Goal: Information Seeking & Learning: Check status

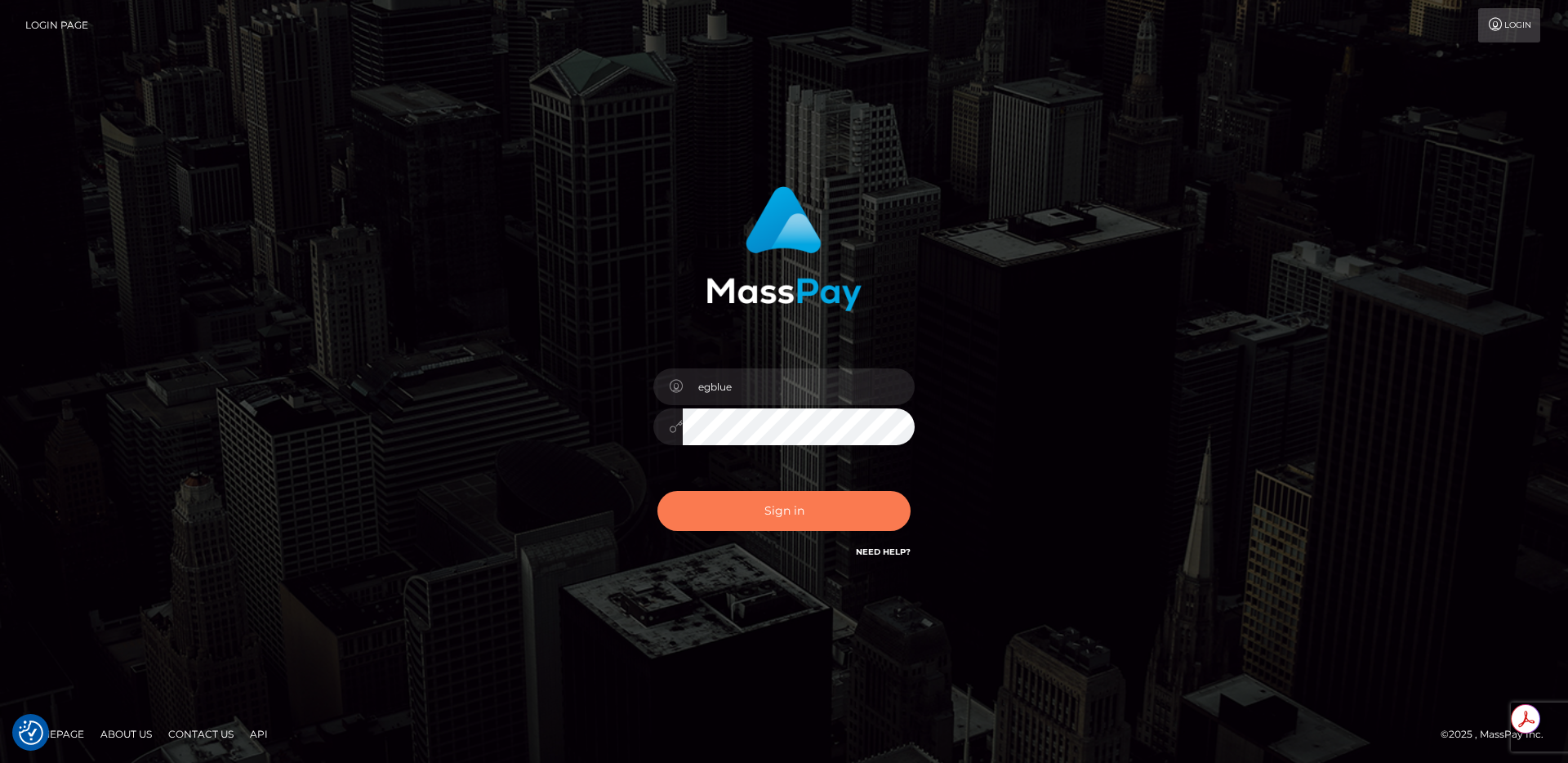
click at [803, 510] on button "Sign in" at bounding box center [784, 511] width 253 height 40
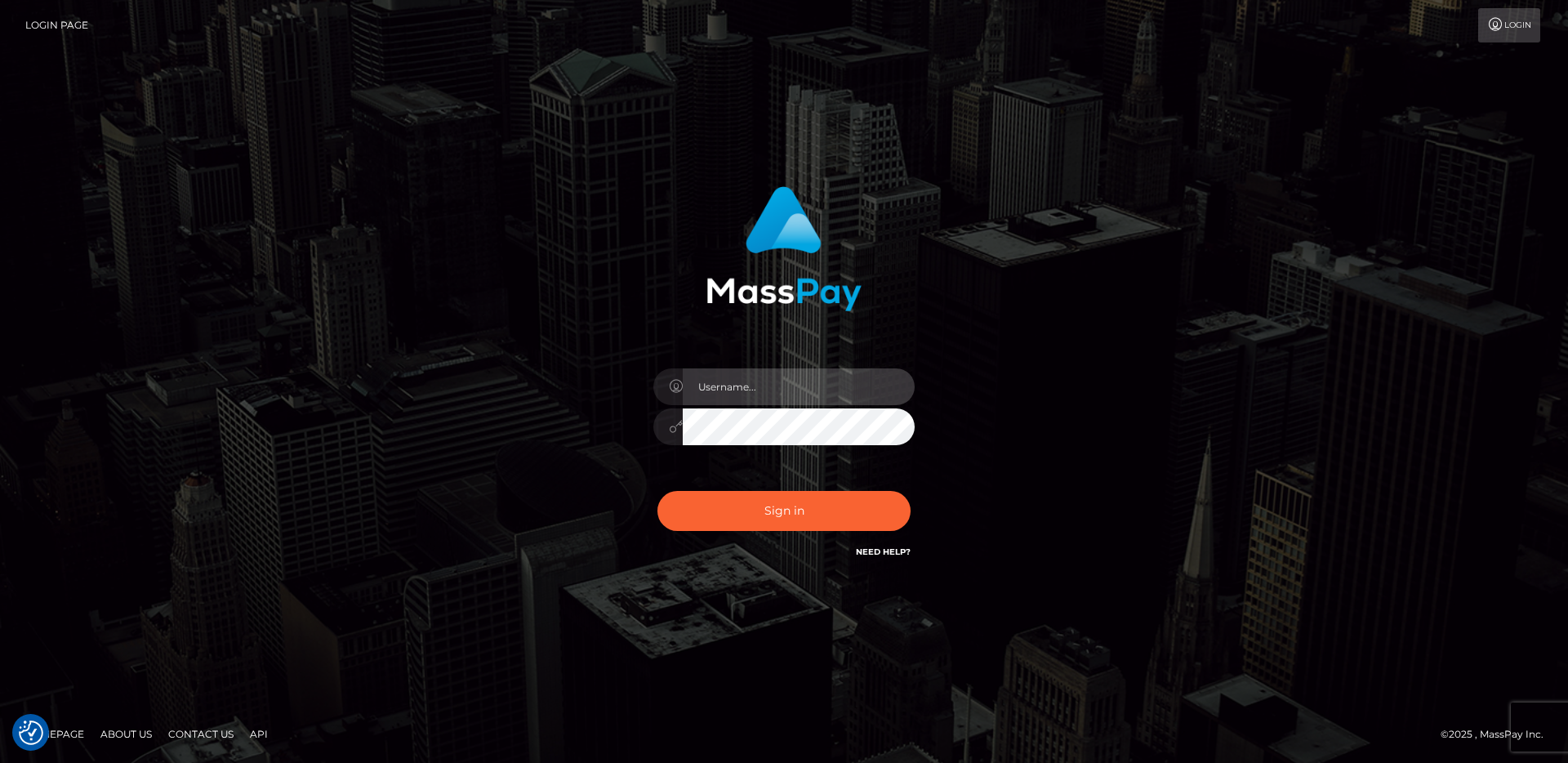
type input "egblue"
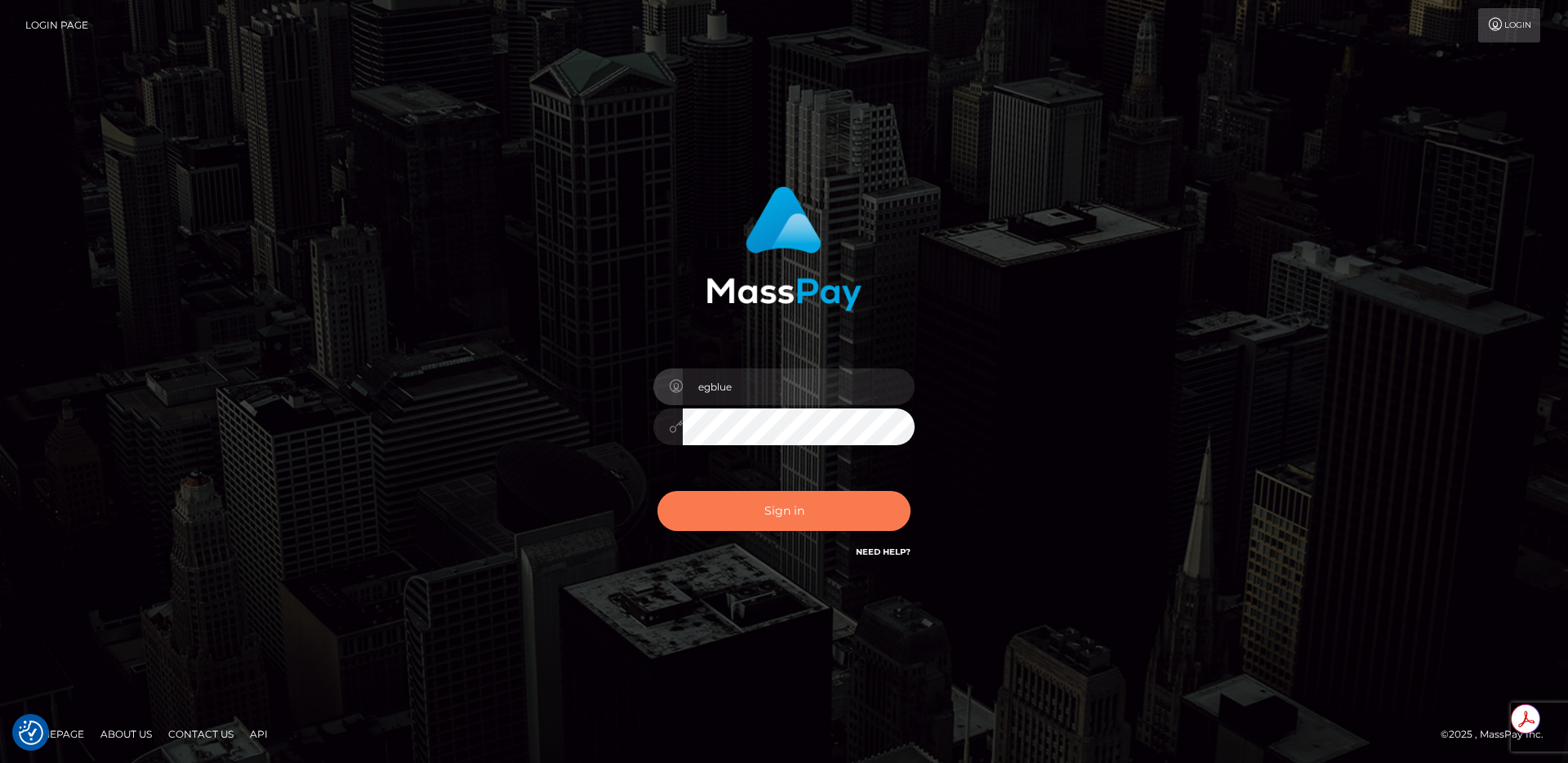
click at [726, 505] on button "Sign in" at bounding box center [784, 511] width 253 height 40
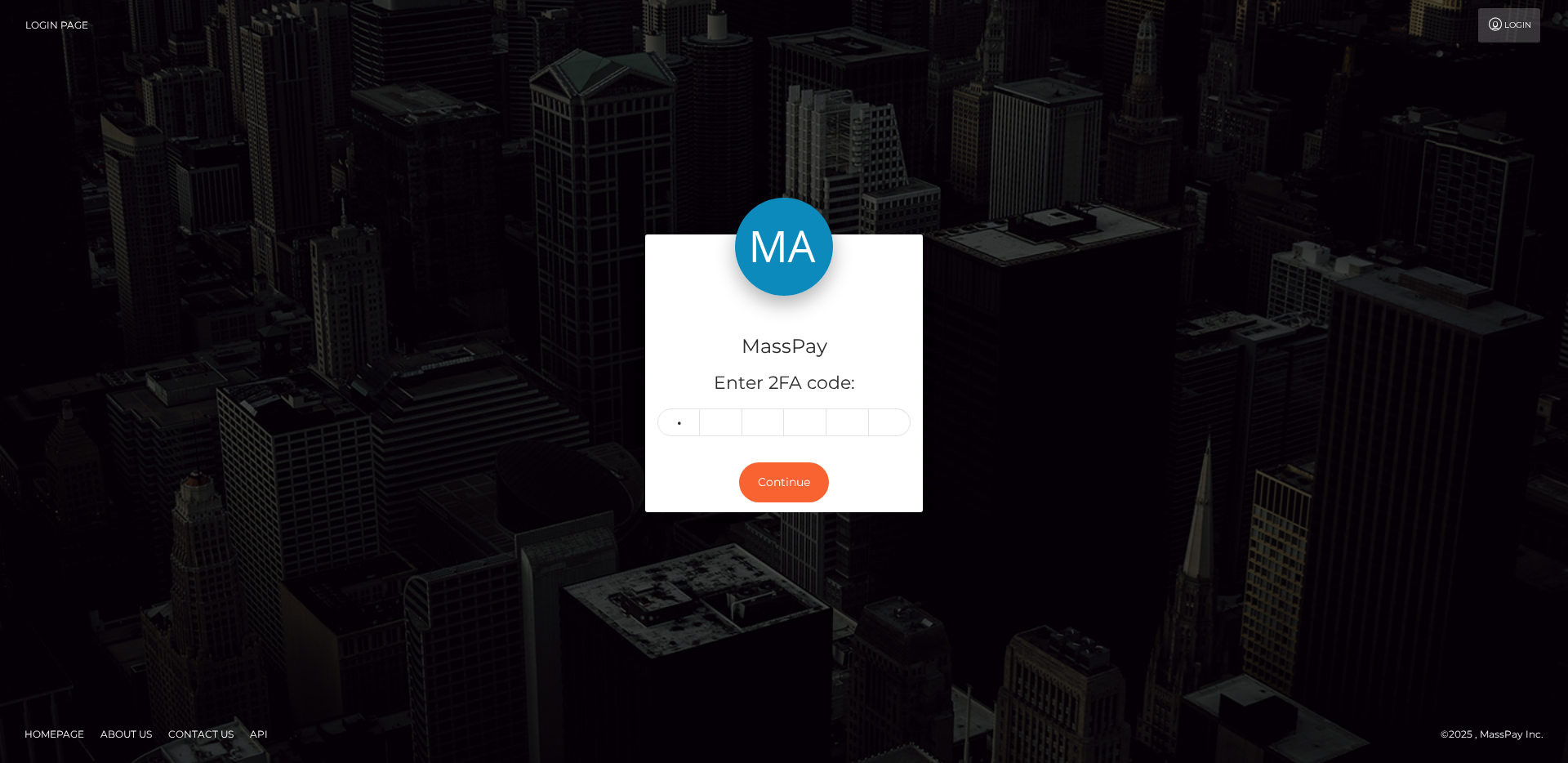
type input "5"
type input "6"
type input "0"
type input "9"
type input "0"
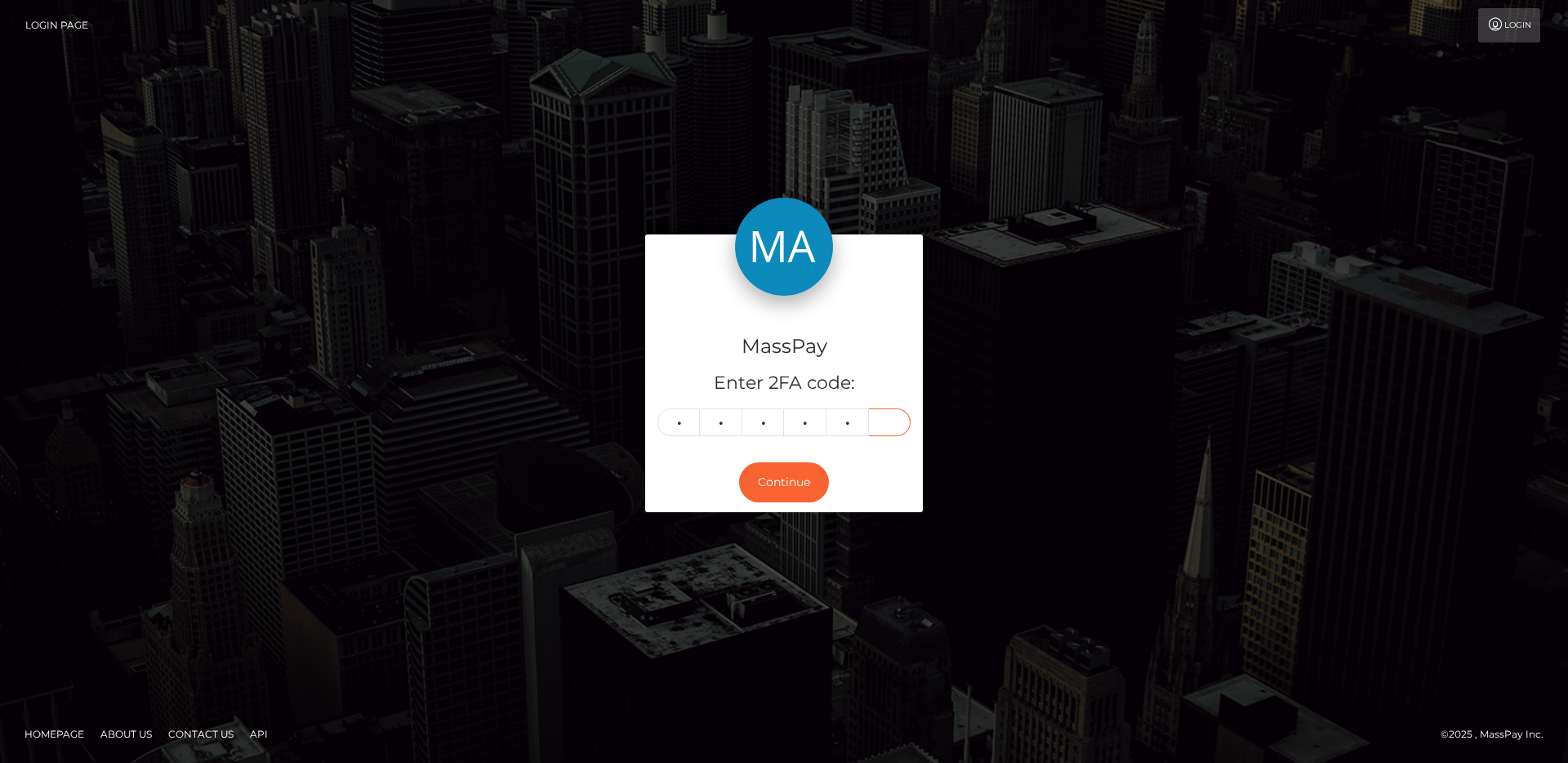
type input "3"
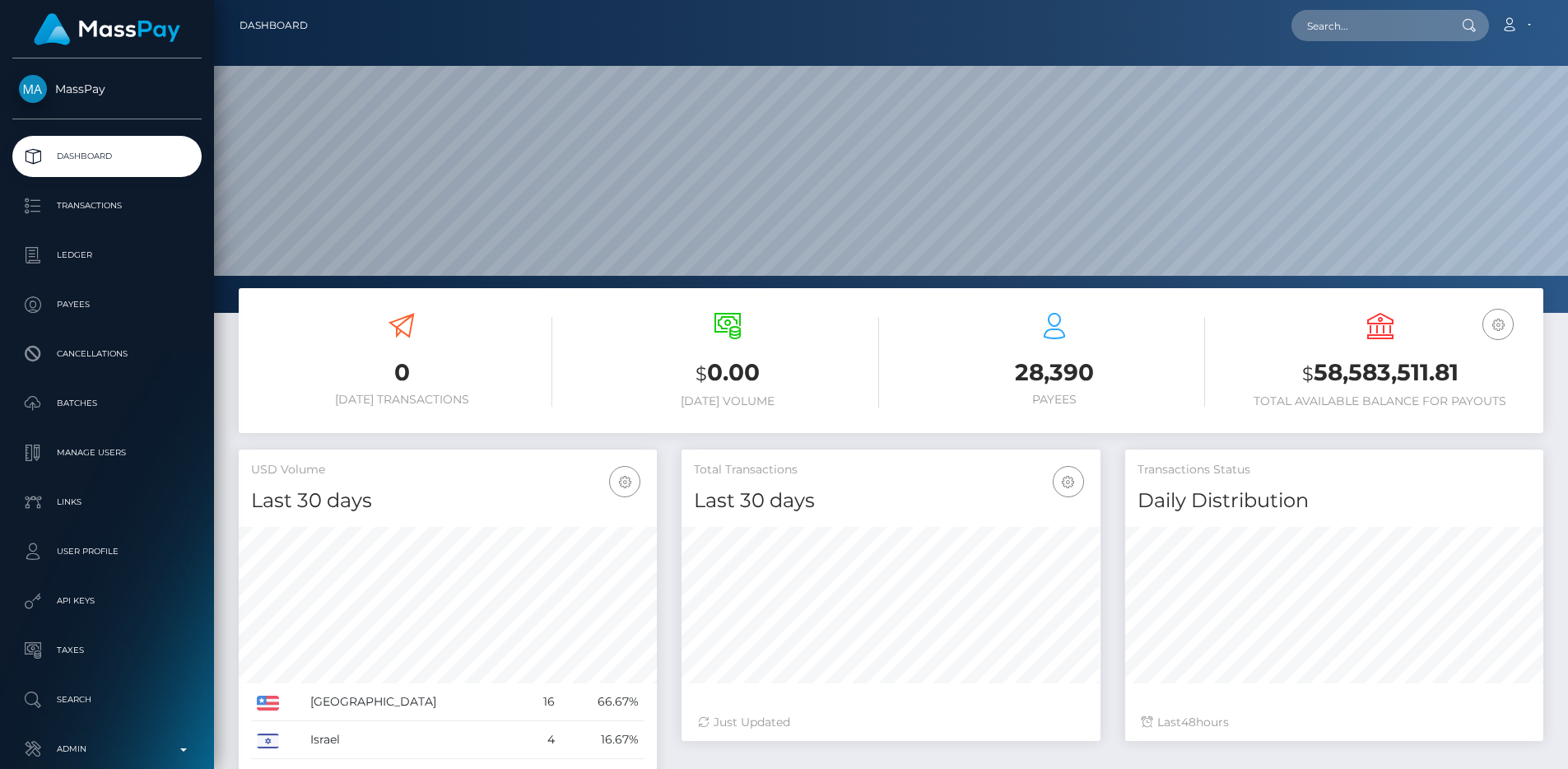
scroll to position [292, 419]
click at [1406, 33] on input "text" at bounding box center [1368, 26] width 155 height 32
paste input "e9b1e931-dc27-4701-b7e7-2734093b80dd"
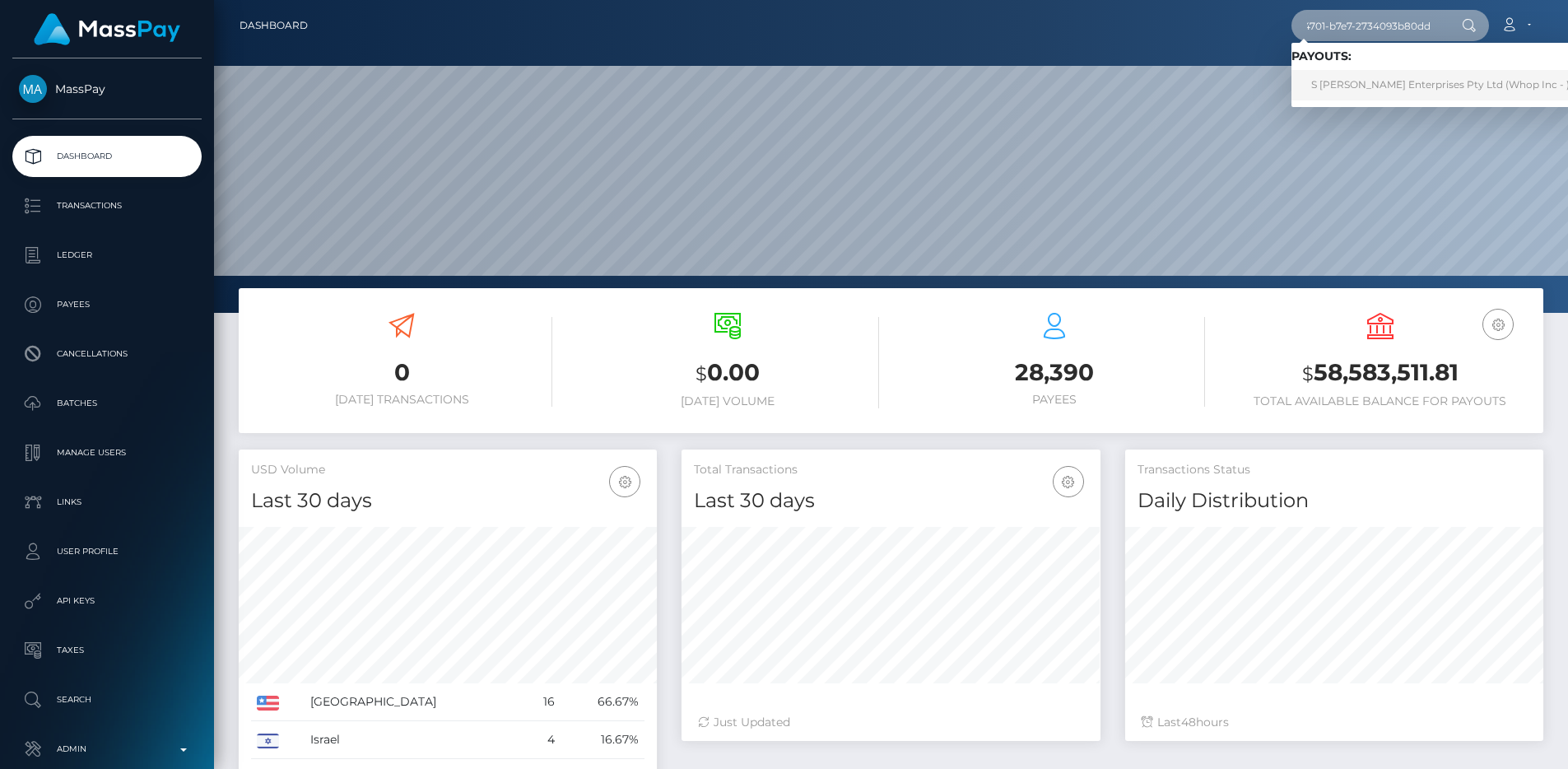
type input "e9b1e931-dc27-4701-b7e7-2734093b80dd"
click at [1458, 84] on link "S Snell Enterprises Pty Ltd (Whop Inc - )" at bounding box center [1440, 85] width 298 height 31
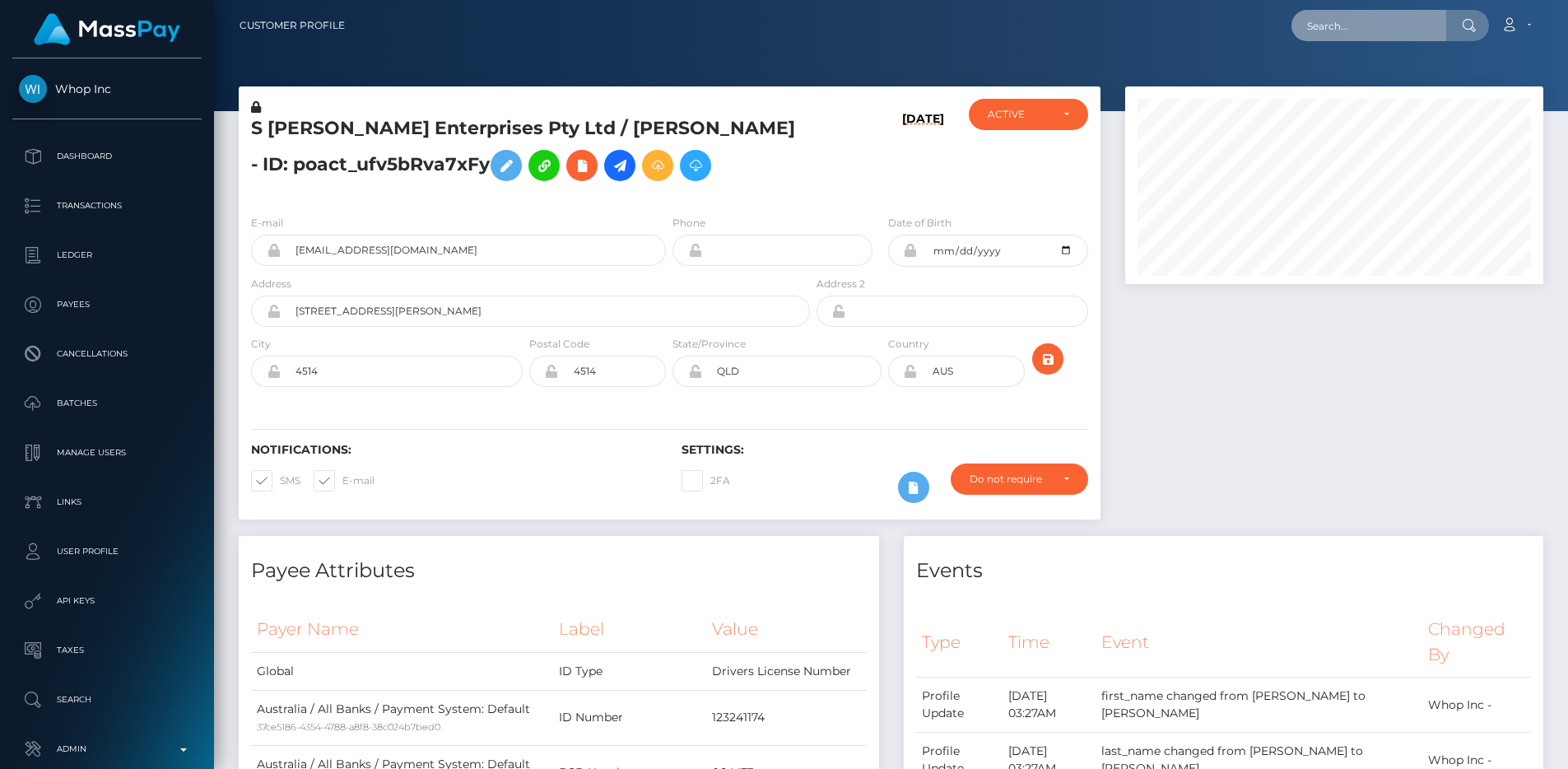
click at [1348, 31] on input "text" at bounding box center [1368, 26] width 155 height 32
paste input "bfczpX1KRTeZlkTN5dxH1g"
type input "bfczpX1KRTeZlkTN5dxH1g"
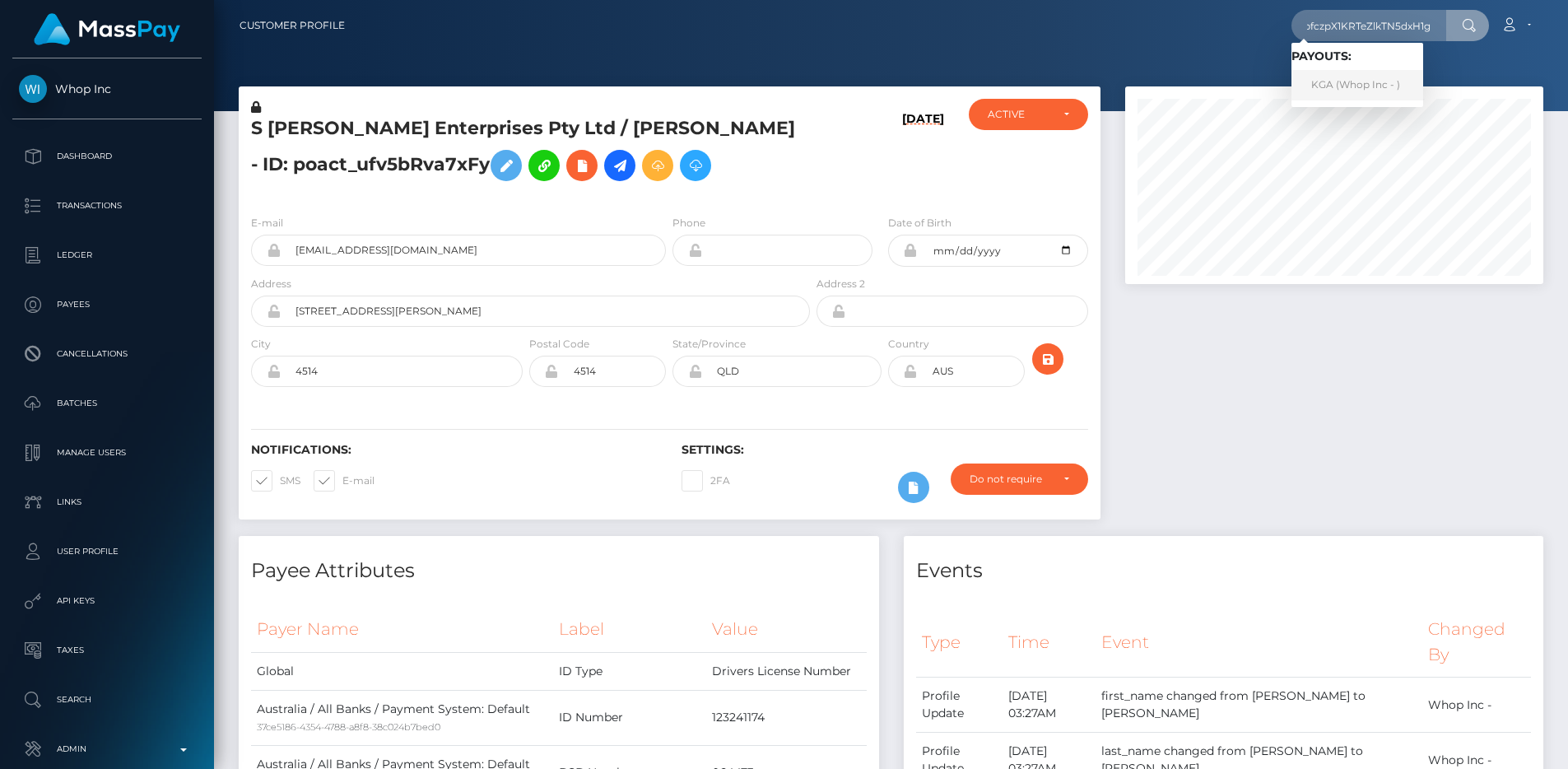
scroll to position [0, 0]
click at [1347, 80] on link "KGA (Whop Inc - )" at bounding box center [1357, 85] width 132 height 31
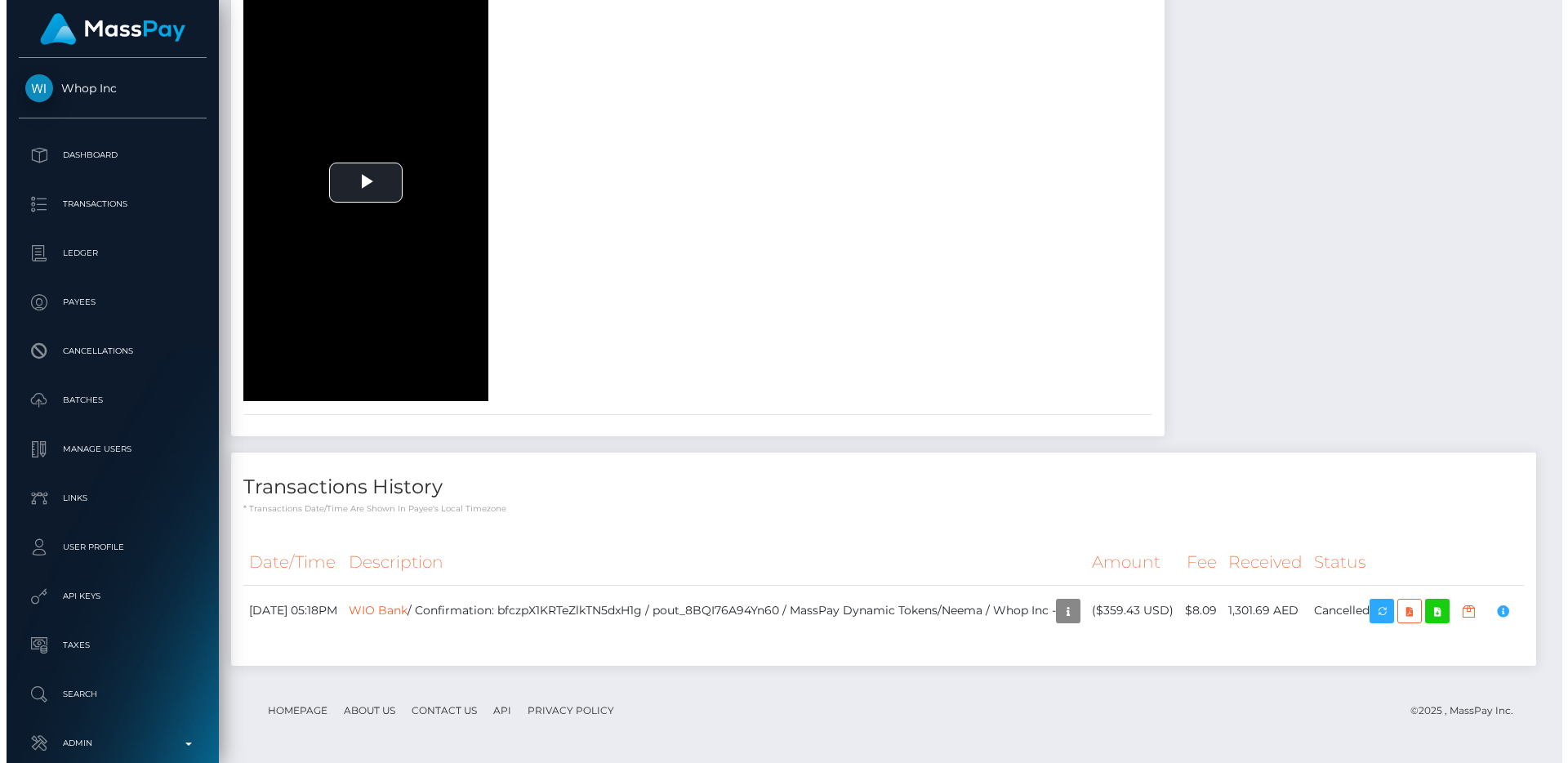
scroll to position [196, 416]
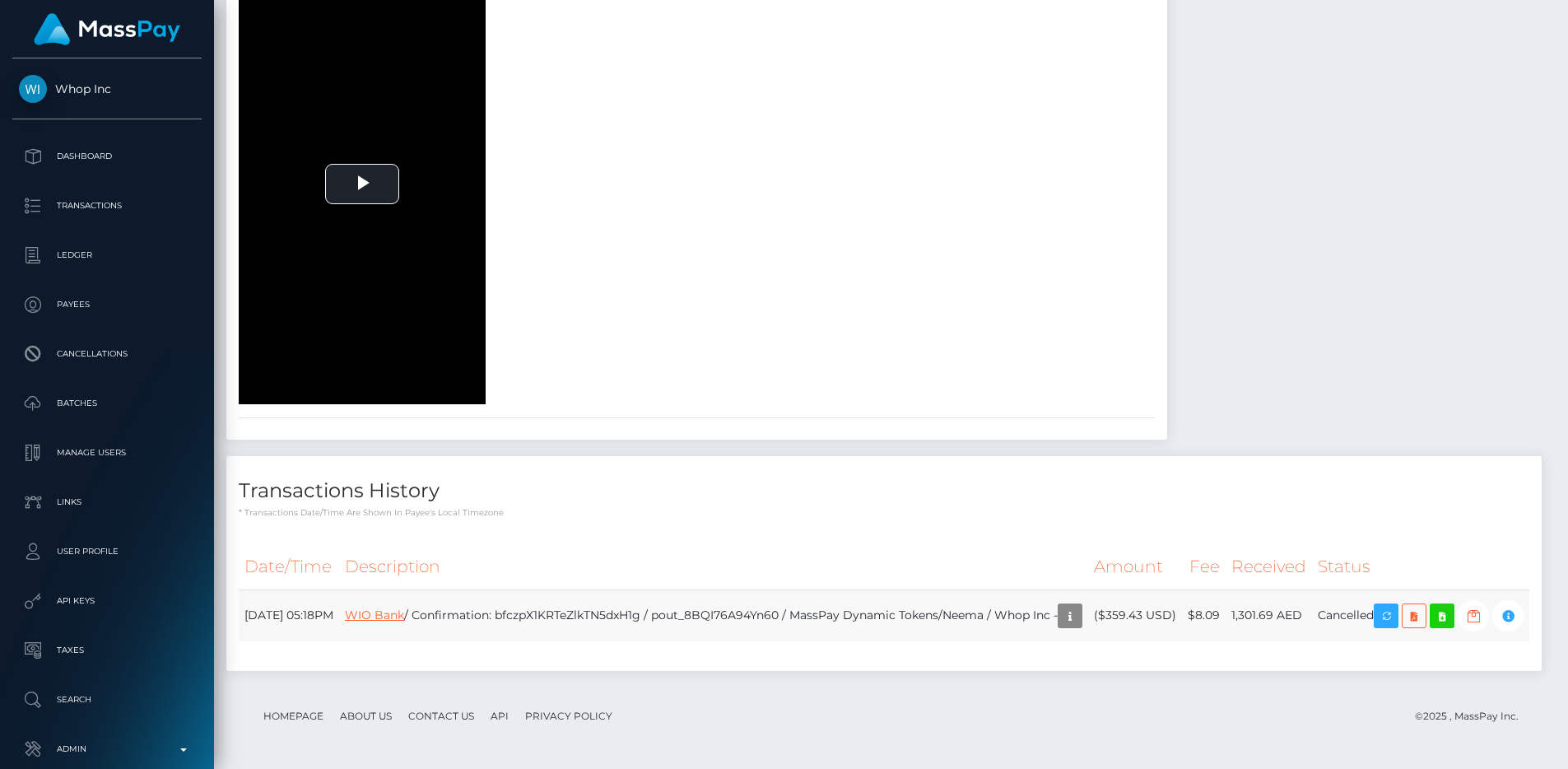
click at [404, 607] on link "WIO Bank" at bounding box center [375, 614] width 59 height 15
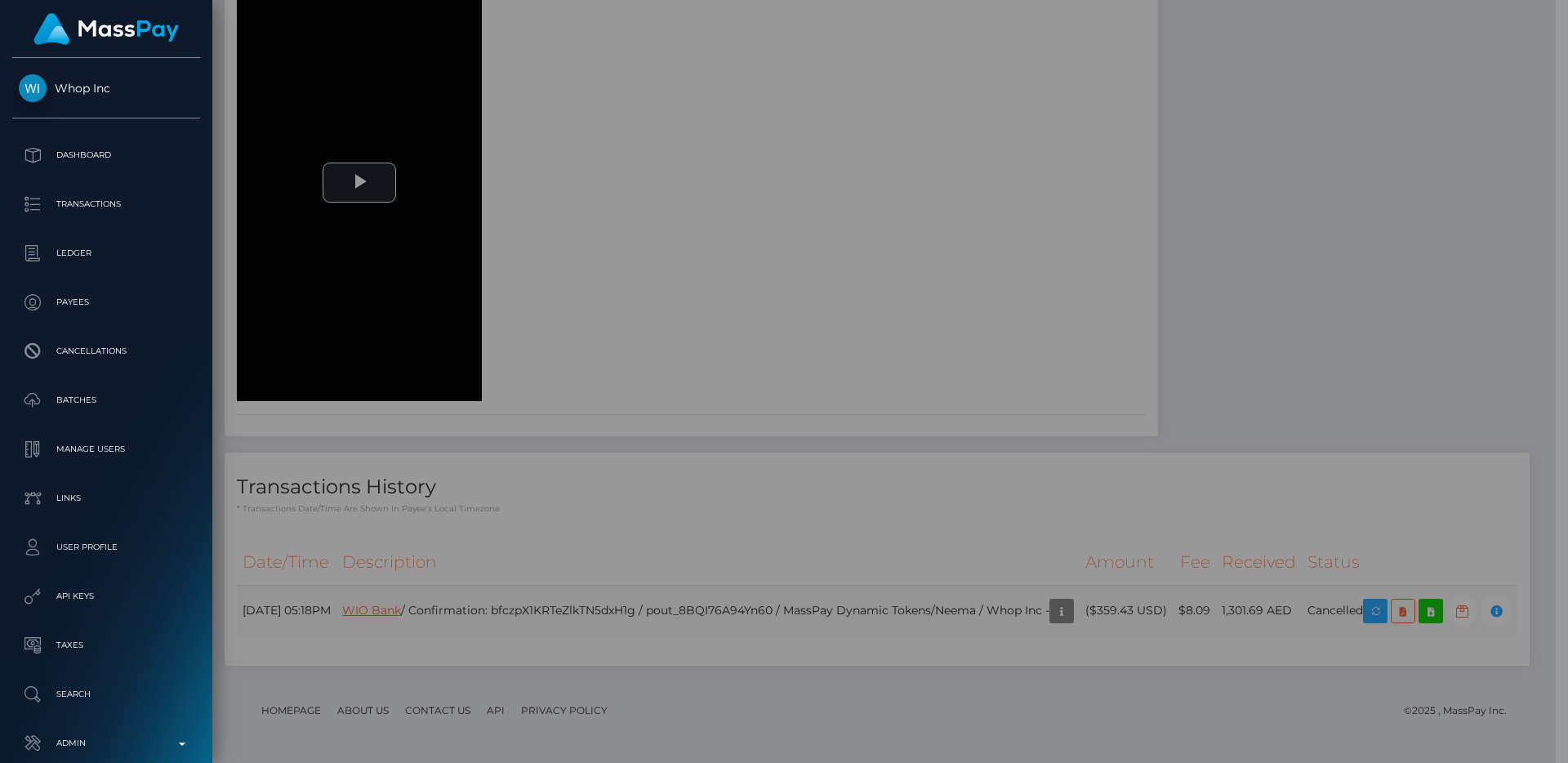
scroll to position [816523, 816272]
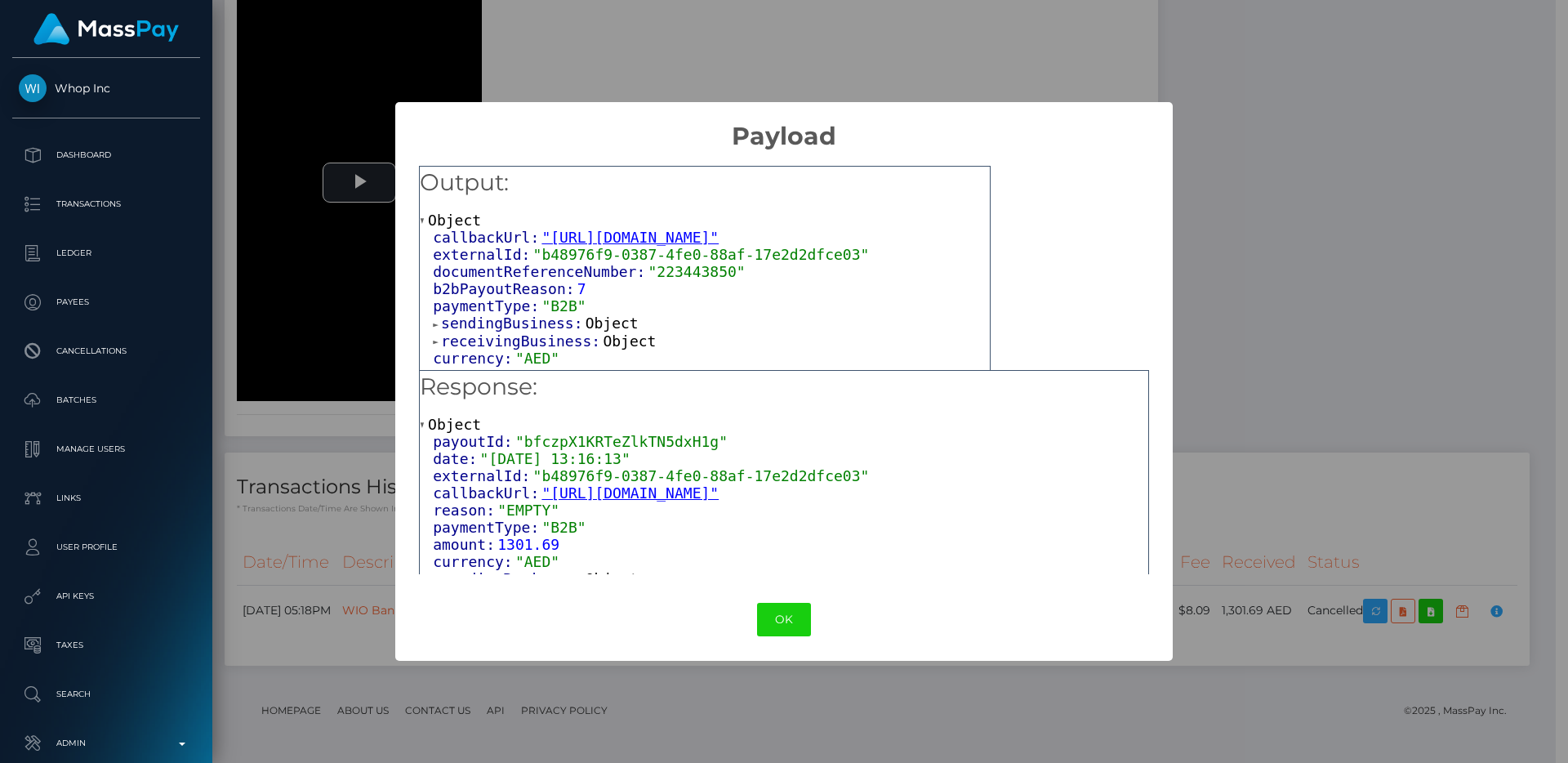
click at [507, 349] on span "receivingBusiness:" at bounding box center [521, 341] width 161 height 18
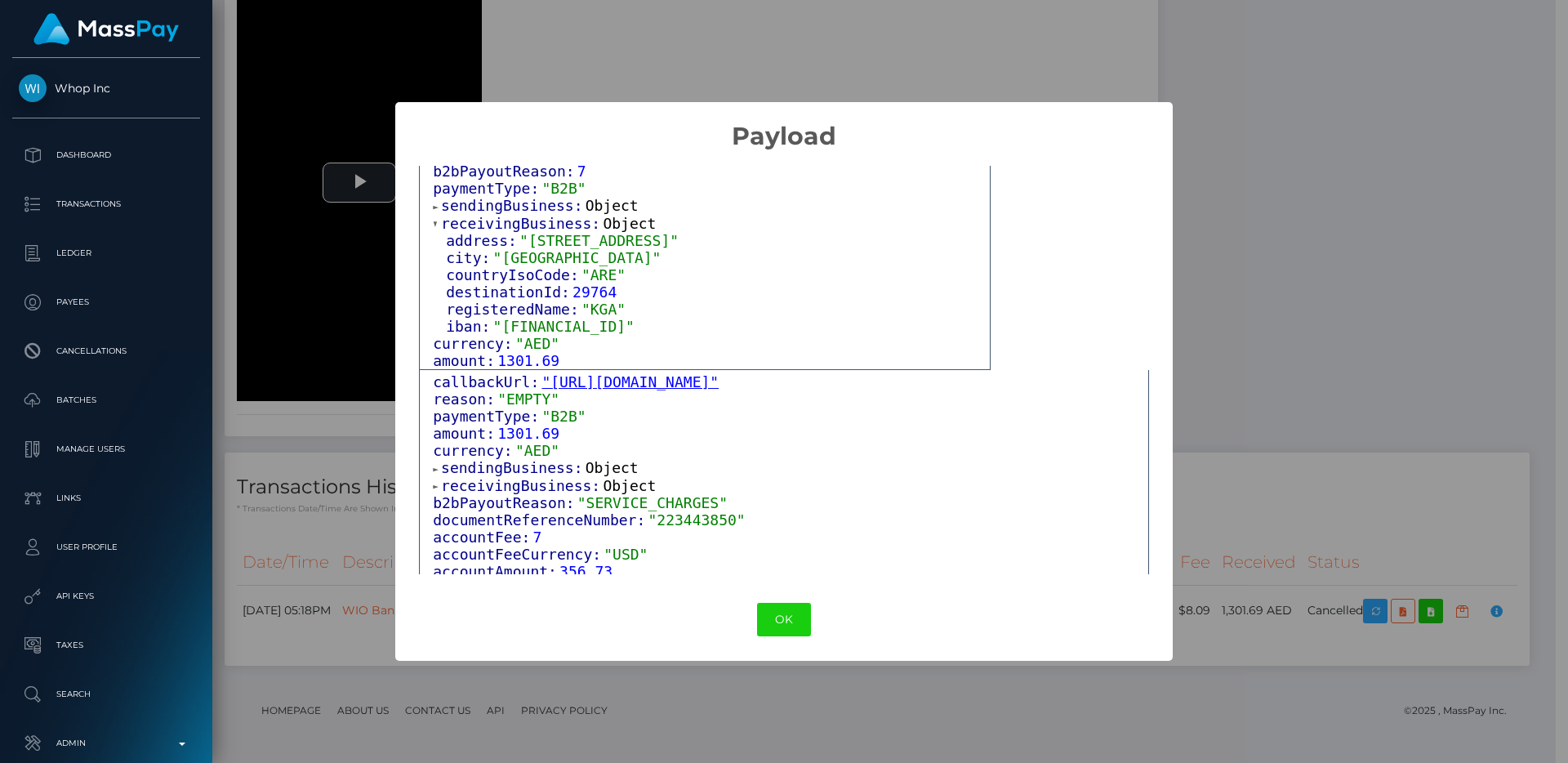
scroll to position [113, 0]
click at [542, 481] on span "receivingBusiness:" at bounding box center [521, 483] width 161 height 18
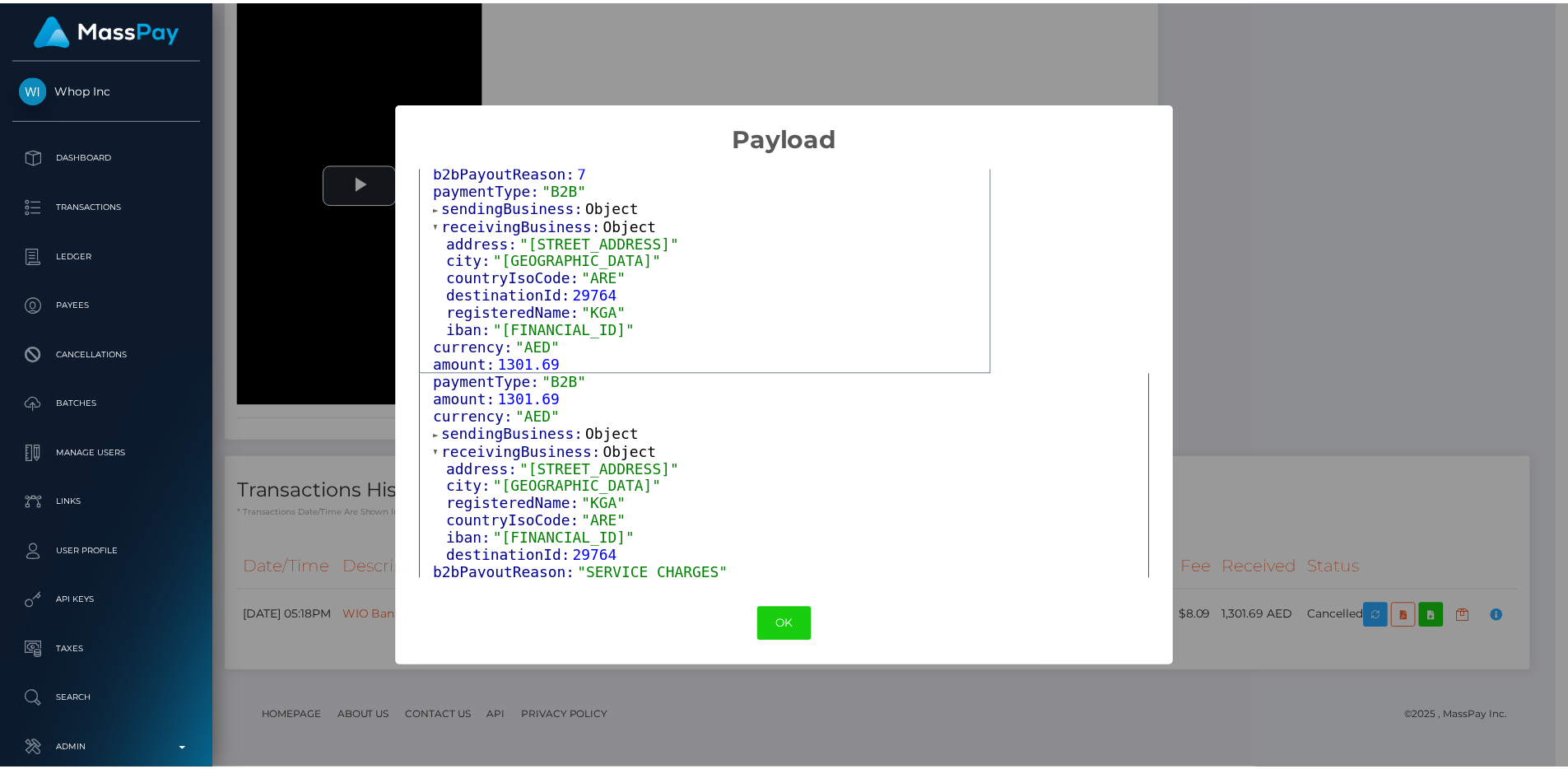
scroll to position [147, 0]
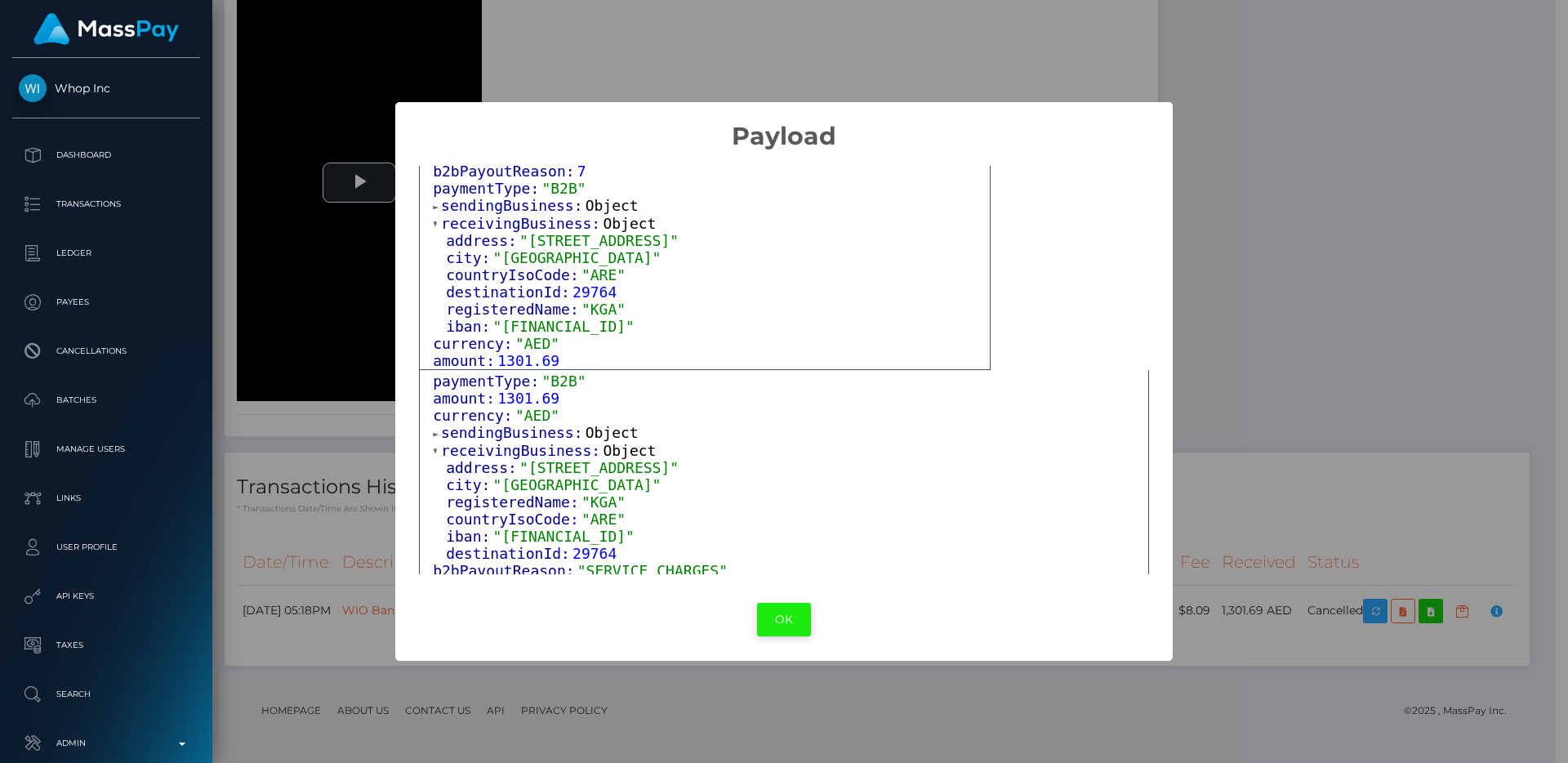
click at [785, 616] on button "OK" at bounding box center [784, 619] width 54 height 33
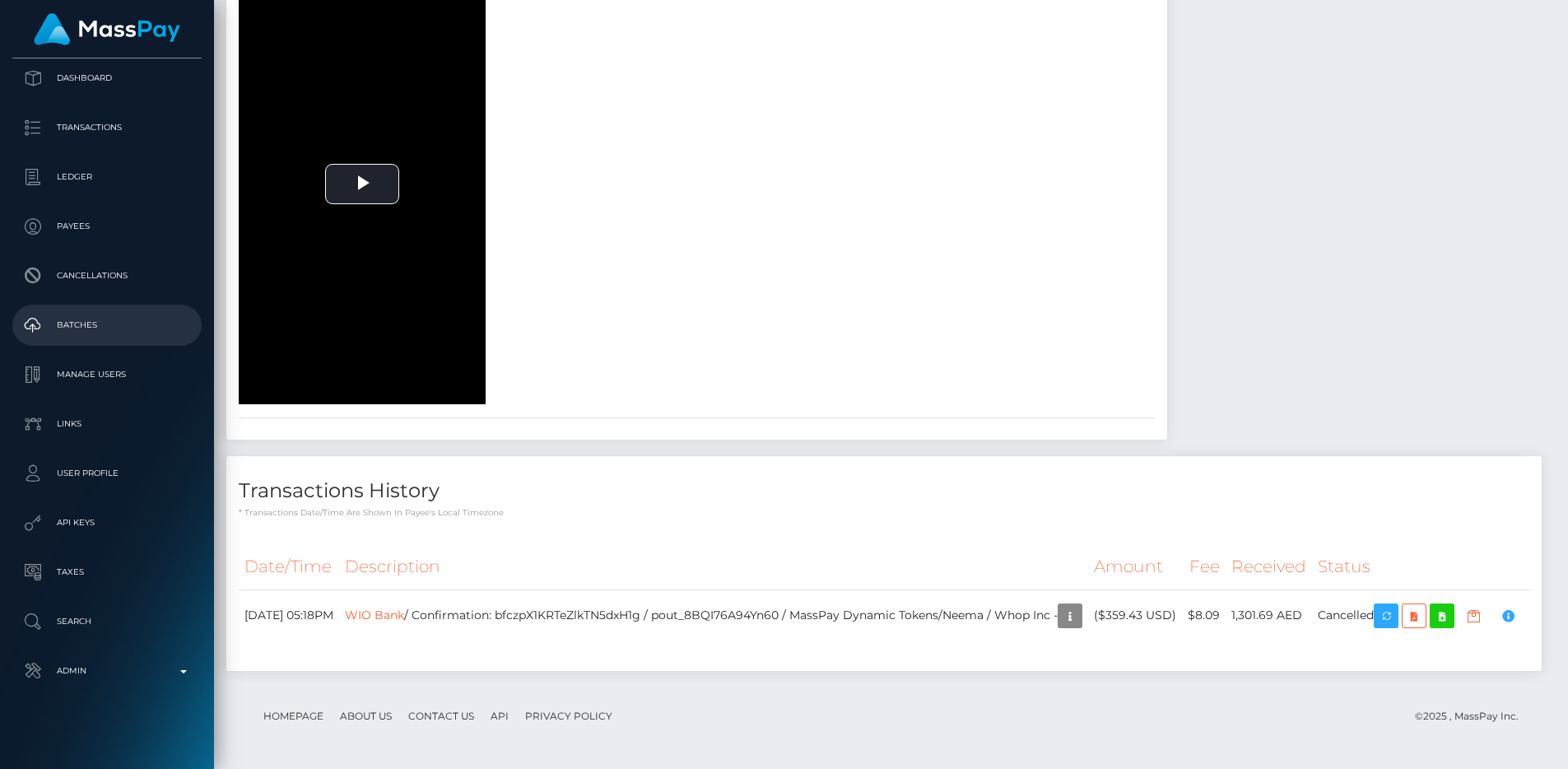
scroll to position [2795, 0]
click at [767, 544] on th "Description" at bounding box center [714, 567] width 749 height 45
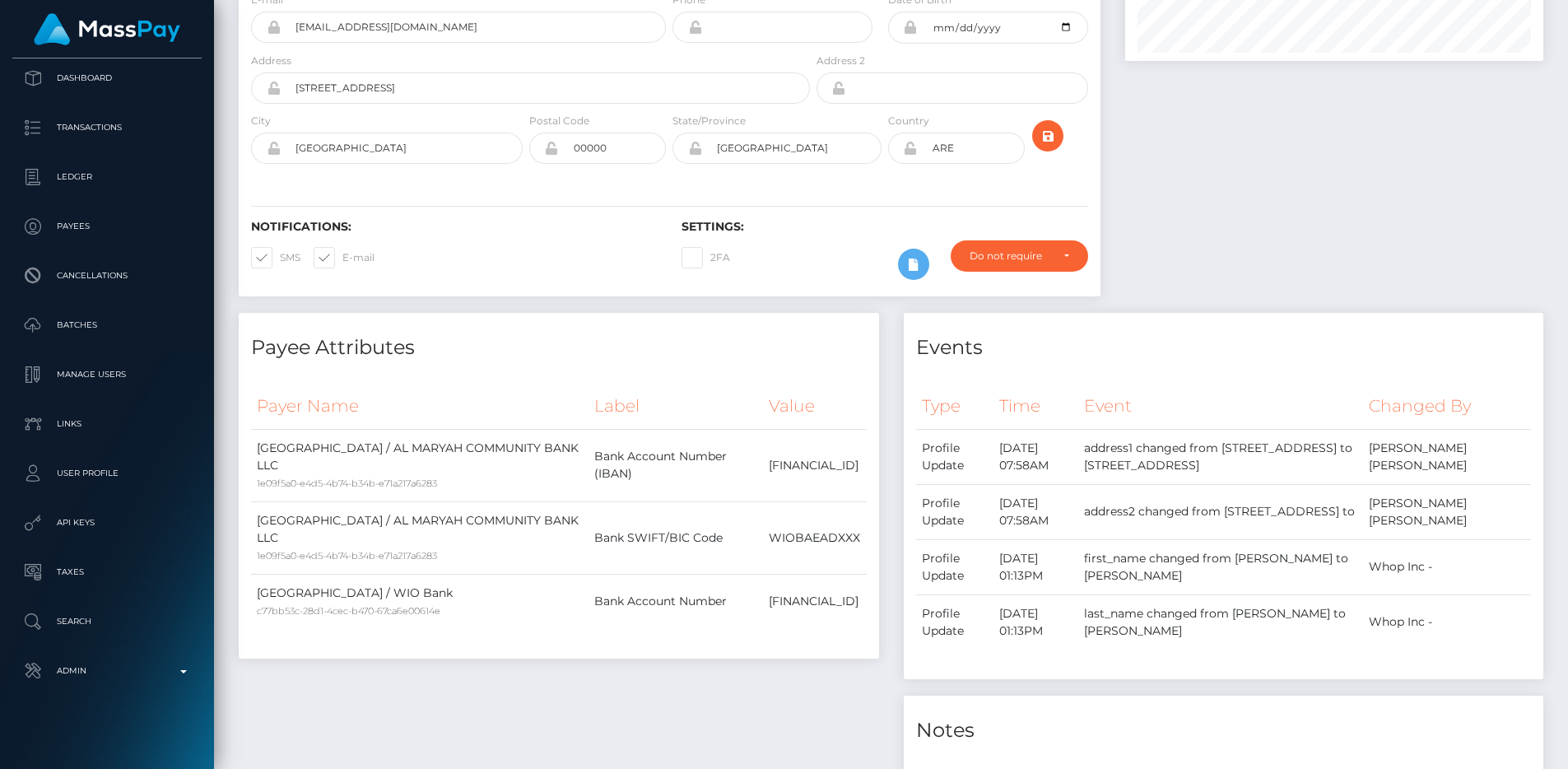
scroll to position [0, 0]
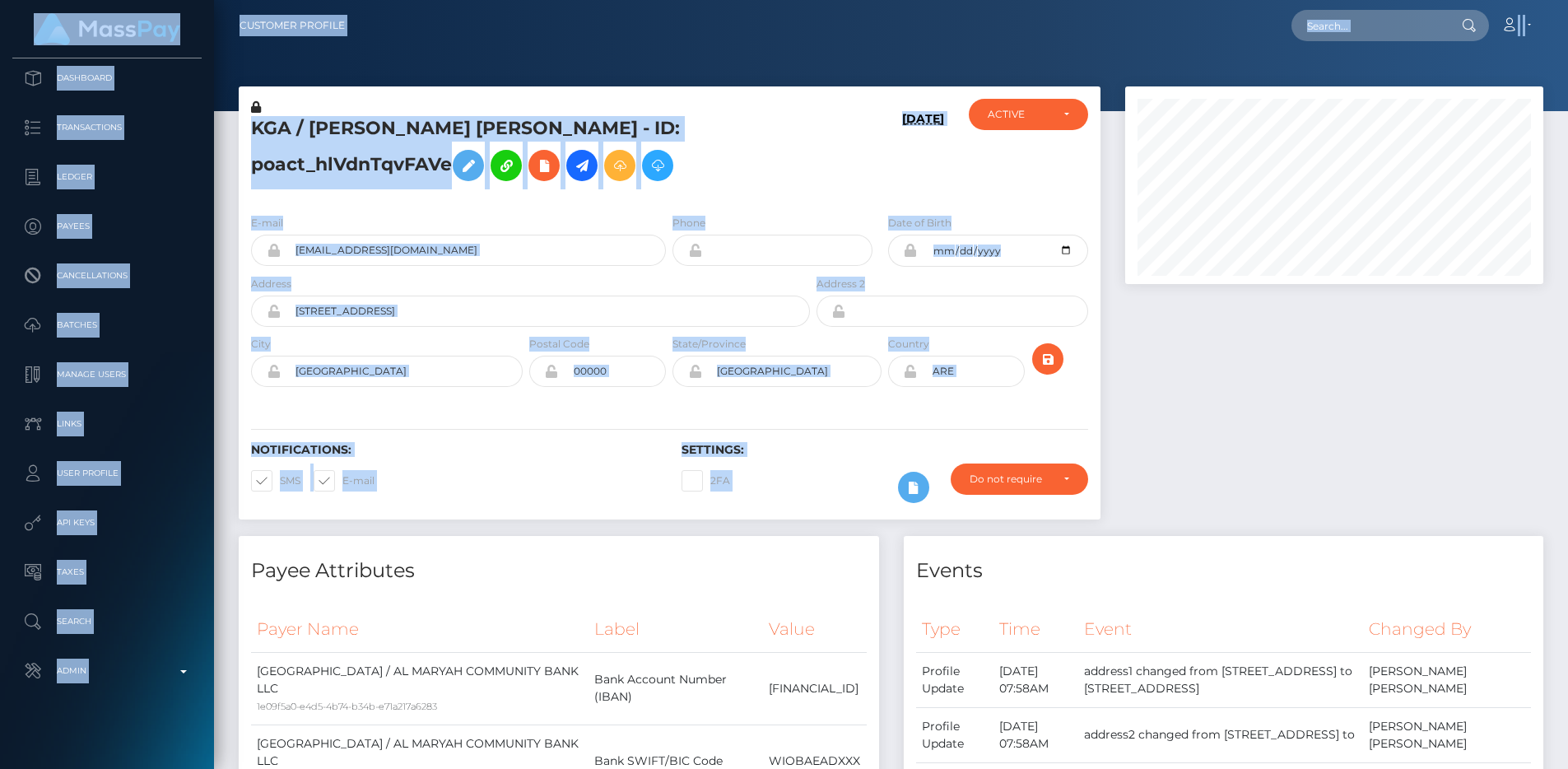
drag, startPoint x: 1559, startPoint y: 61, endPoint x: 1520, endPoint y: -62, distance: 129.0
click at [1389, 35] on input "text" at bounding box center [1368, 26] width 155 height 32
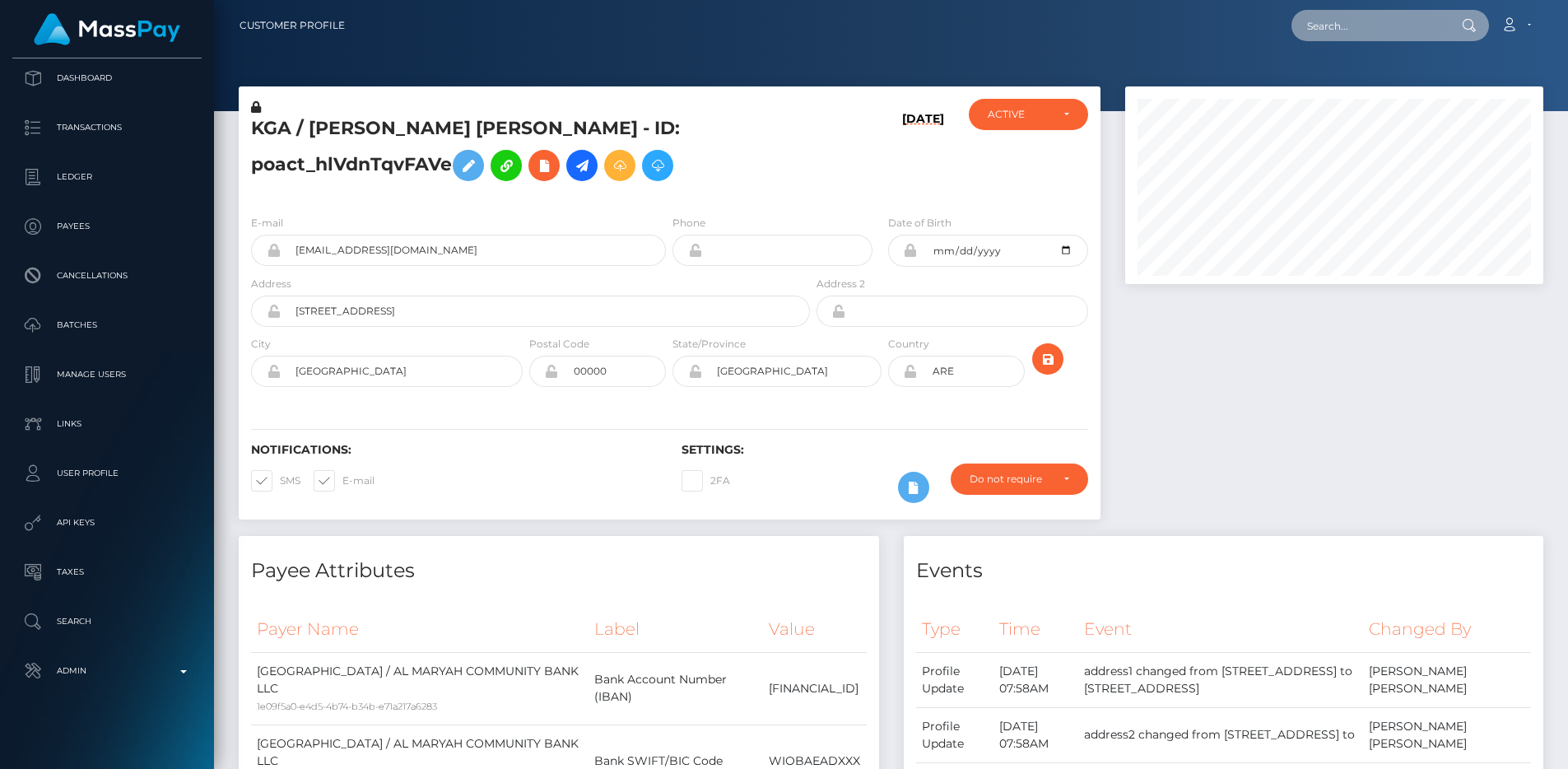
paste input "Courtnie L Pelayo"
type input "Courtnie L Pelayo"
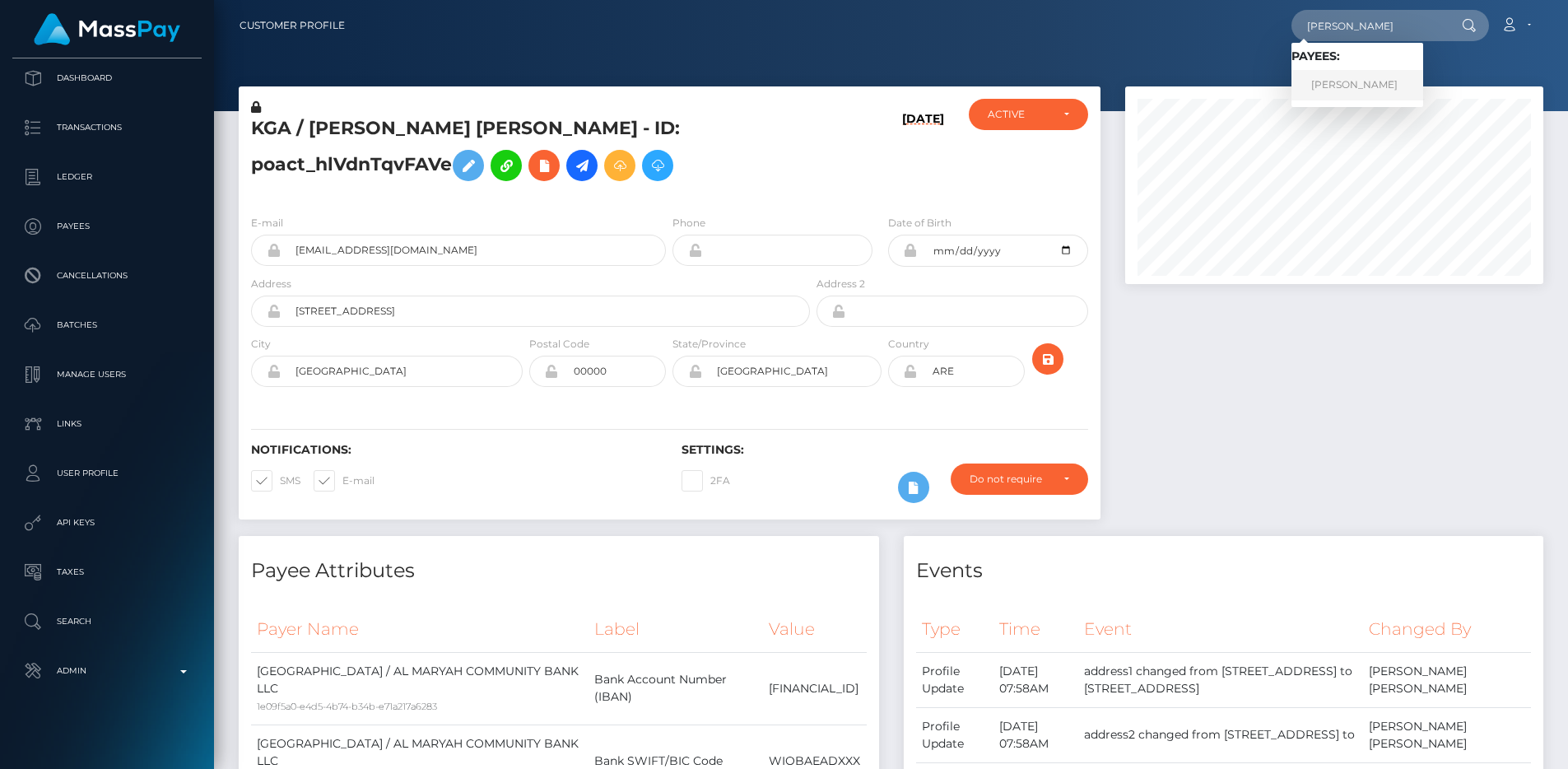
click at [1367, 74] on link "Courtnie L Pelayo" at bounding box center [1357, 85] width 132 height 31
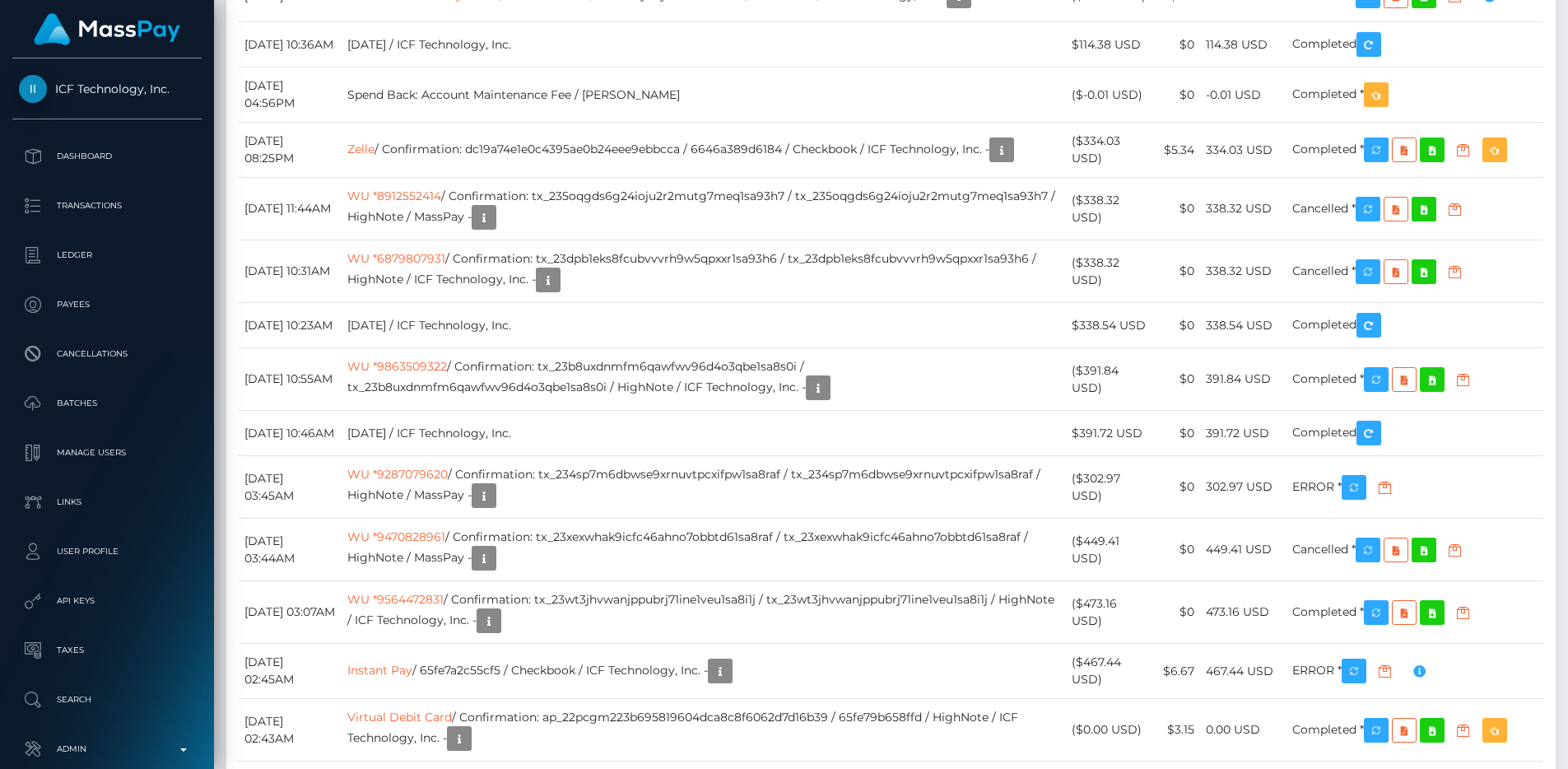
scroll to position [5934, 0]
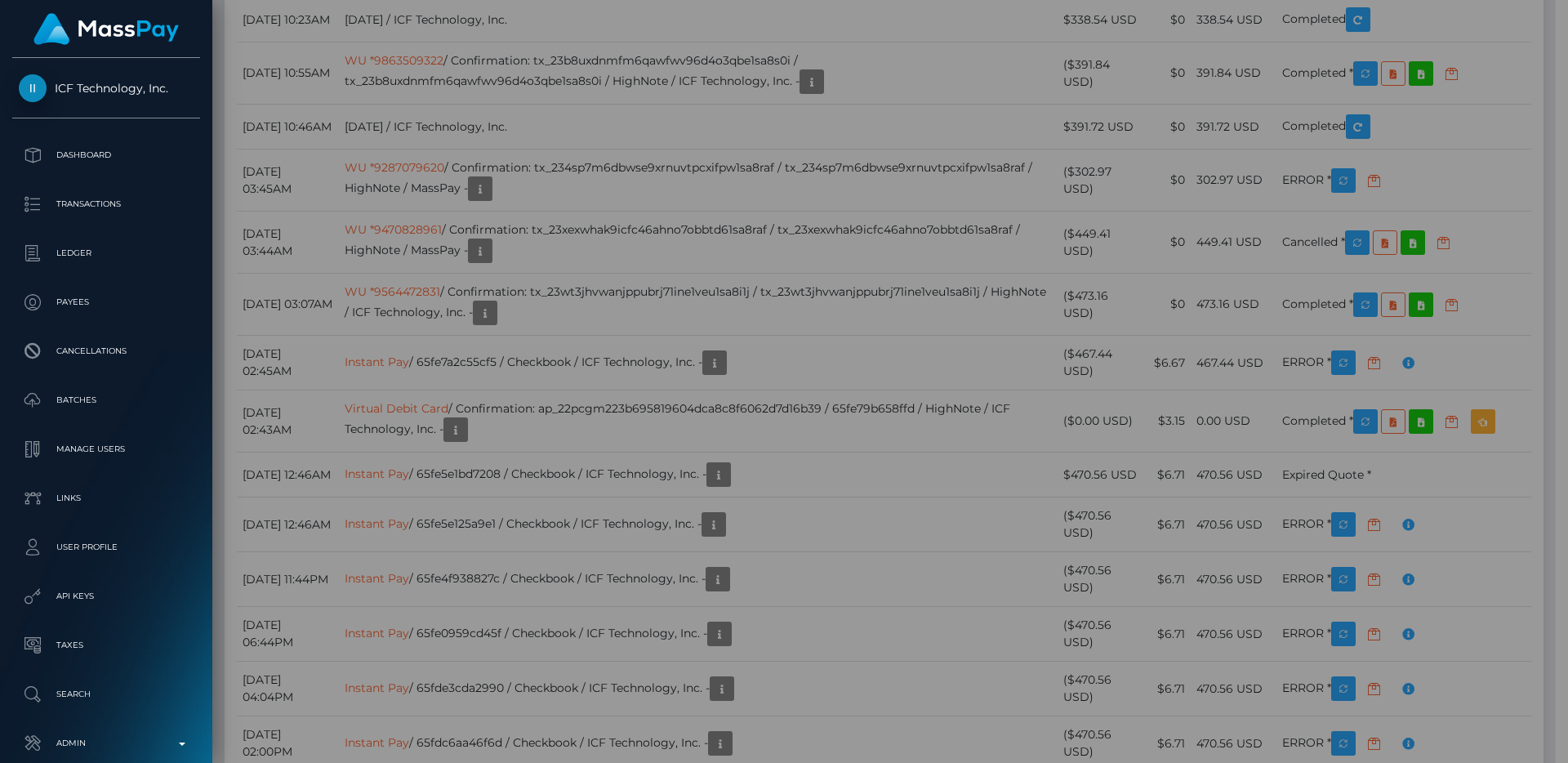
scroll to position [816523, 816272]
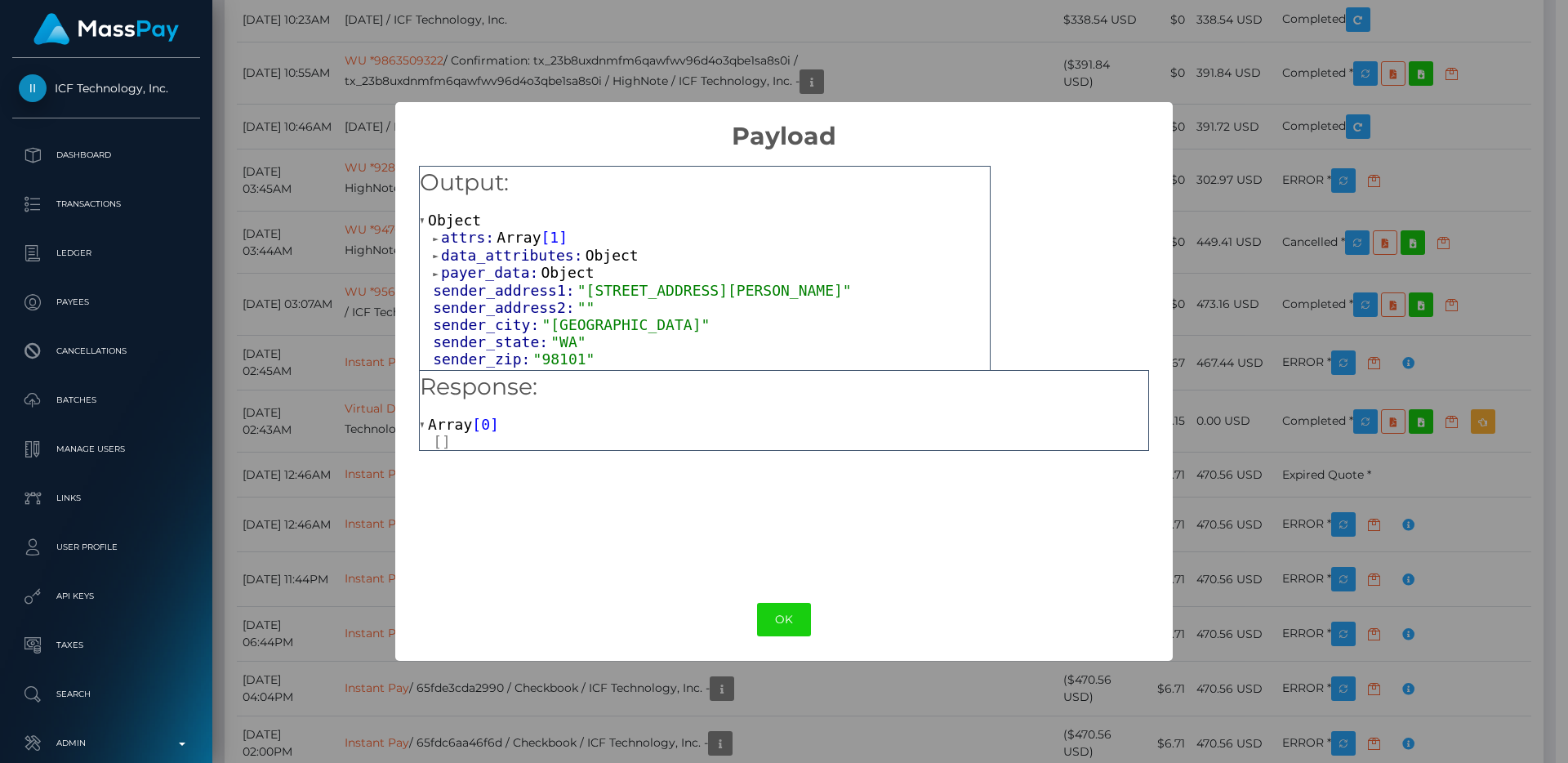
click at [494, 255] on span "data_attributes:" at bounding box center [514, 255] width 145 height 18
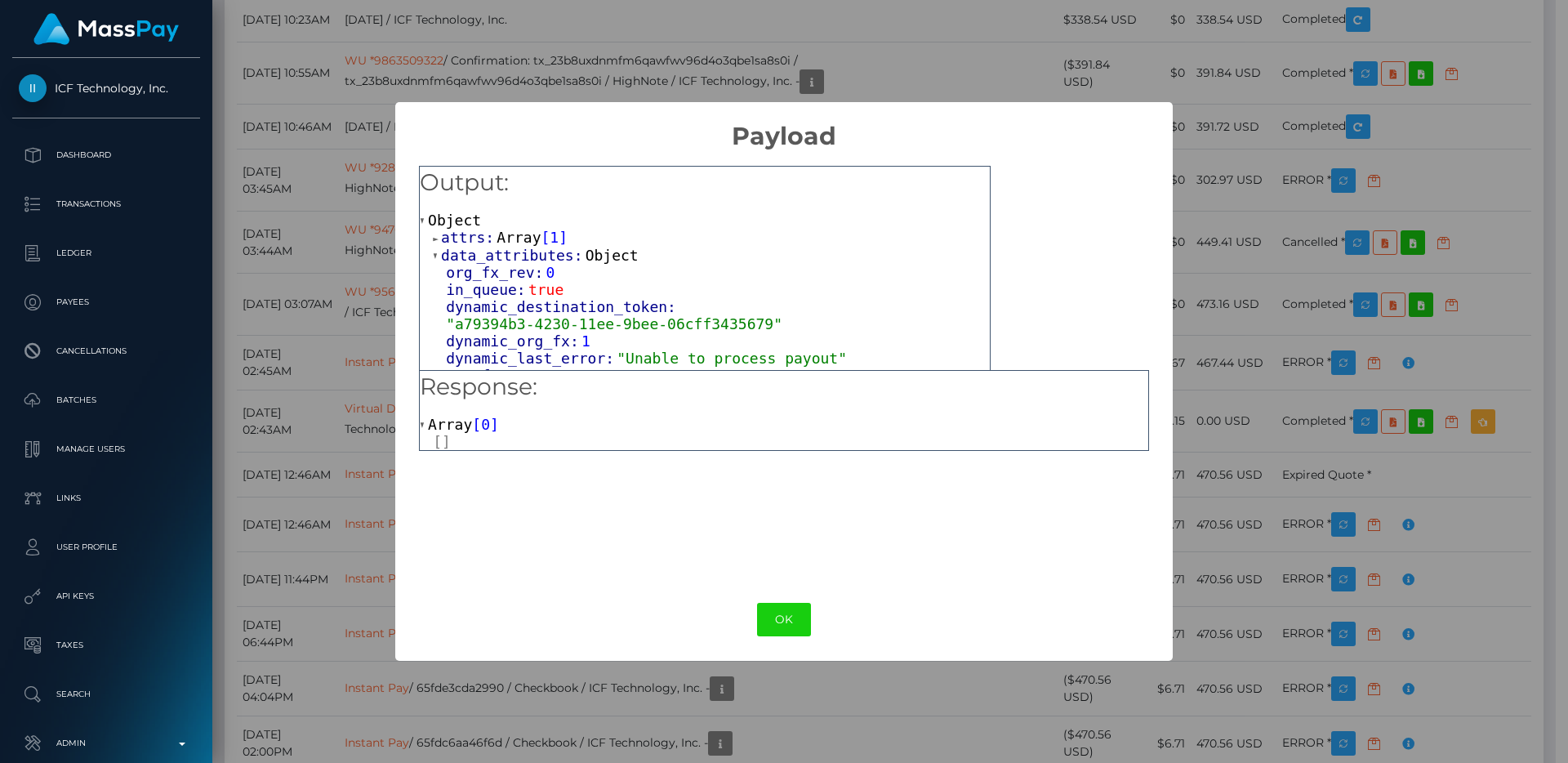
click at [494, 255] on span "data_attributes:" at bounding box center [514, 255] width 145 height 18
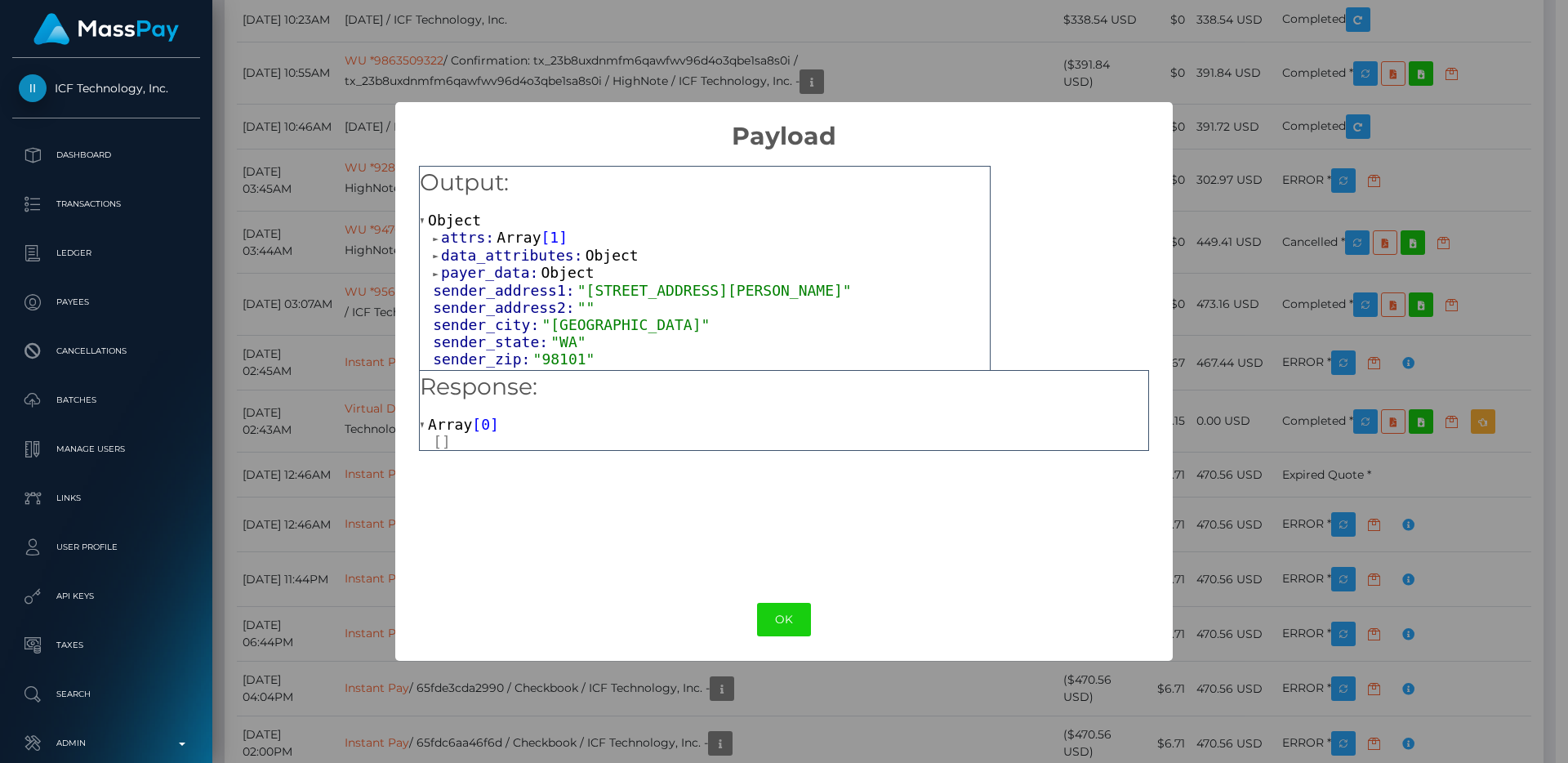
click at [489, 244] on span "attrs:" at bounding box center [469, 238] width 56 height 18
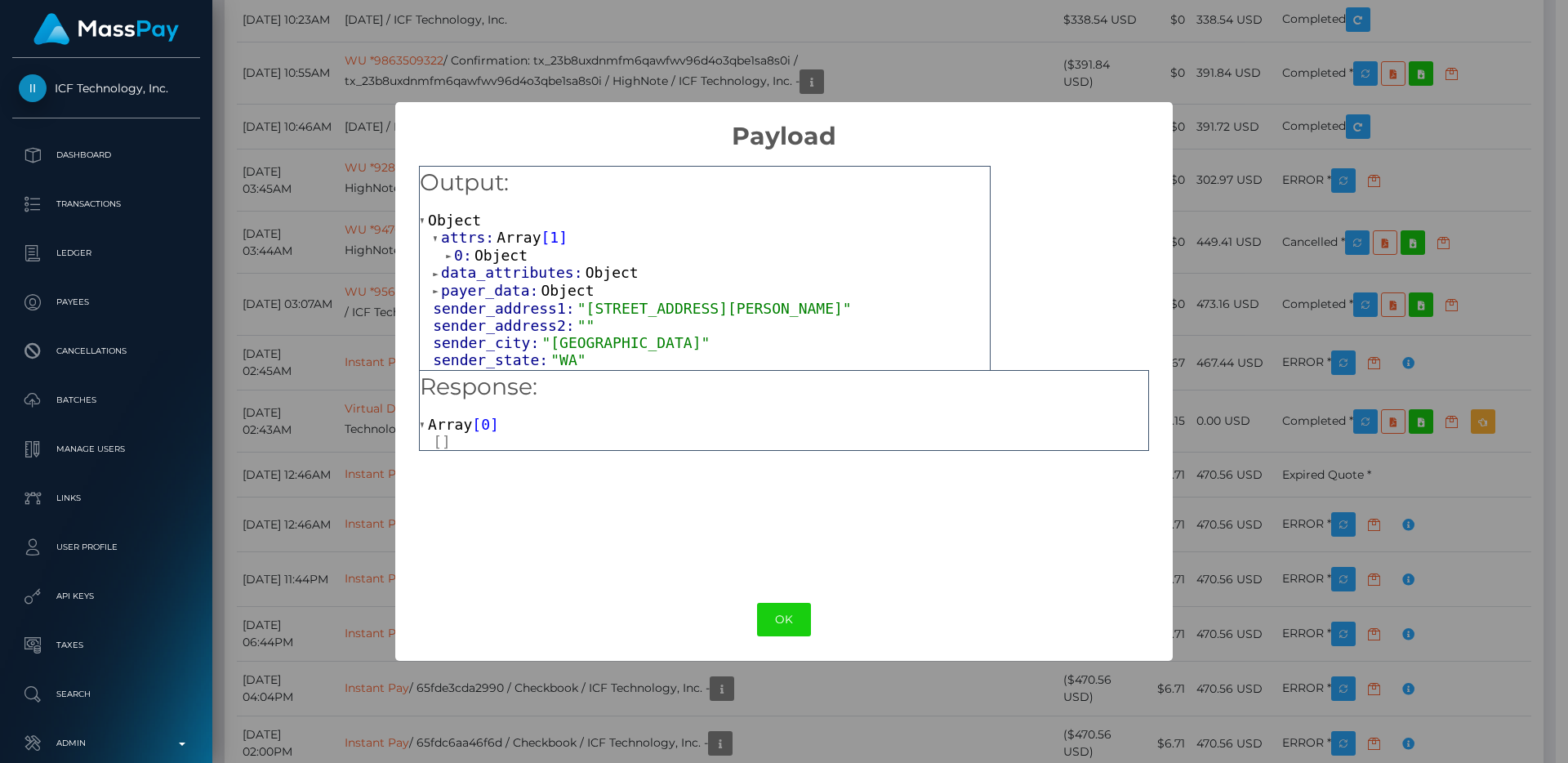
click at [489, 252] on span "Object" at bounding box center [501, 255] width 53 height 18
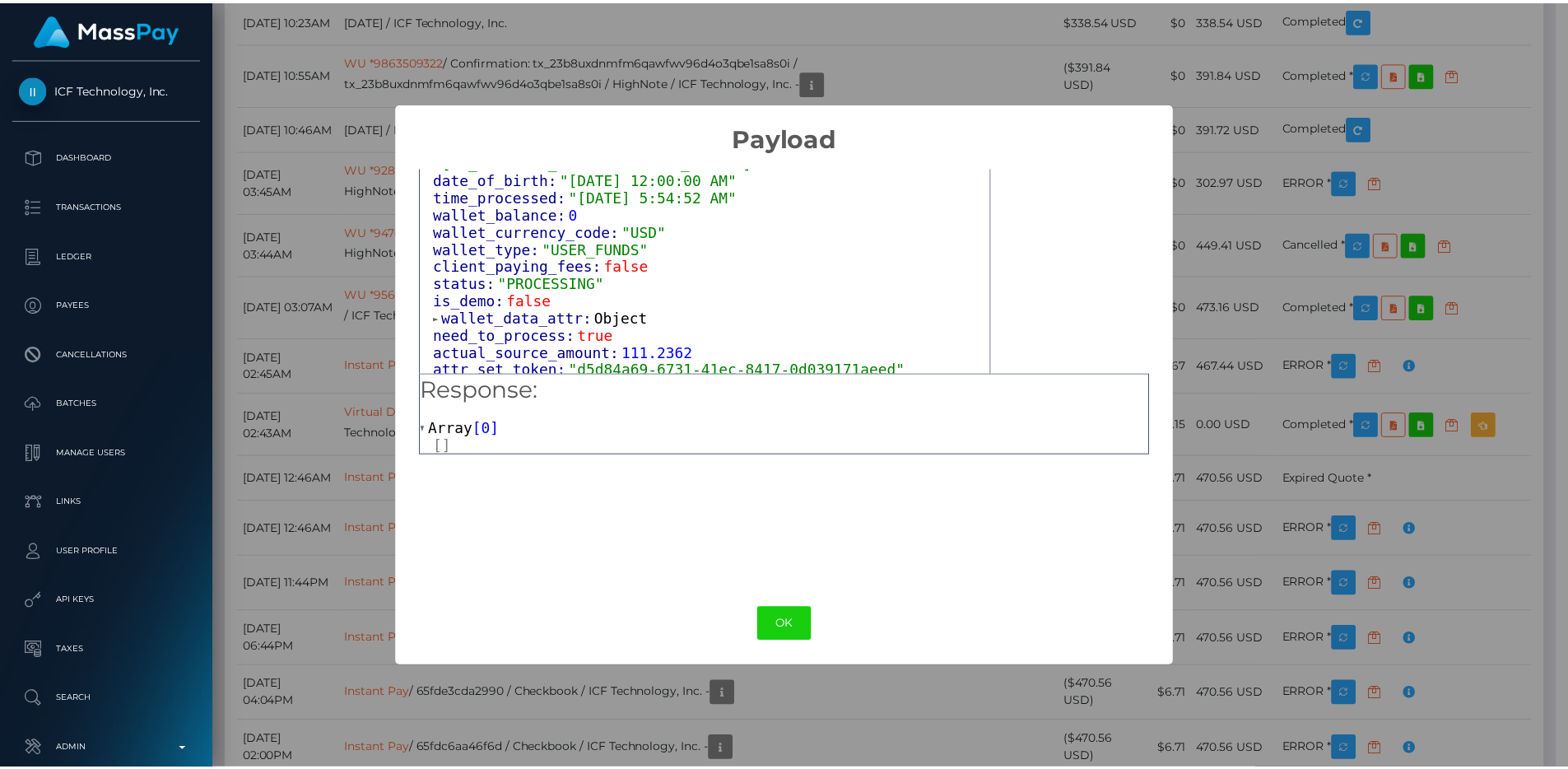
scroll to position [1242, 0]
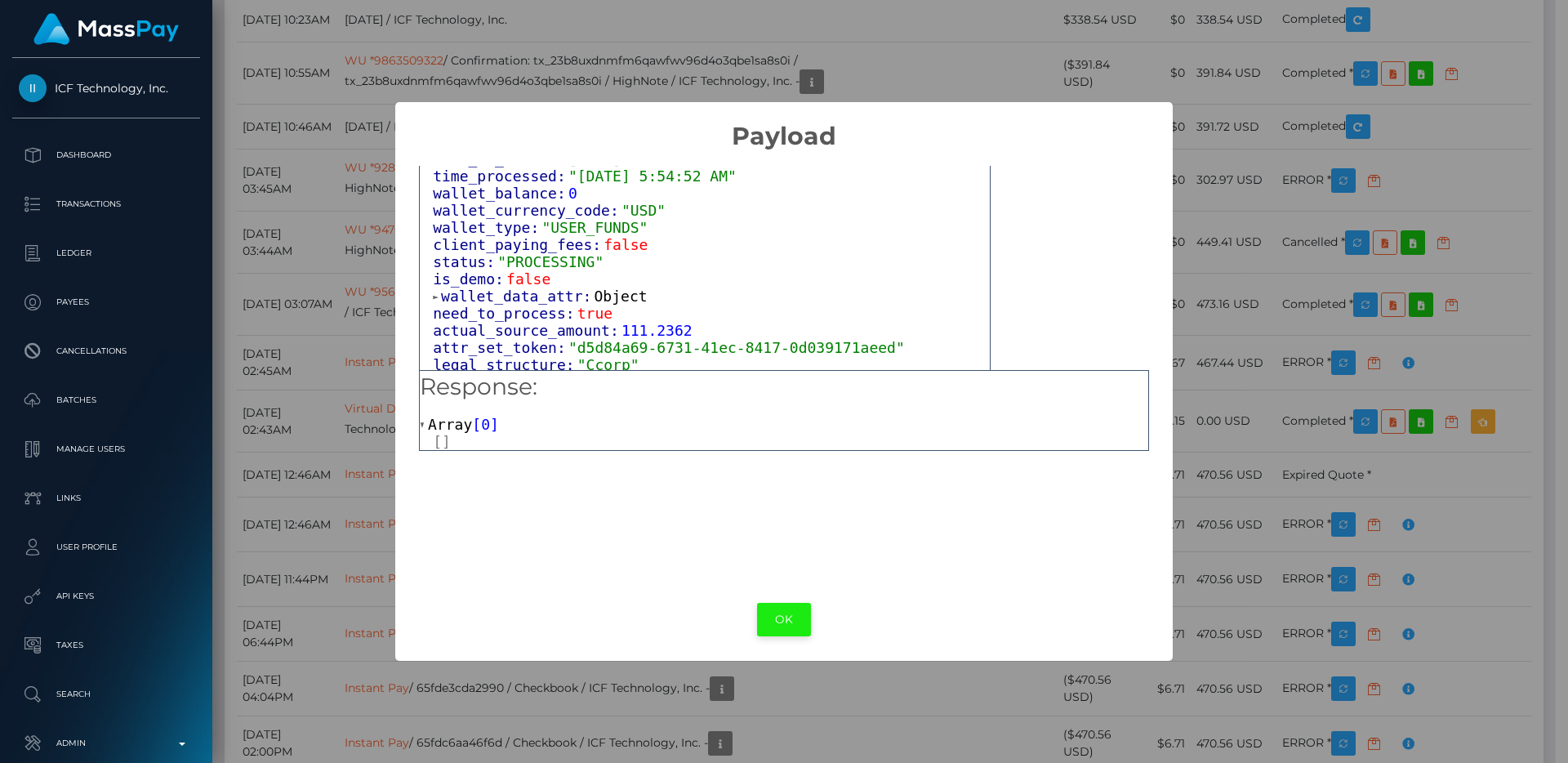
click at [775, 621] on button "OK" at bounding box center [784, 619] width 54 height 33
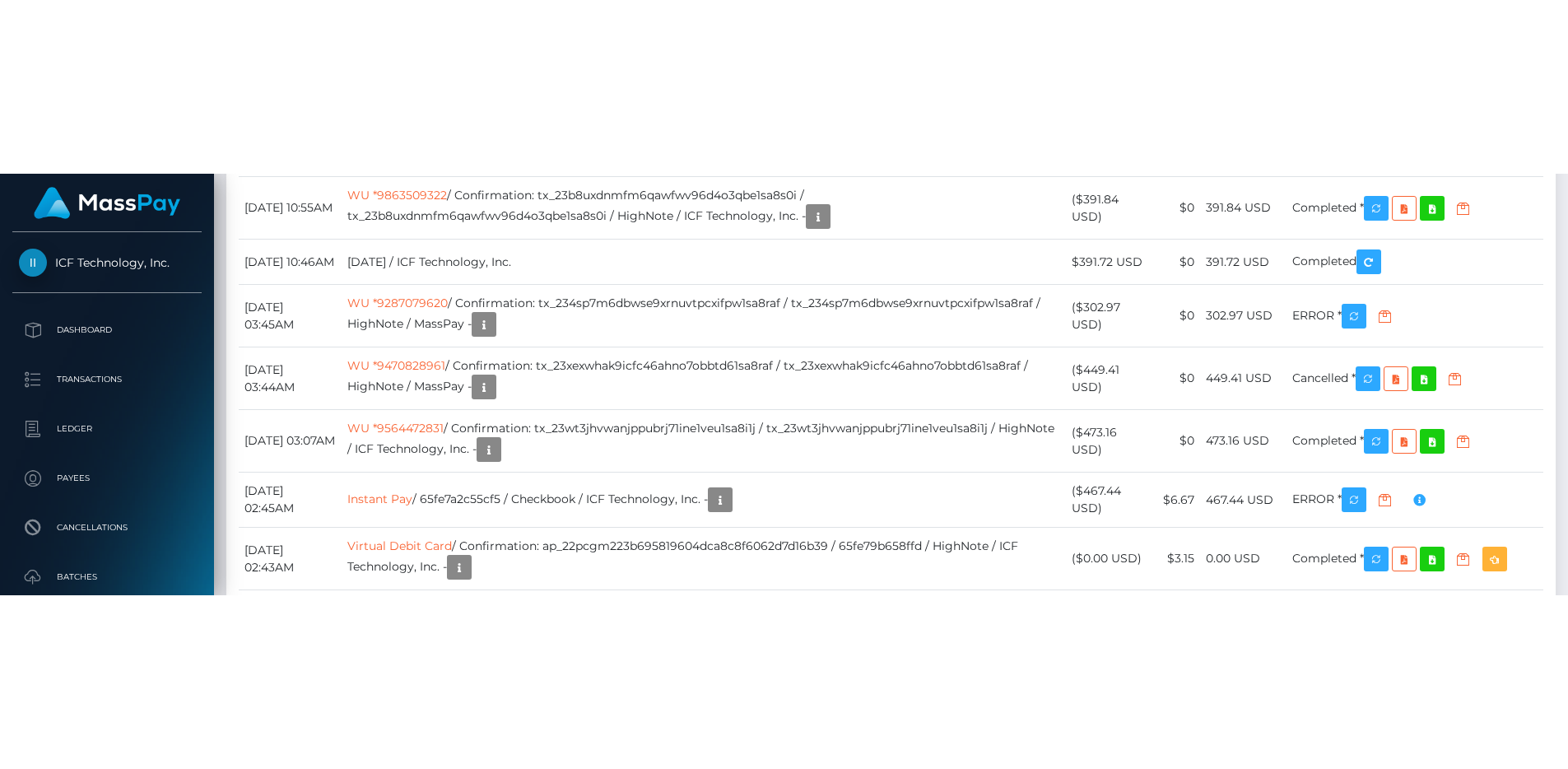
scroll to position [6214, 0]
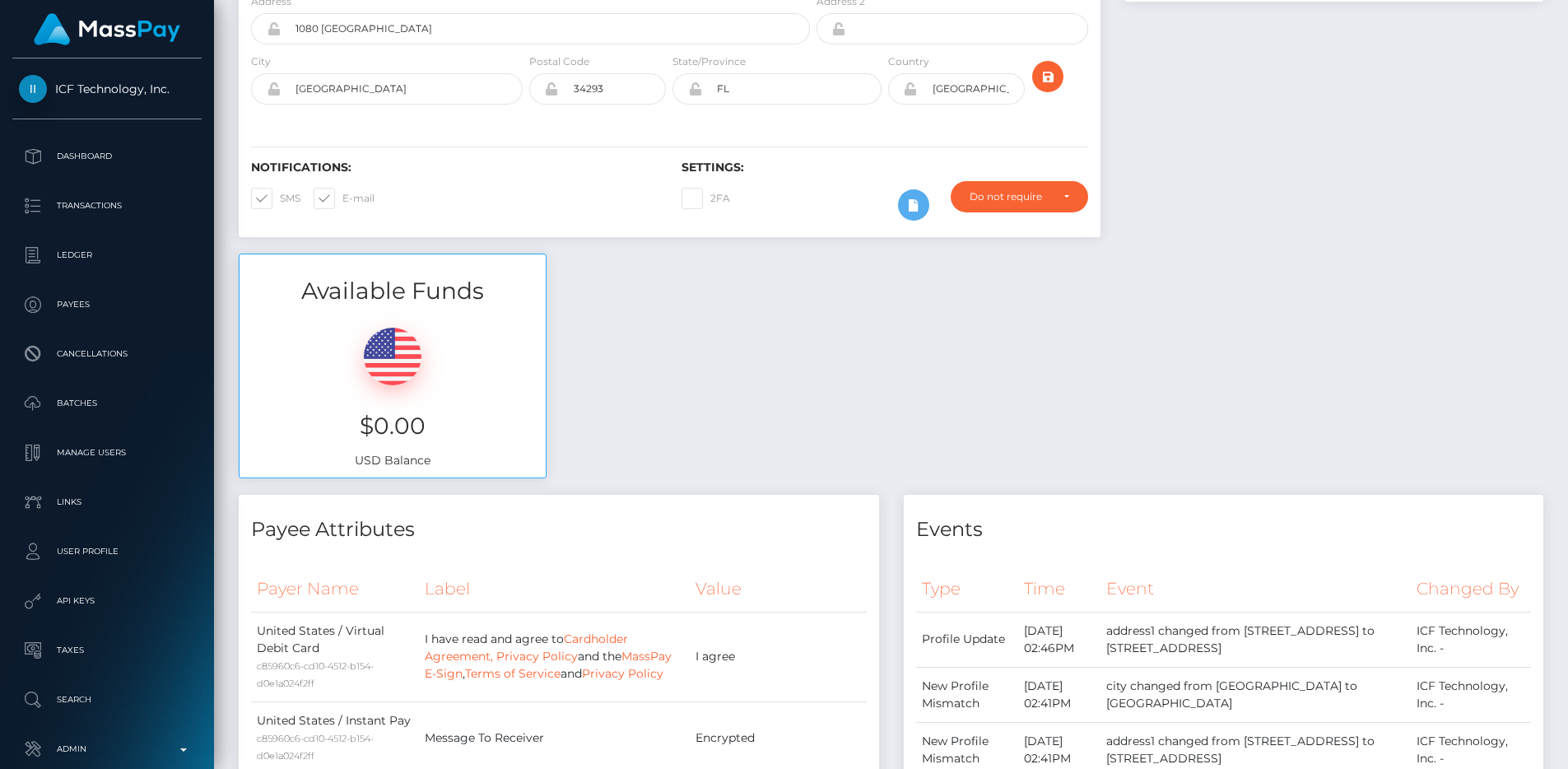
scroll to position [0, 0]
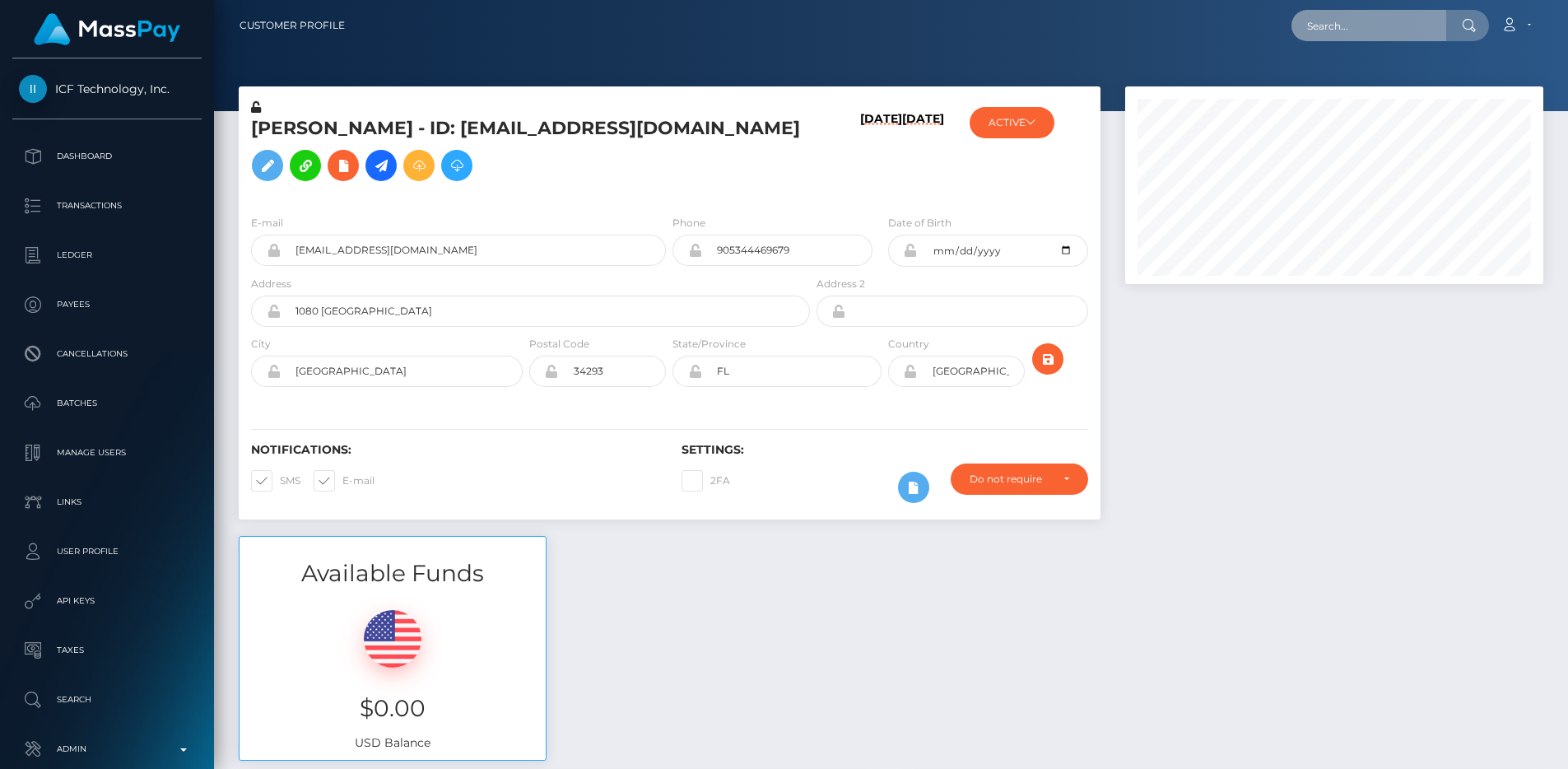
click at [1356, 23] on input "text" at bounding box center [1368, 26] width 155 height 32
paste input "pout_uqOSHMPOOn4qp"
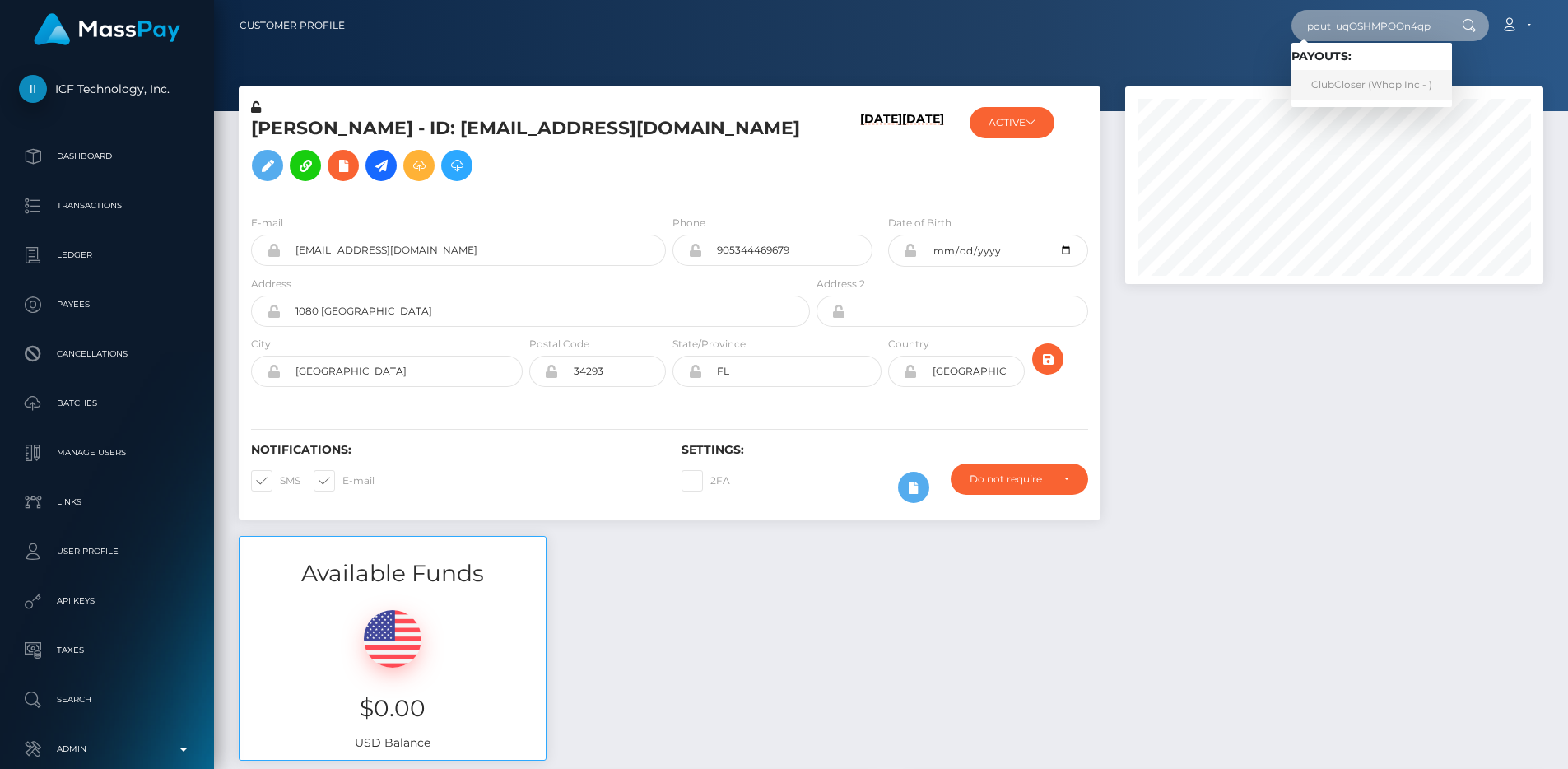
type input "pout_uqOSHMPOOn4qp"
click at [1319, 83] on link "ClubCloser (Whop Inc - )" at bounding box center [1371, 85] width 161 height 31
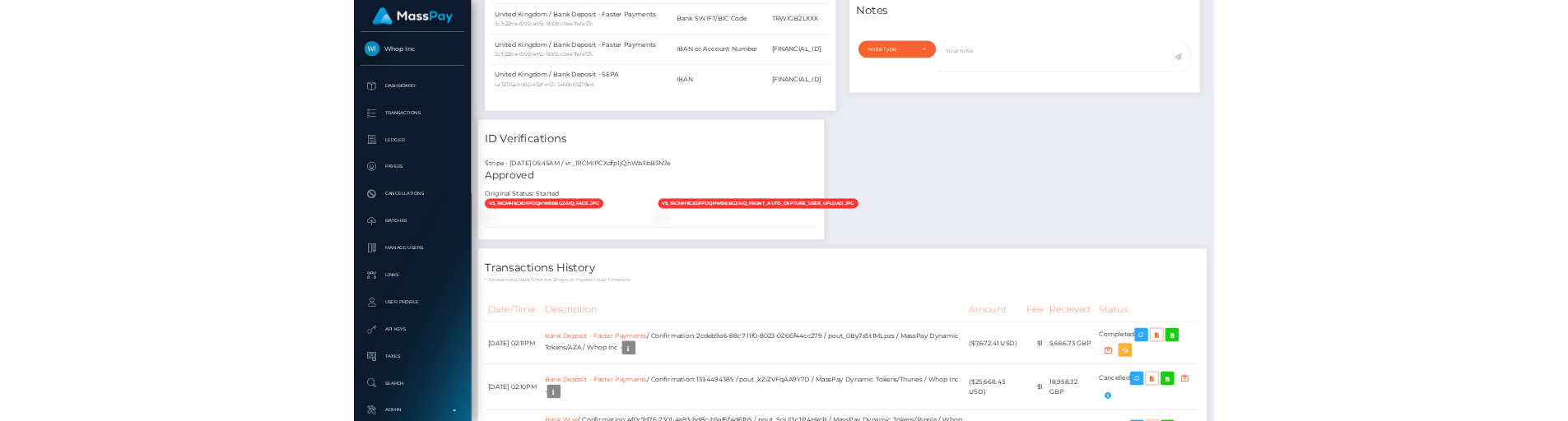
scroll to position [1108, 0]
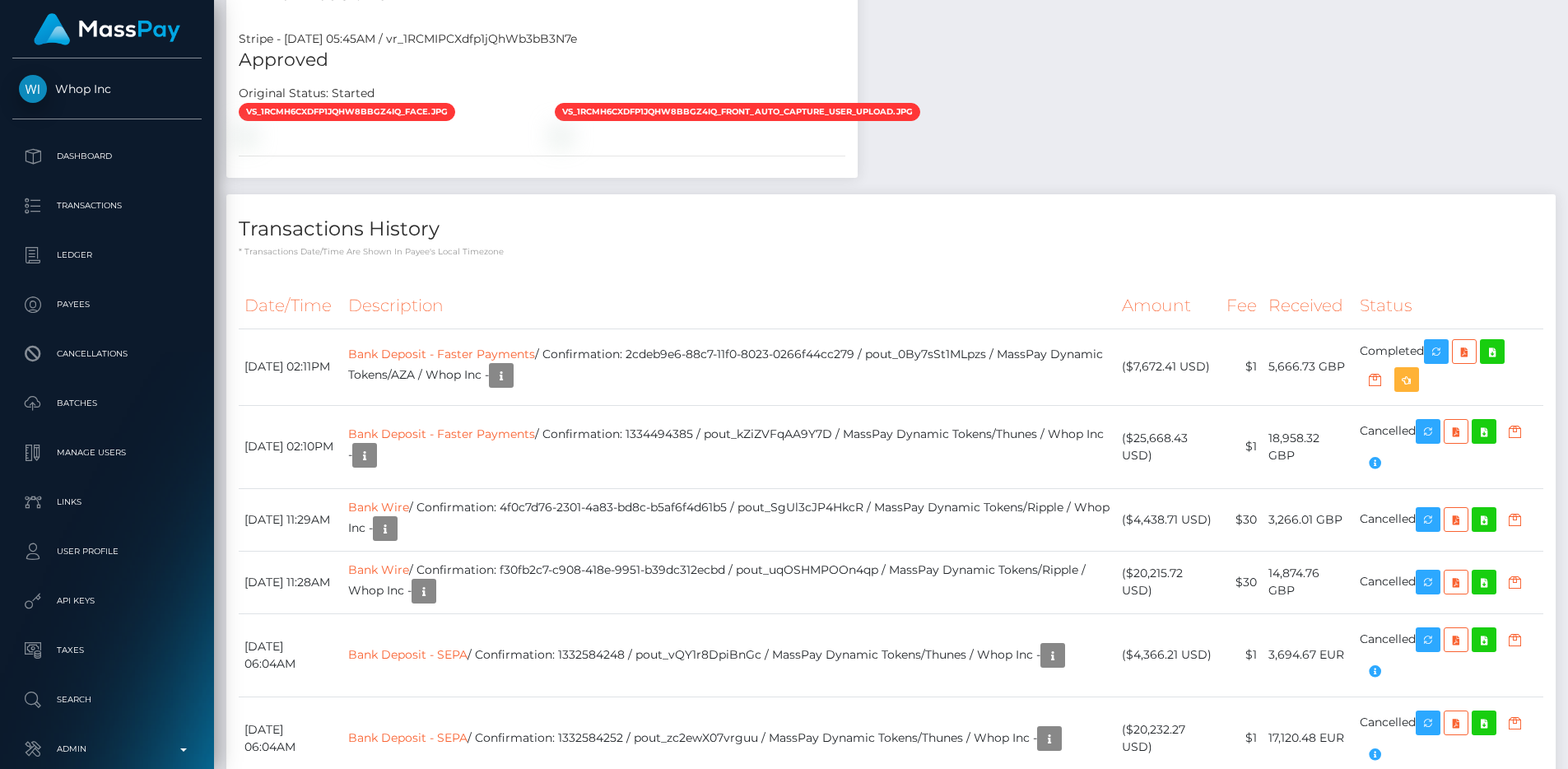
click at [560, 47] on div "Stripe - [DATE] 05:45AM / vr_1RCMIPCXdfp1jQhWb3bB3N7e" at bounding box center [542, 39] width 631 height 18
copy div "vr_1RCMIPCXdfp1jQhWb3bB3N7e"
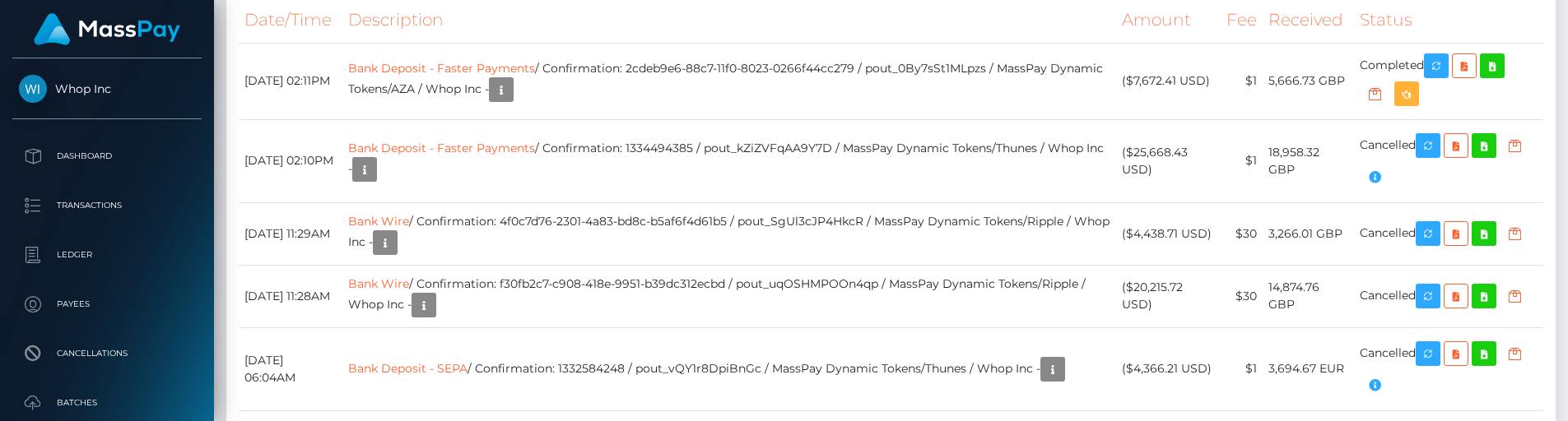
scroll to position [1483, 0]
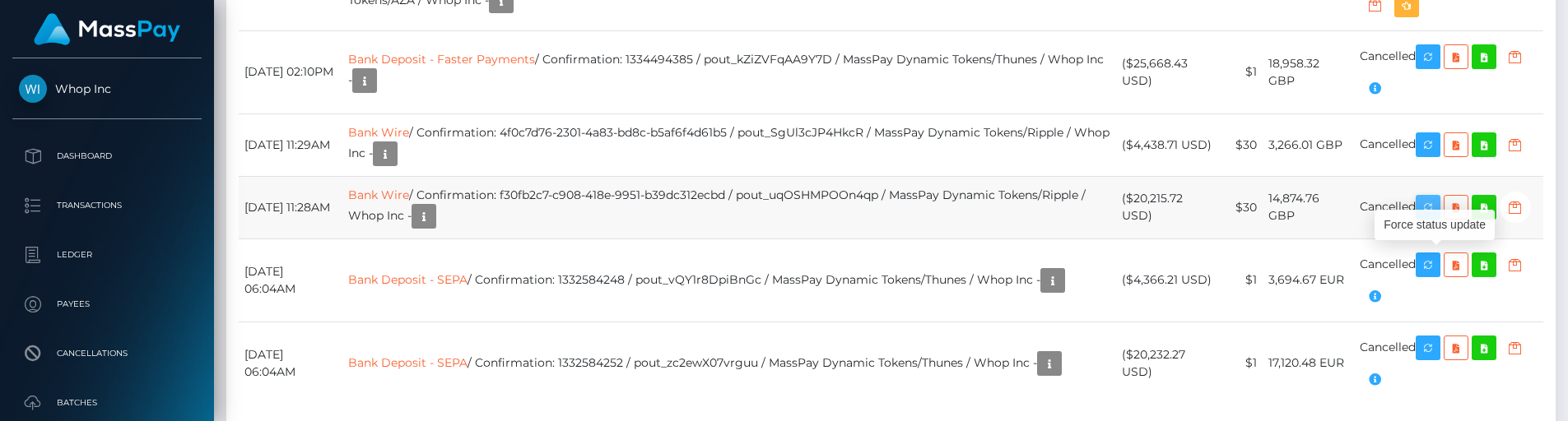
click at [1438, 218] on icon "button" at bounding box center [1428, 207] width 20 height 21
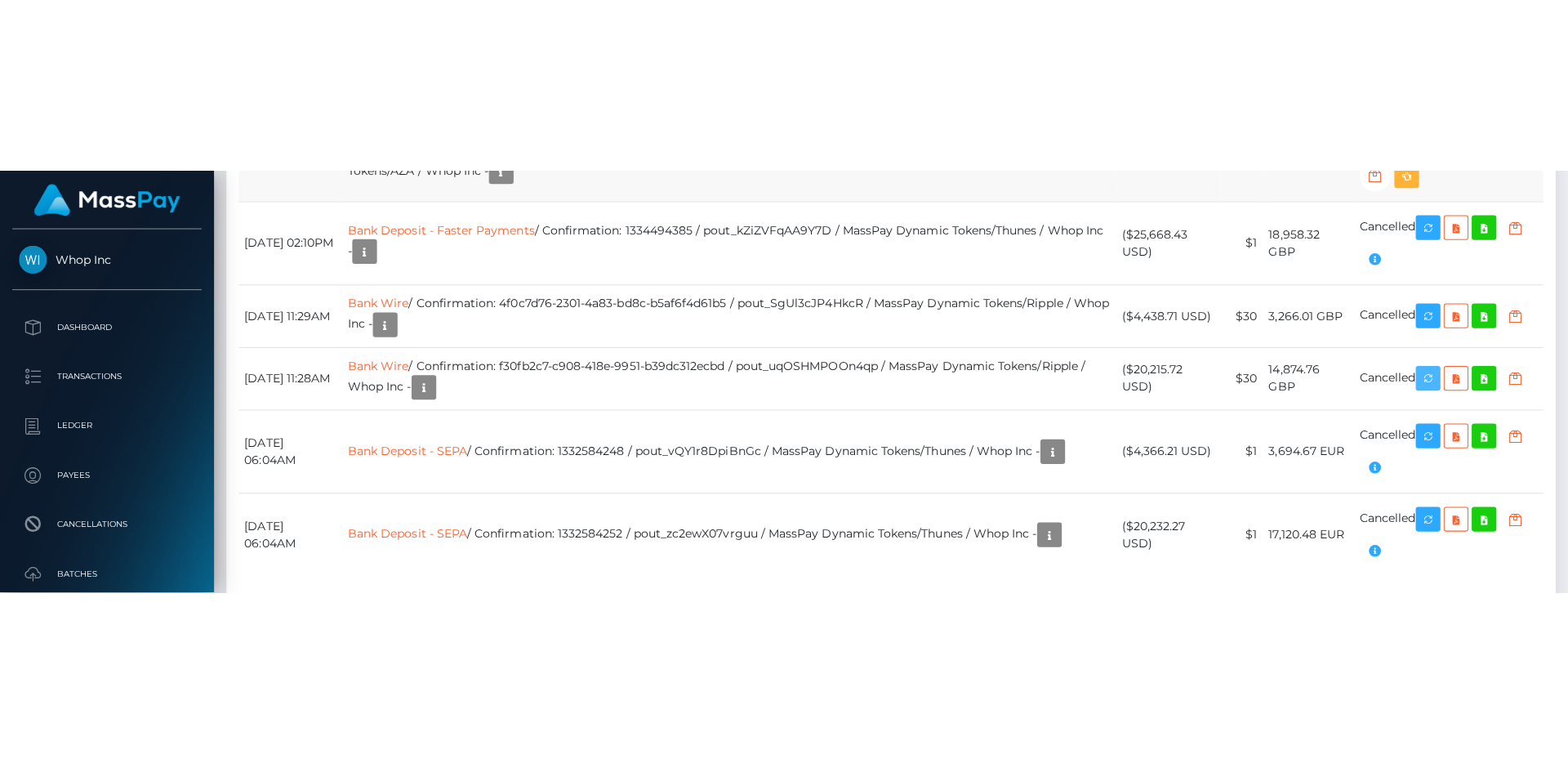
scroll to position [1296, 0]
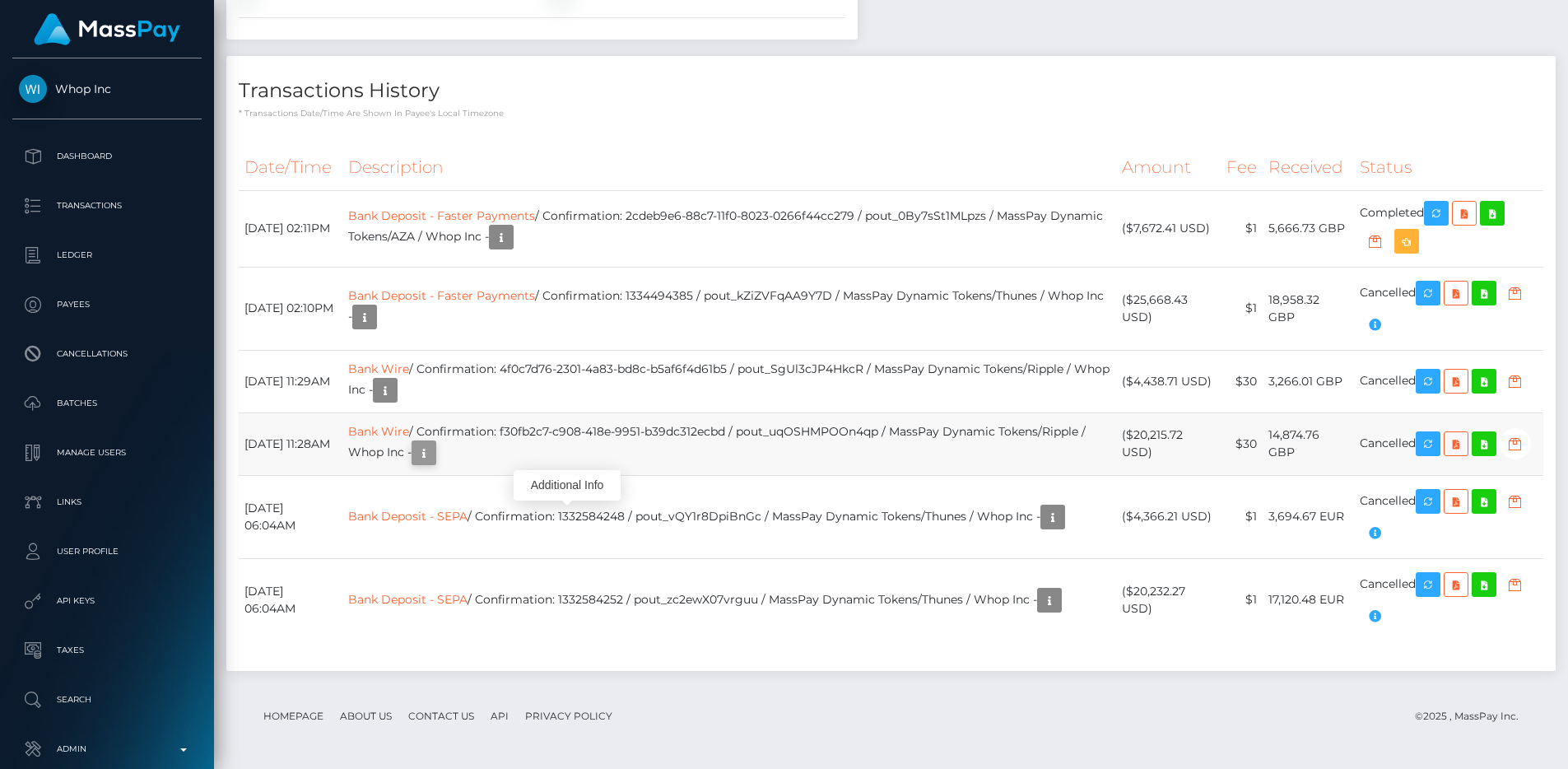
click at [434, 456] on icon "button" at bounding box center [424, 453] width 20 height 21
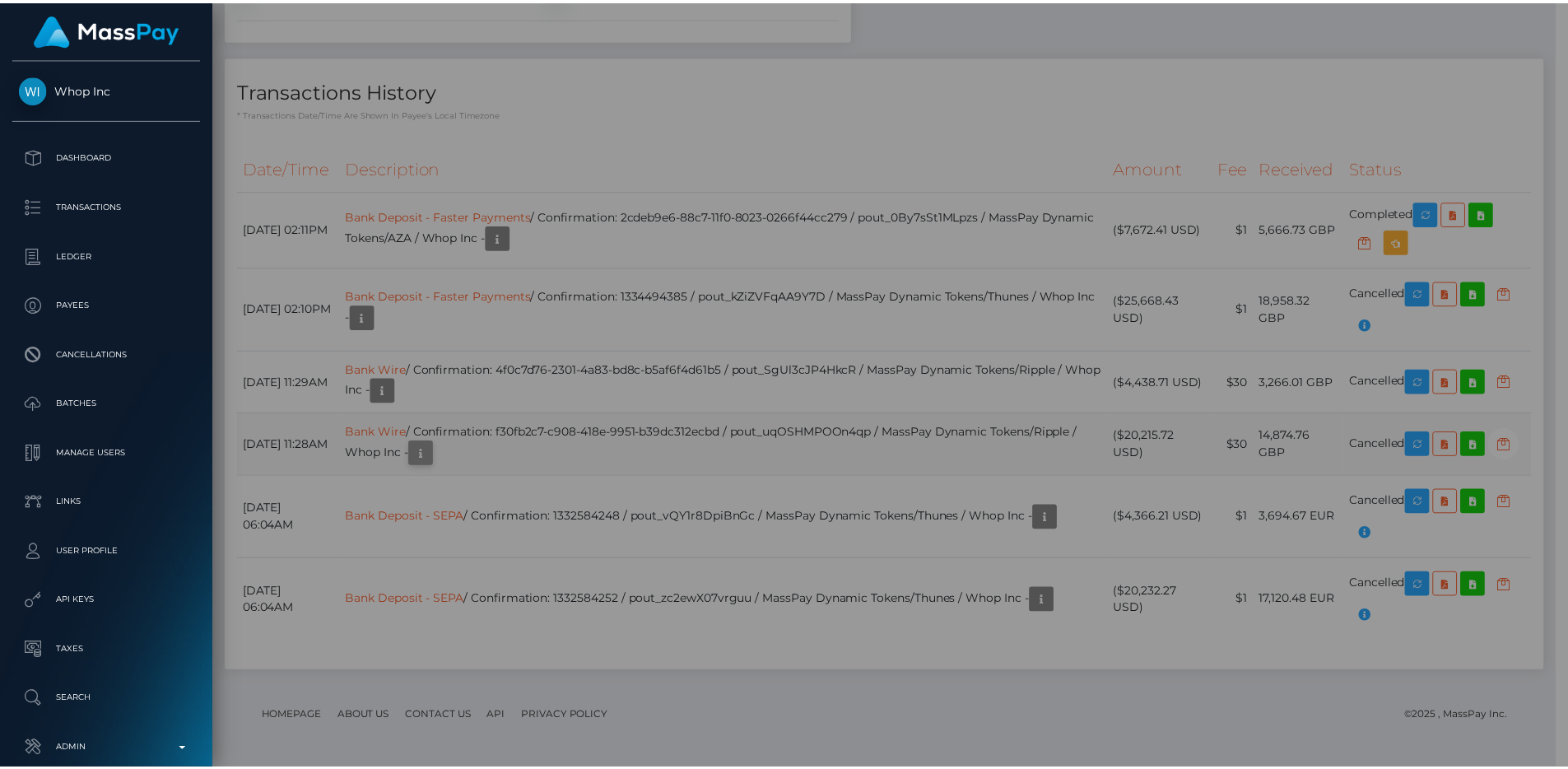
scroll to position [822944, 822428]
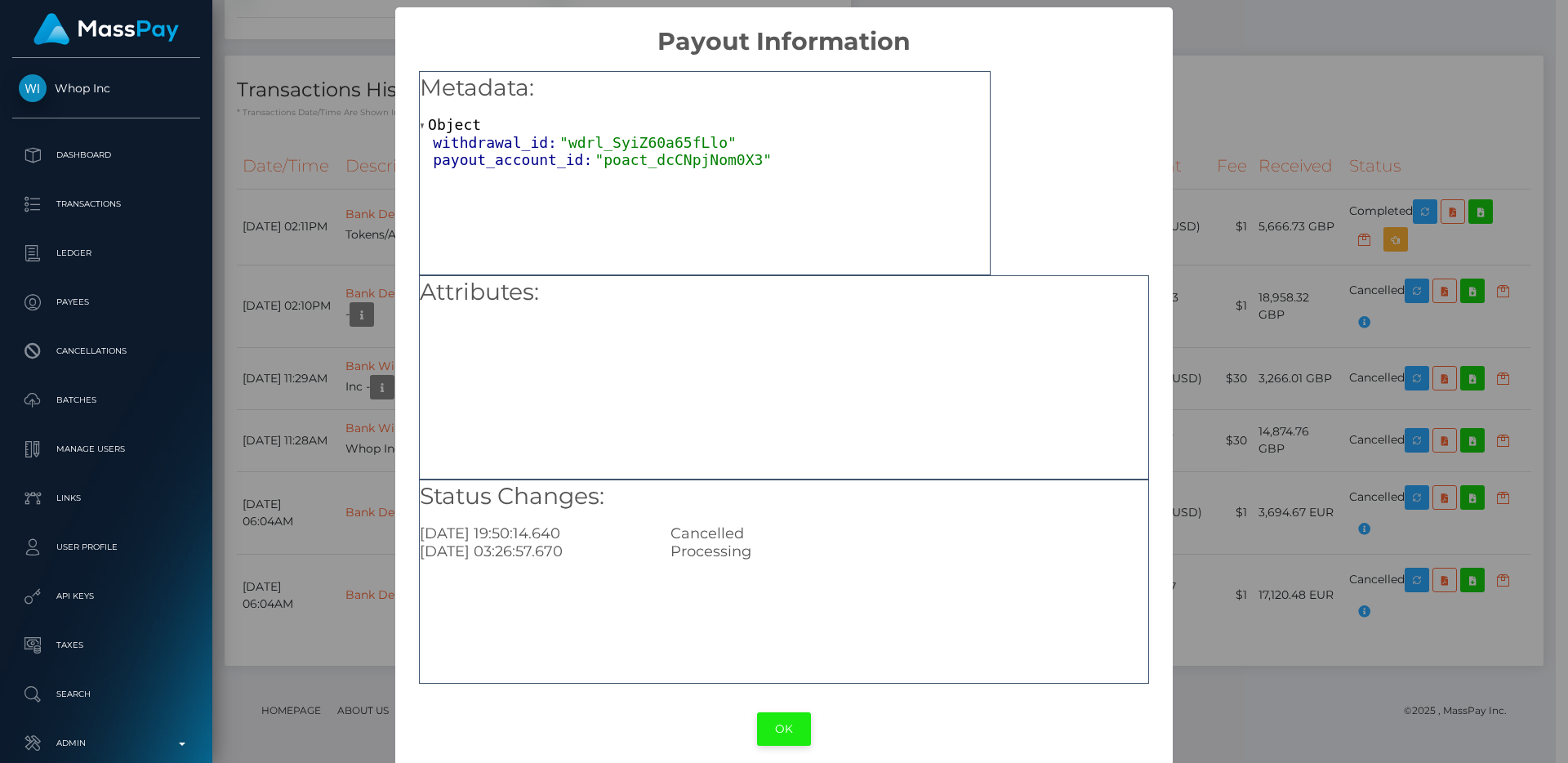
click at [788, 728] on button "OK" at bounding box center [784, 729] width 54 height 33
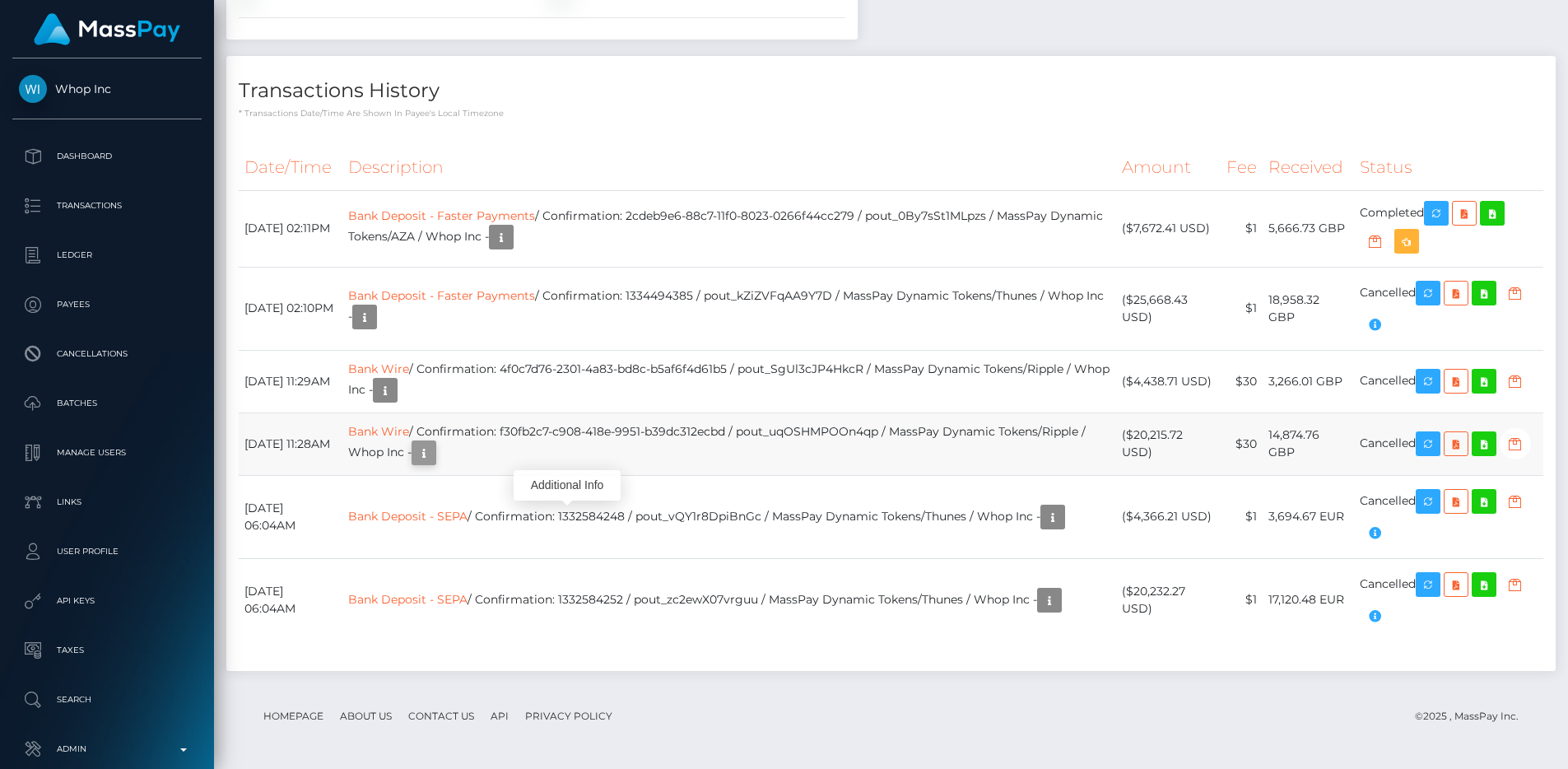
click at [434, 454] on icon "button" at bounding box center [424, 453] width 20 height 21
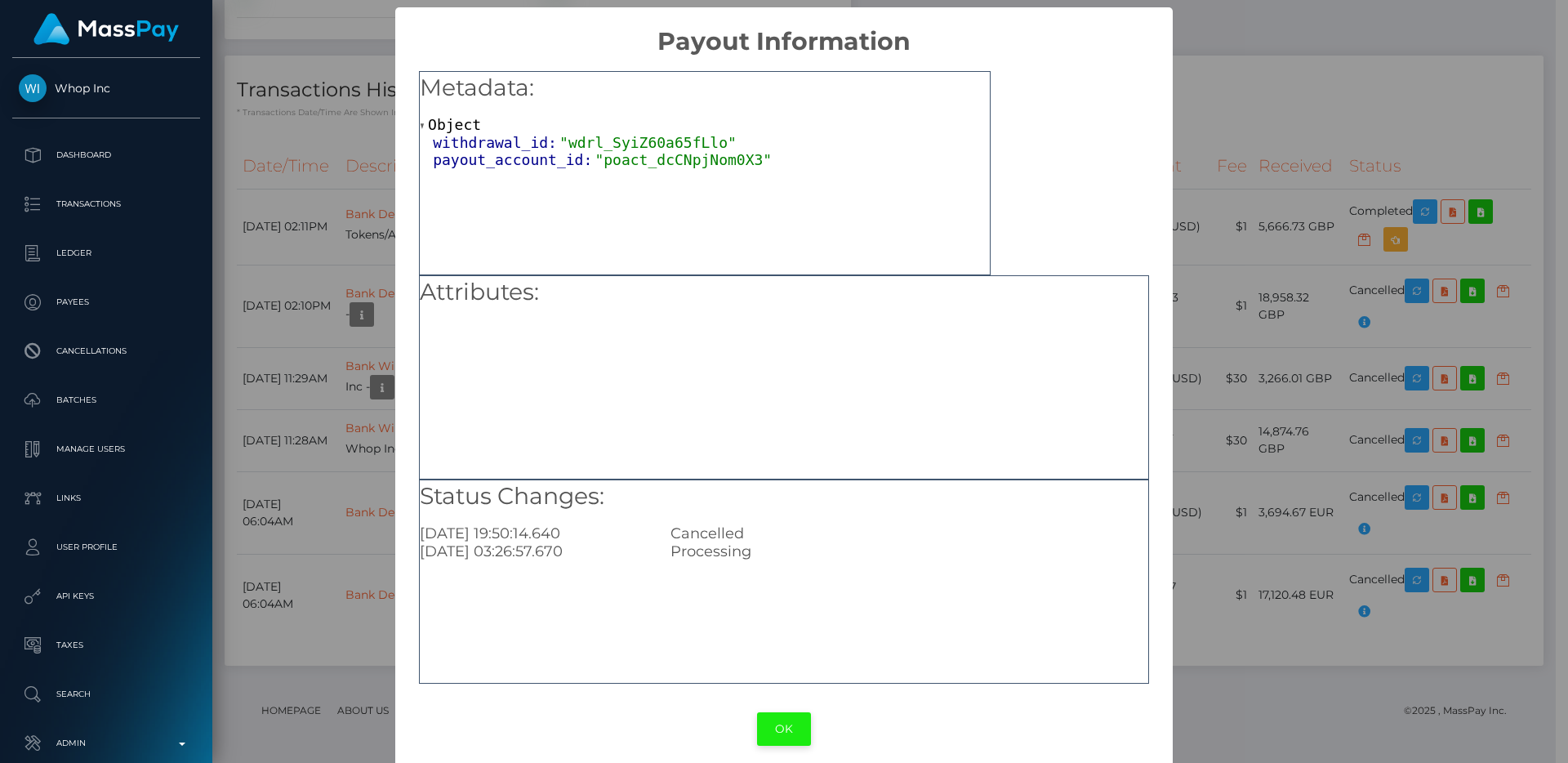
click at [785, 719] on button "OK" at bounding box center [784, 729] width 54 height 33
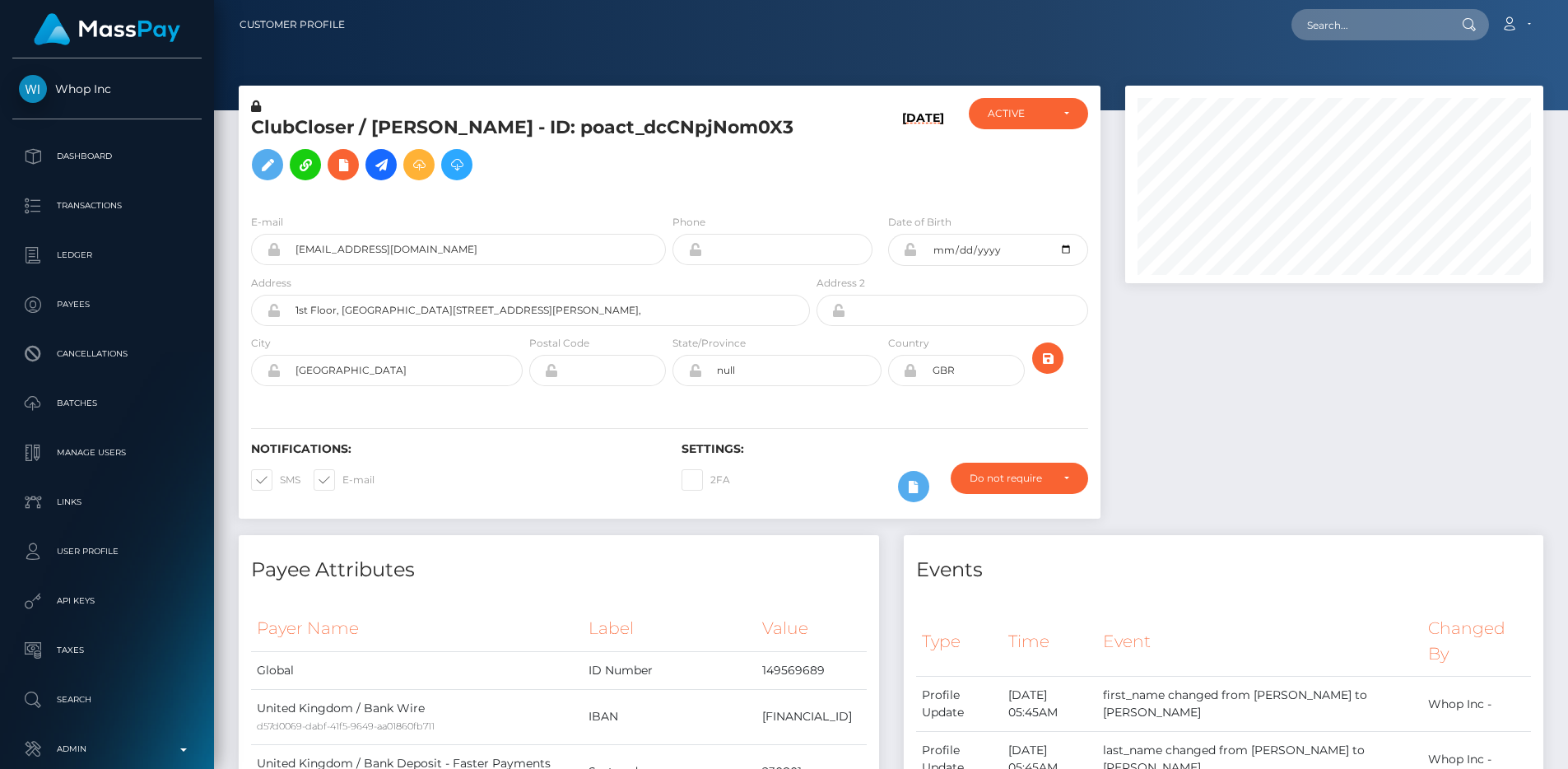
scroll to position [0, 0]
click at [1323, 35] on input "text" at bounding box center [1368, 26] width 155 height 32
paste input "pout_sJ9jfk5D3i8Nx"
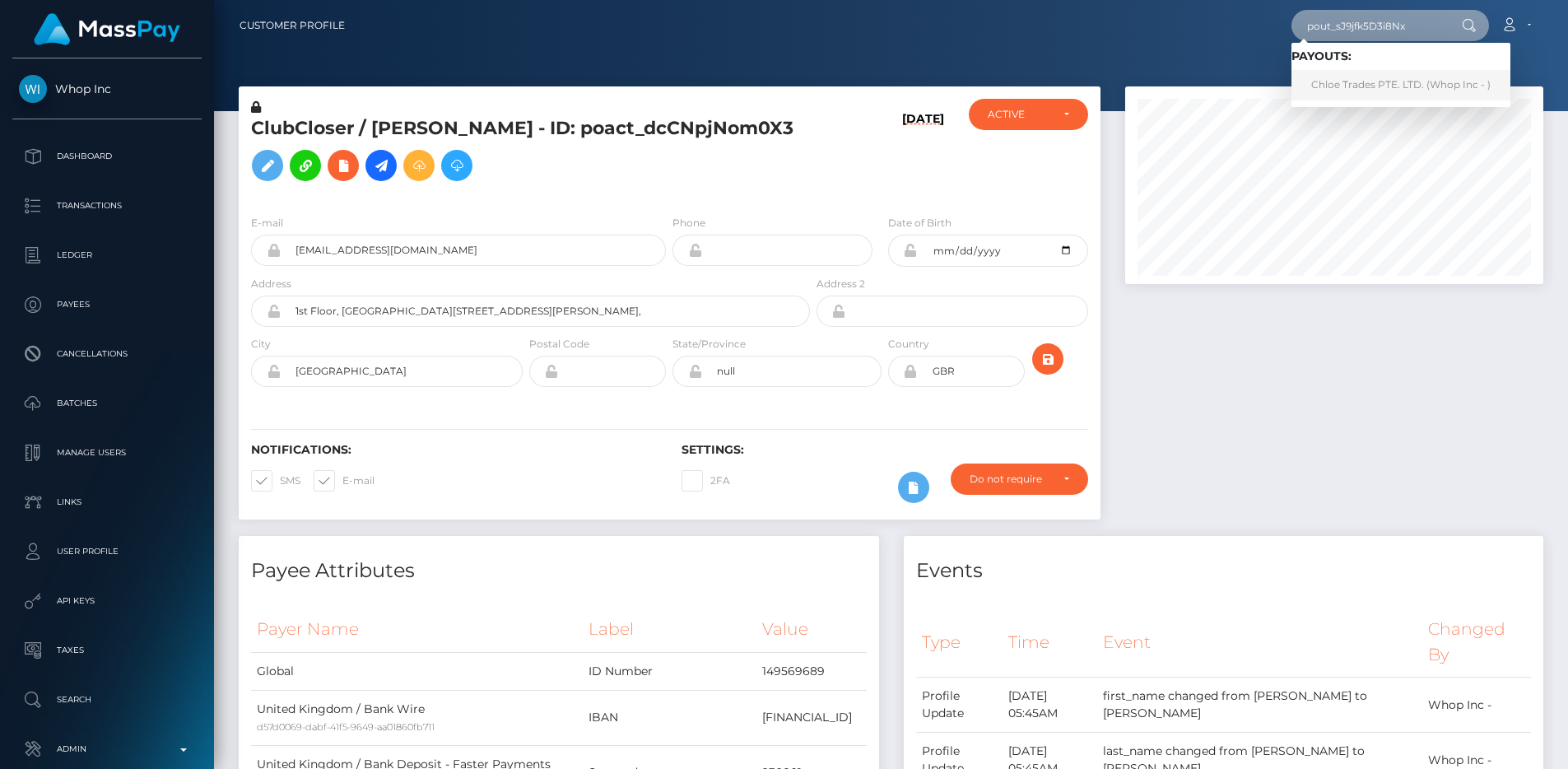
type input "pout_sJ9jfk5D3i8Nx"
click at [1341, 88] on link "Chloe Trades PTE. LTD. (Whop Inc - )" at bounding box center [1400, 85] width 219 height 31
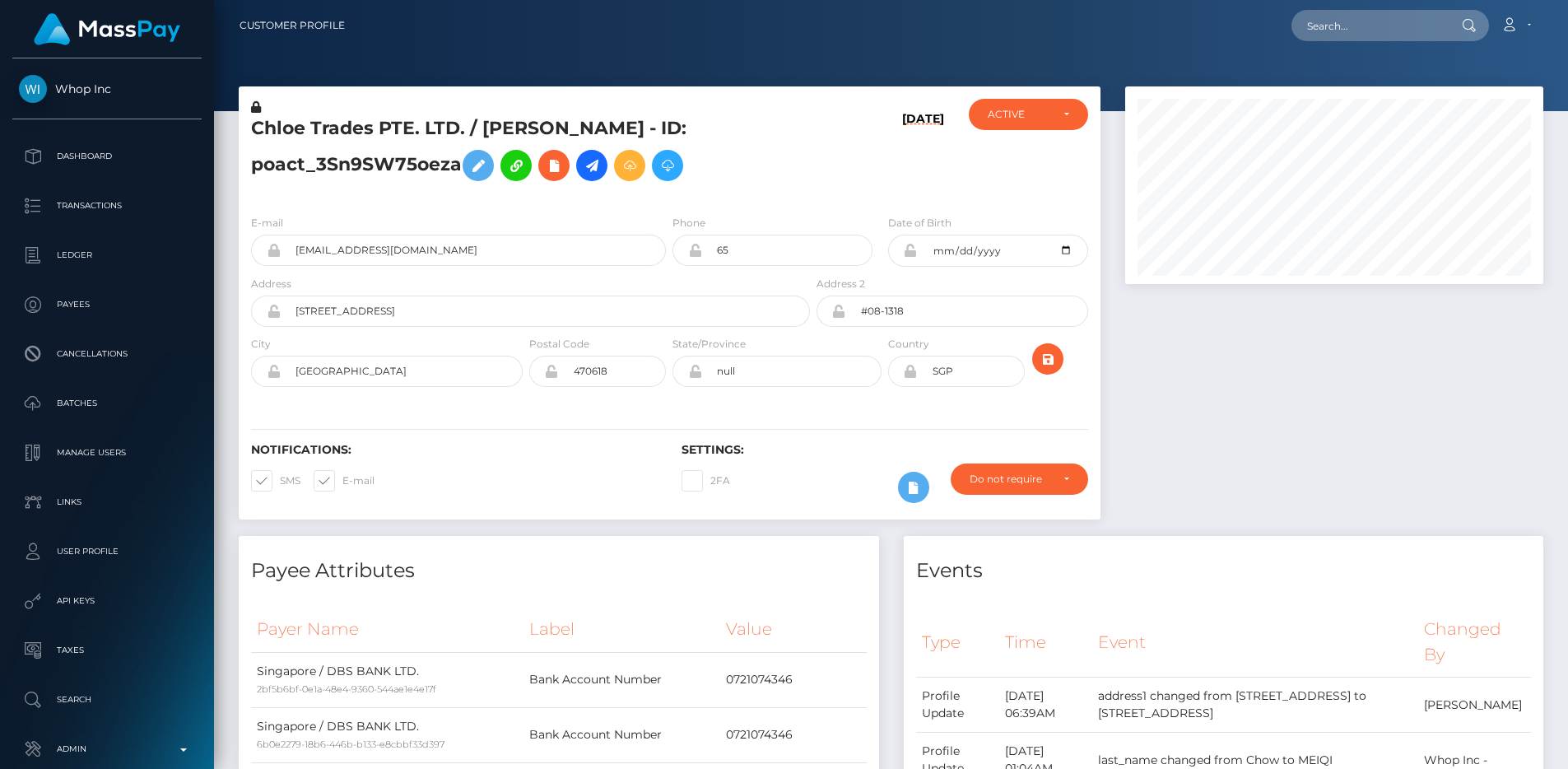
scroll to position [197, 419]
click at [1212, 435] on div at bounding box center [1333, 312] width 443 height 450
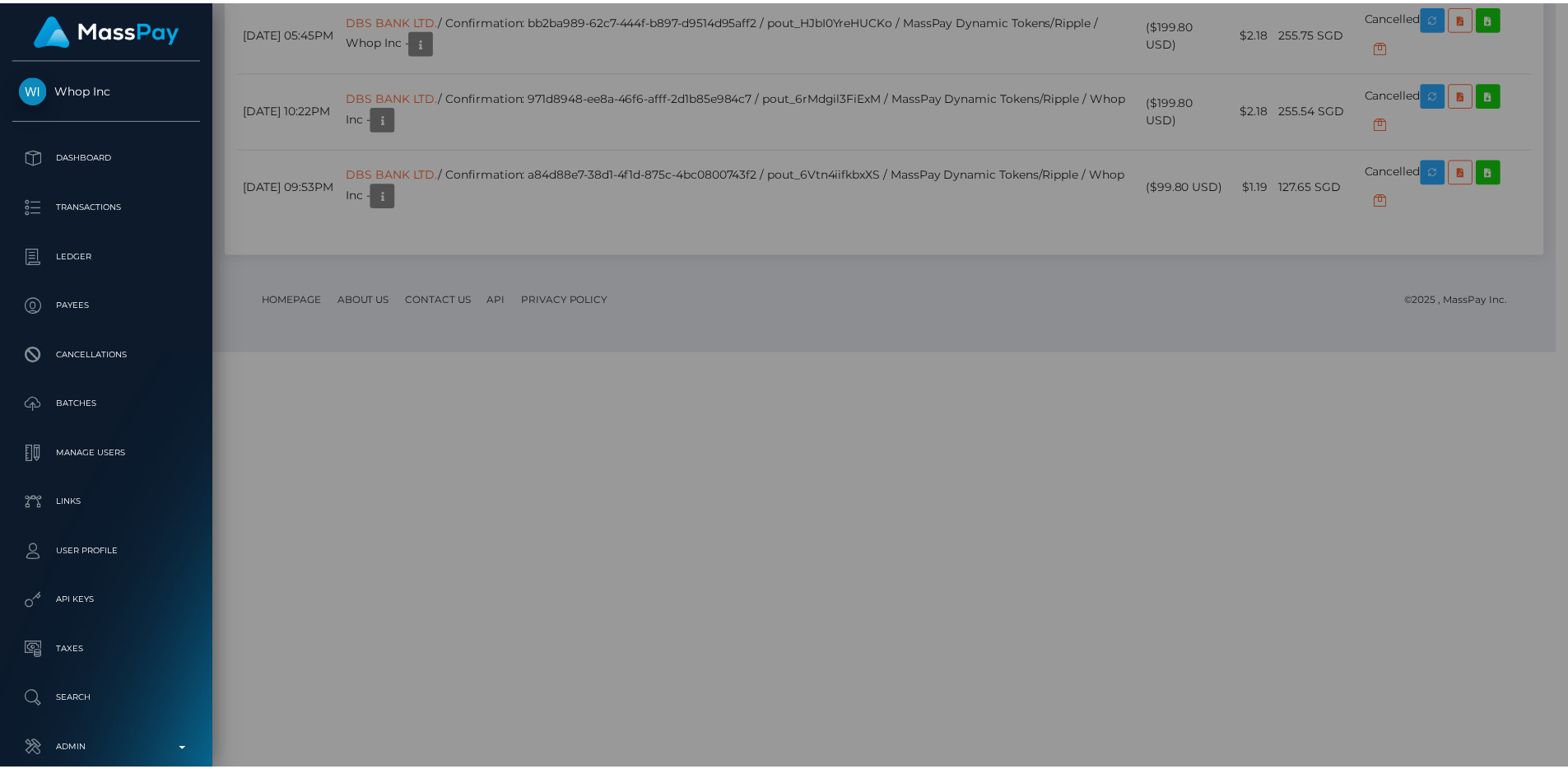
scroll to position [822944, 822428]
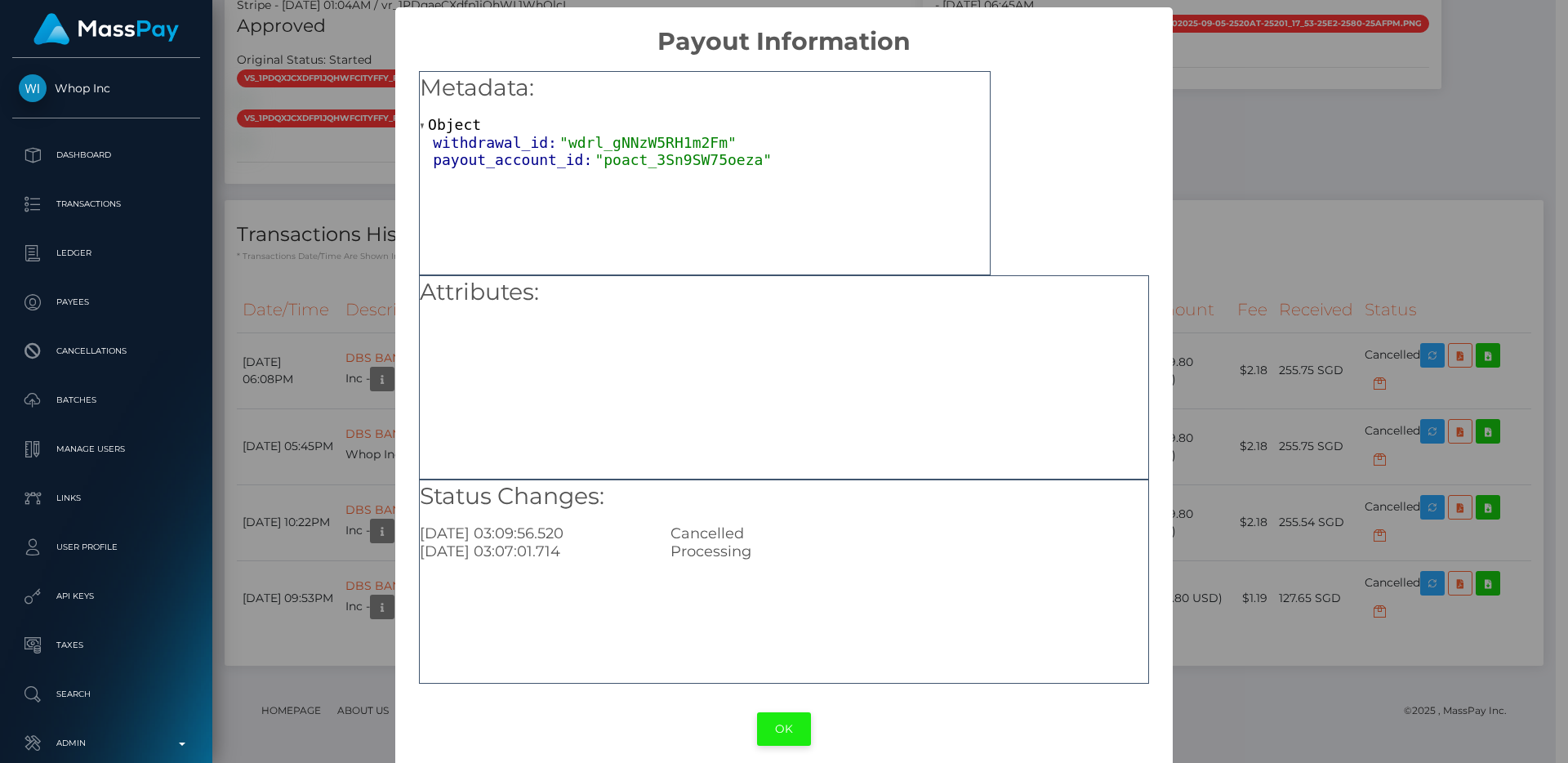
click at [775, 718] on button "OK" at bounding box center [784, 729] width 54 height 33
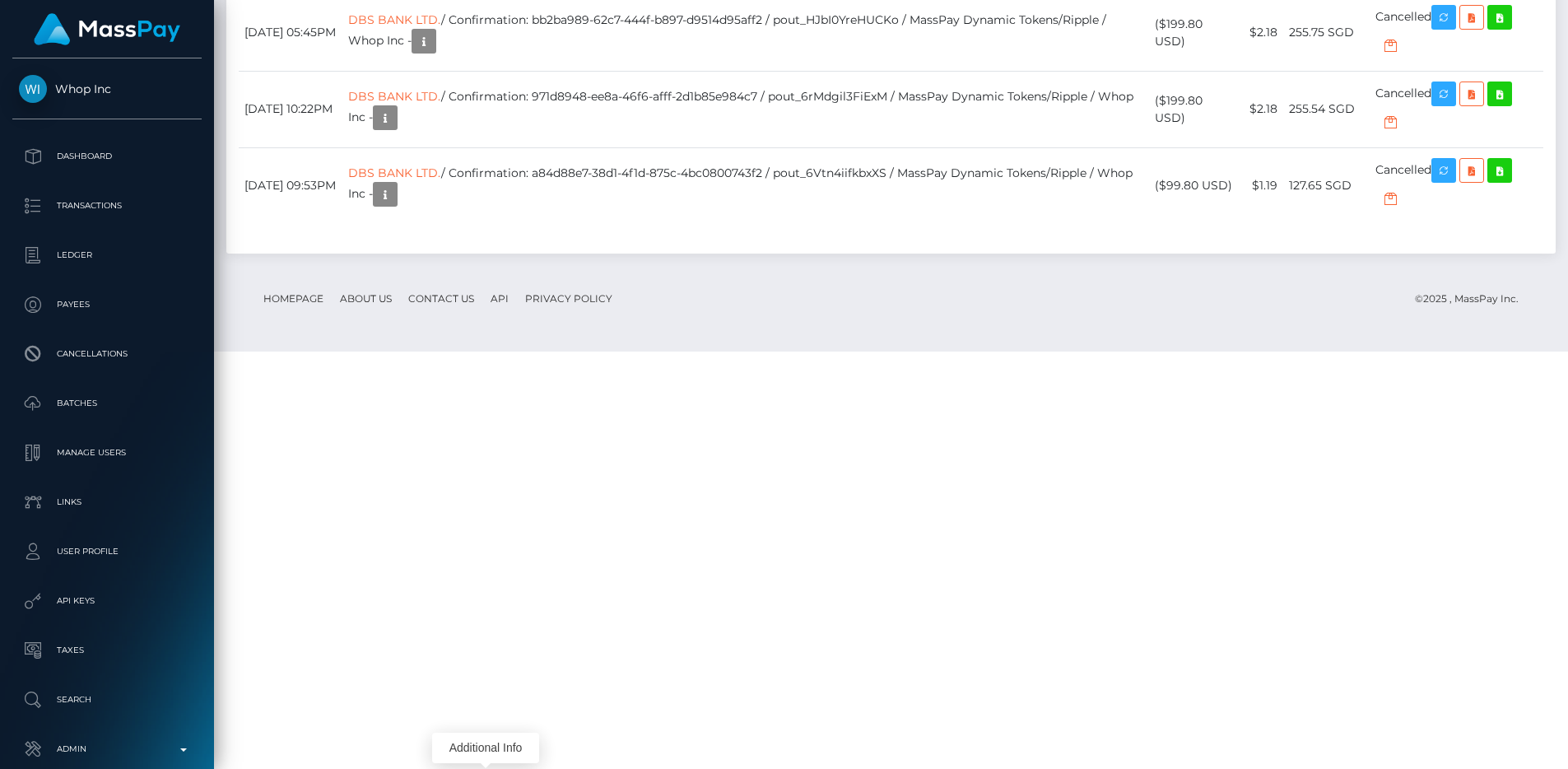
scroll to position [1719, 0]
click at [680, 253] on div "Transactions History * Transactions date/time are shown in payee's local timezo…" at bounding box center [891, 19] width 1329 height 469
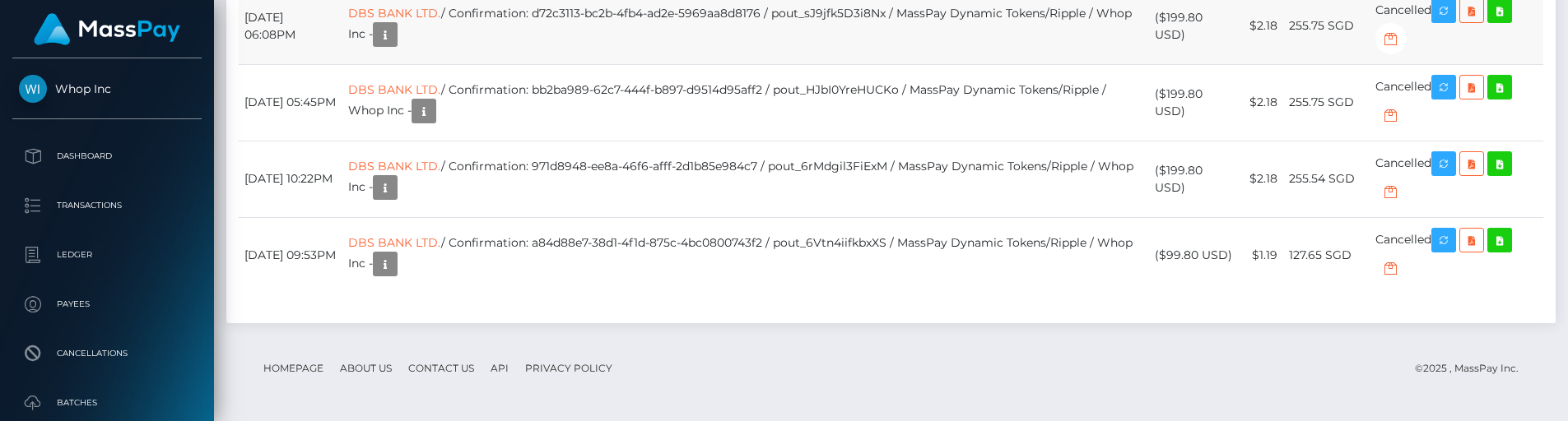
scroll to position [2021, 0]
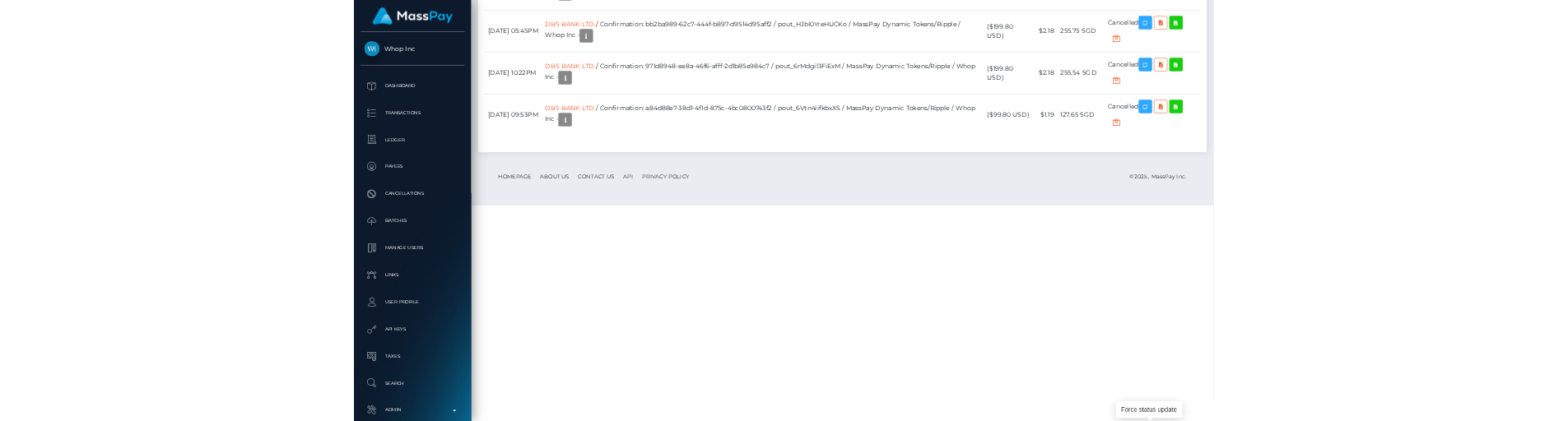
scroll to position [1982, 0]
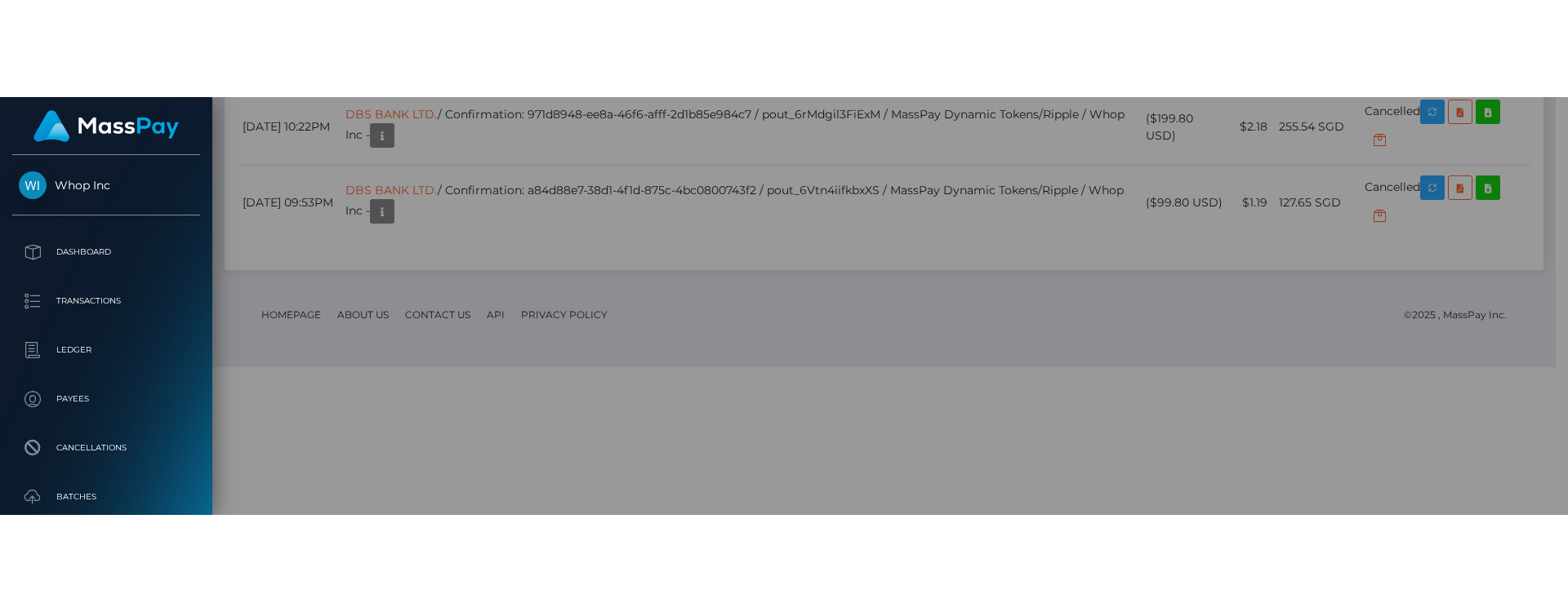
scroll to position [816048, 816272]
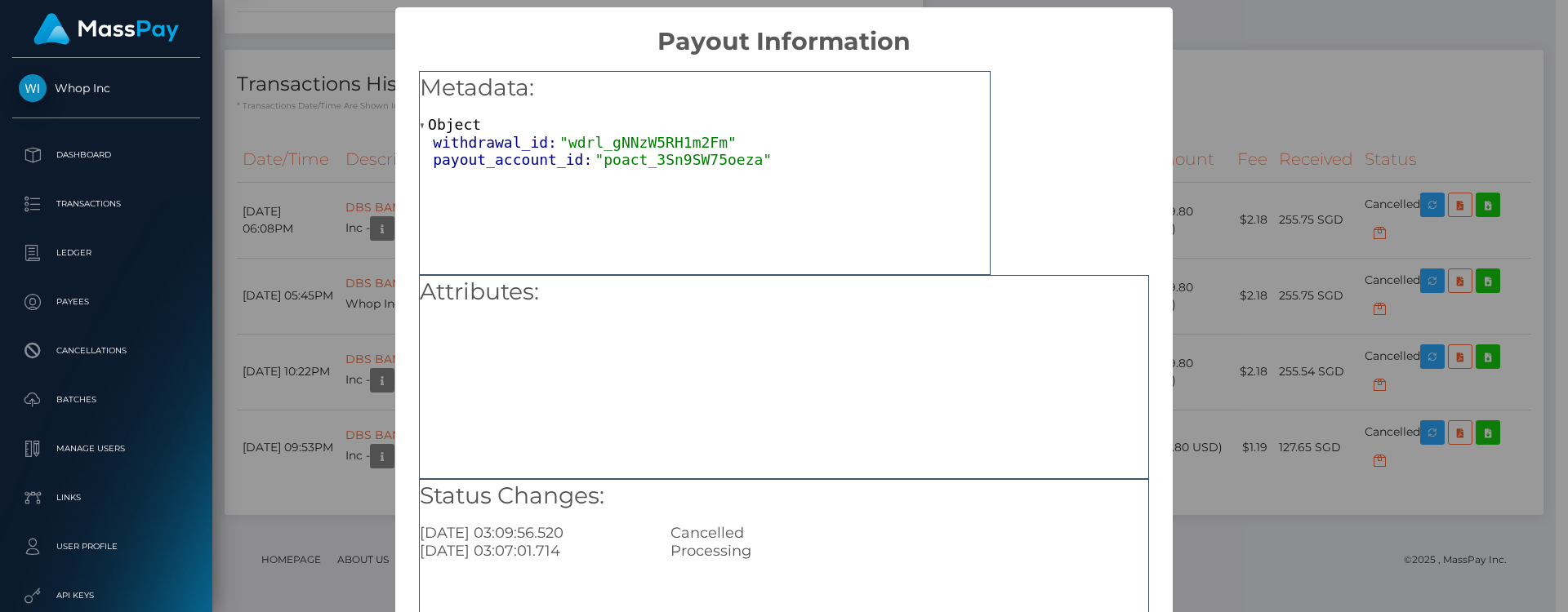
click at [1187, 299] on div "× Payout Information Metadata: Object withdrawal_id: "wdrl_gNNzW5RH1m2Fm" payou…" at bounding box center [784, 306] width 1568 height 612
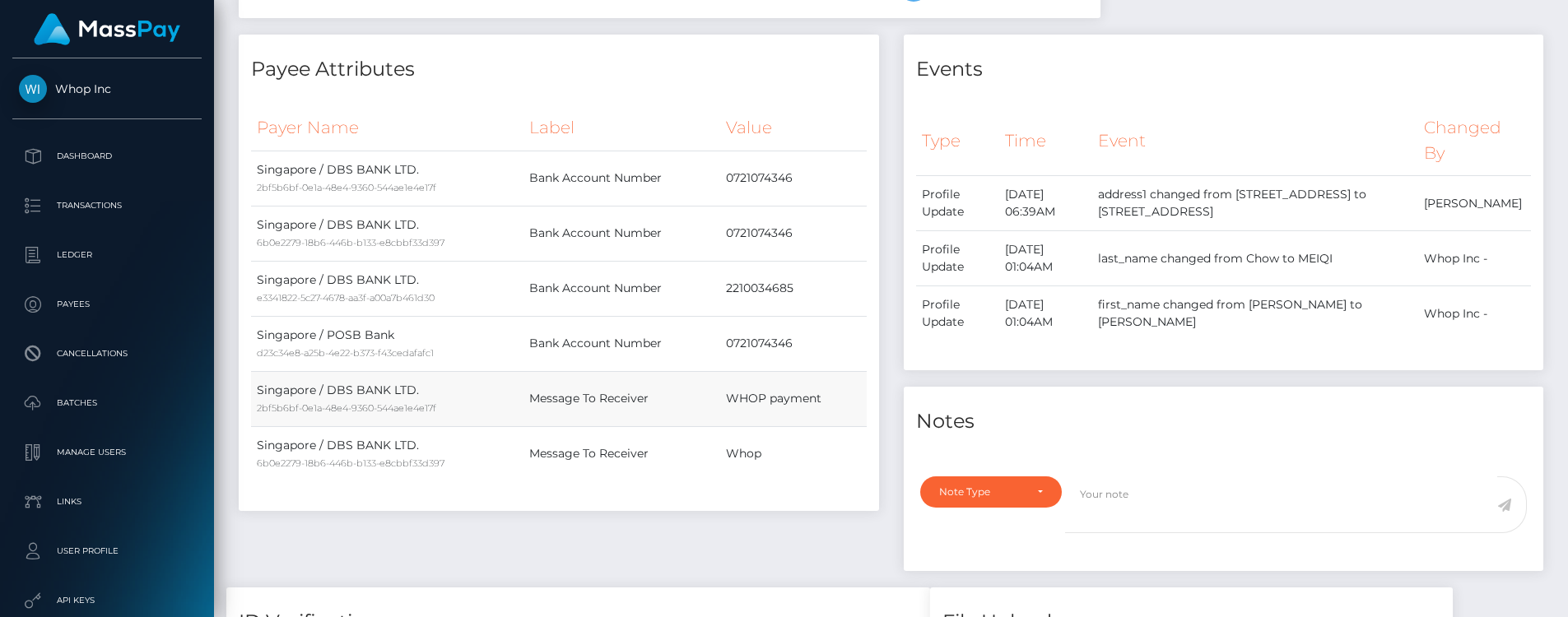
scroll to position [446, 0]
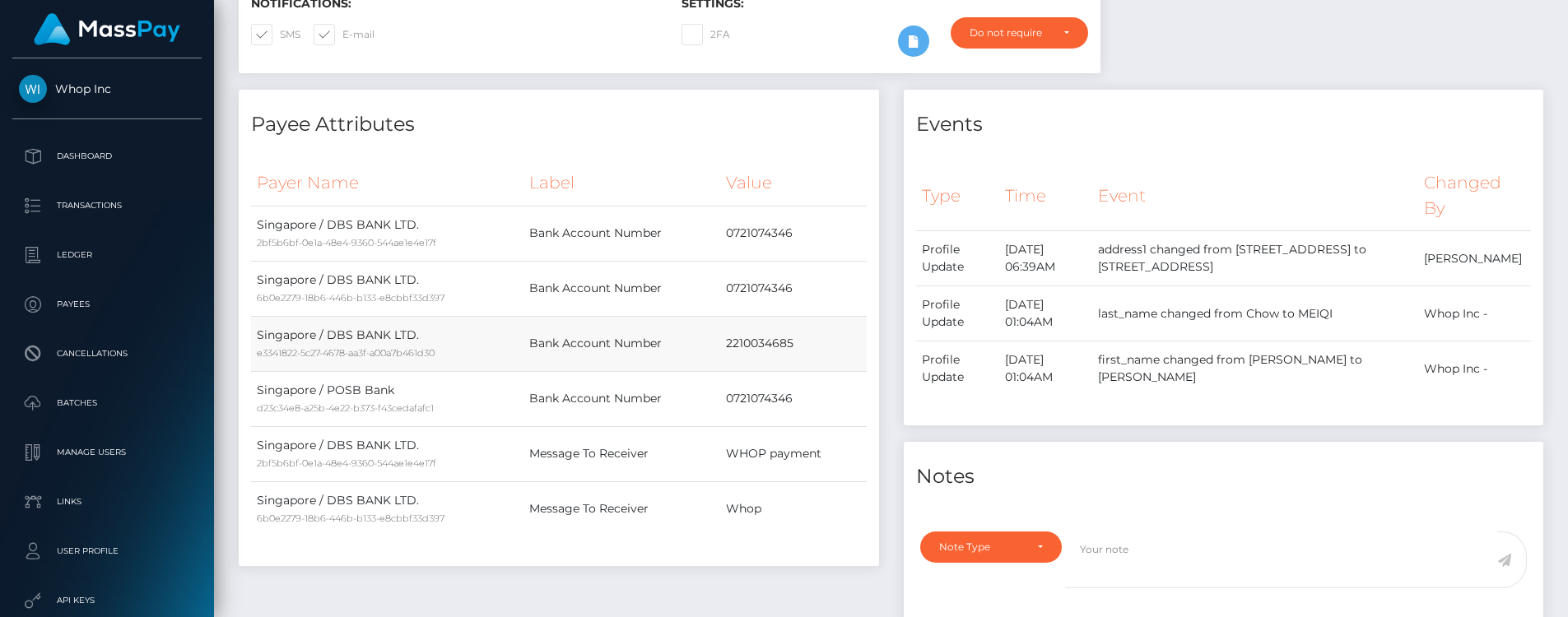
click at [767, 346] on td "2210034685" at bounding box center [793, 344] width 147 height 55
copy td "2210034685"
click at [778, 342] on td "2210034685" at bounding box center [793, 344] width 147 height 55
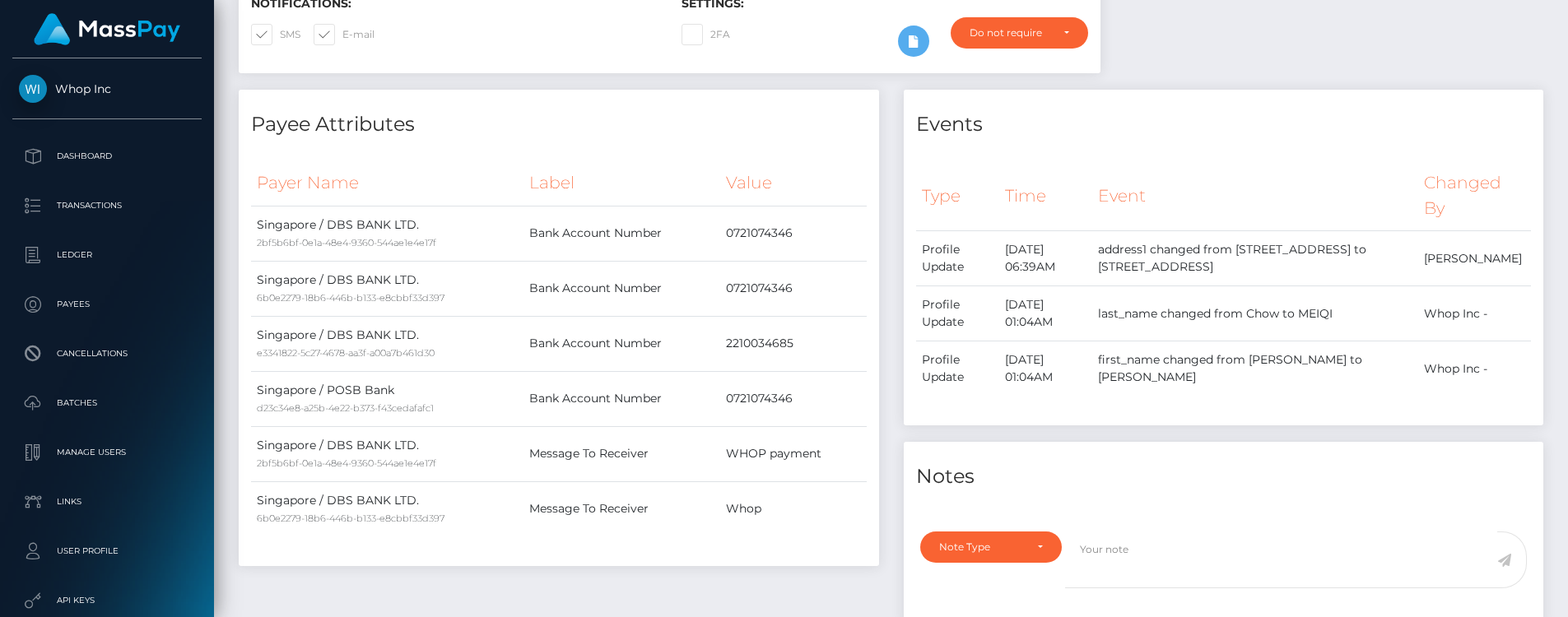
copy td "2210034685"
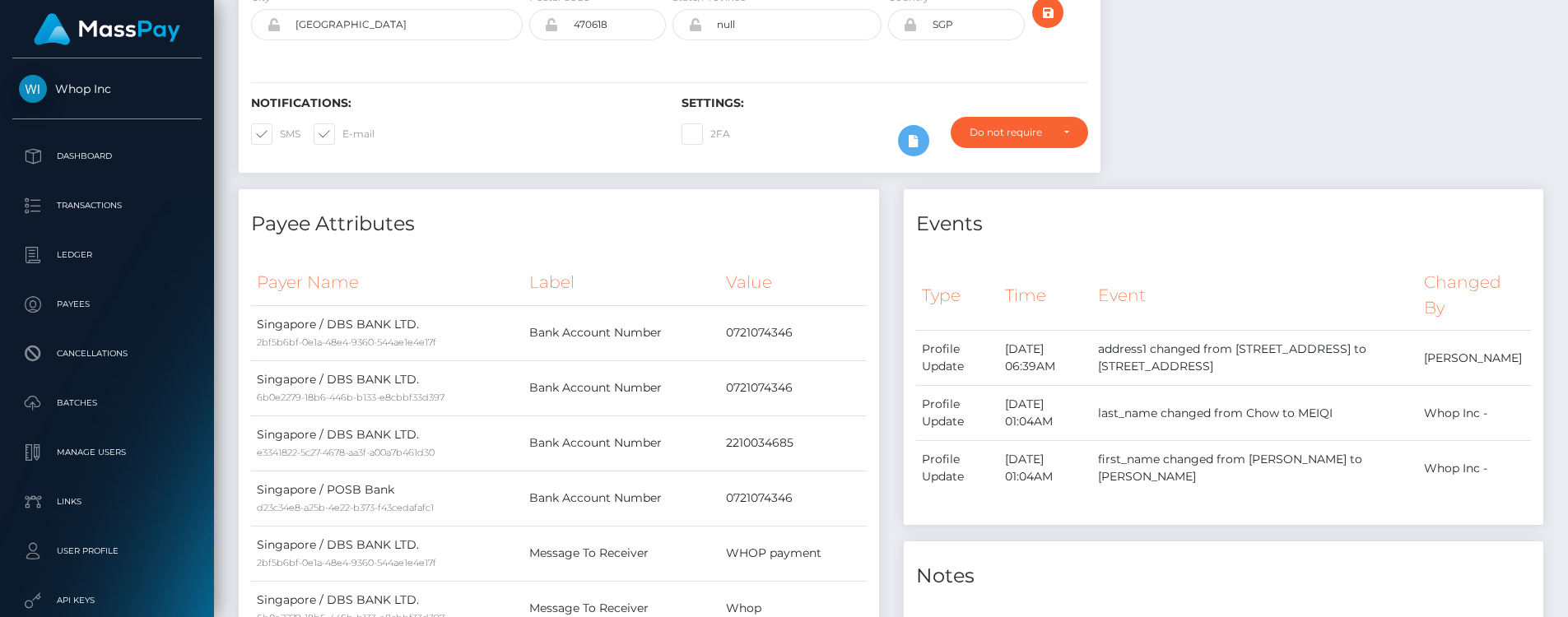
scroll to position [0, 0]
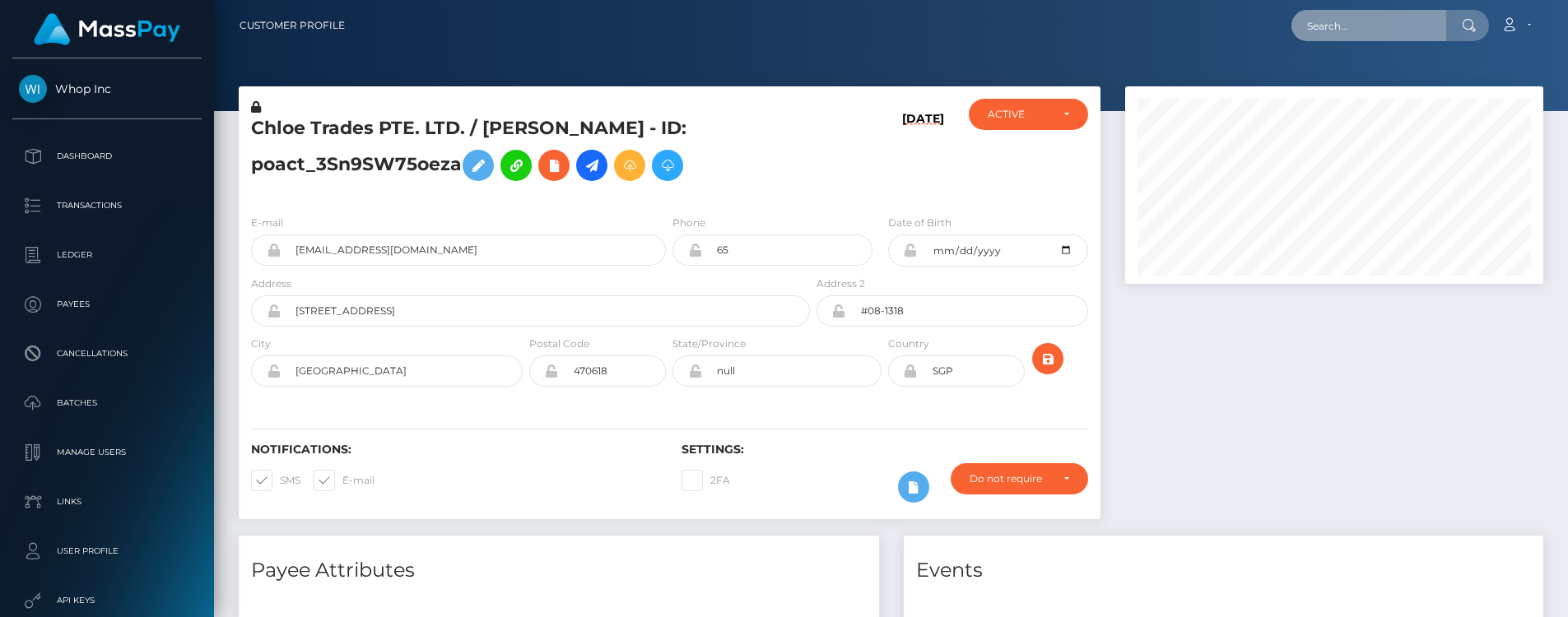
click at [1387, 13] on input "text" at bounding box center [1368, 26] width 155 height 32
paste input "pout_O4n9v8CegAVyD"
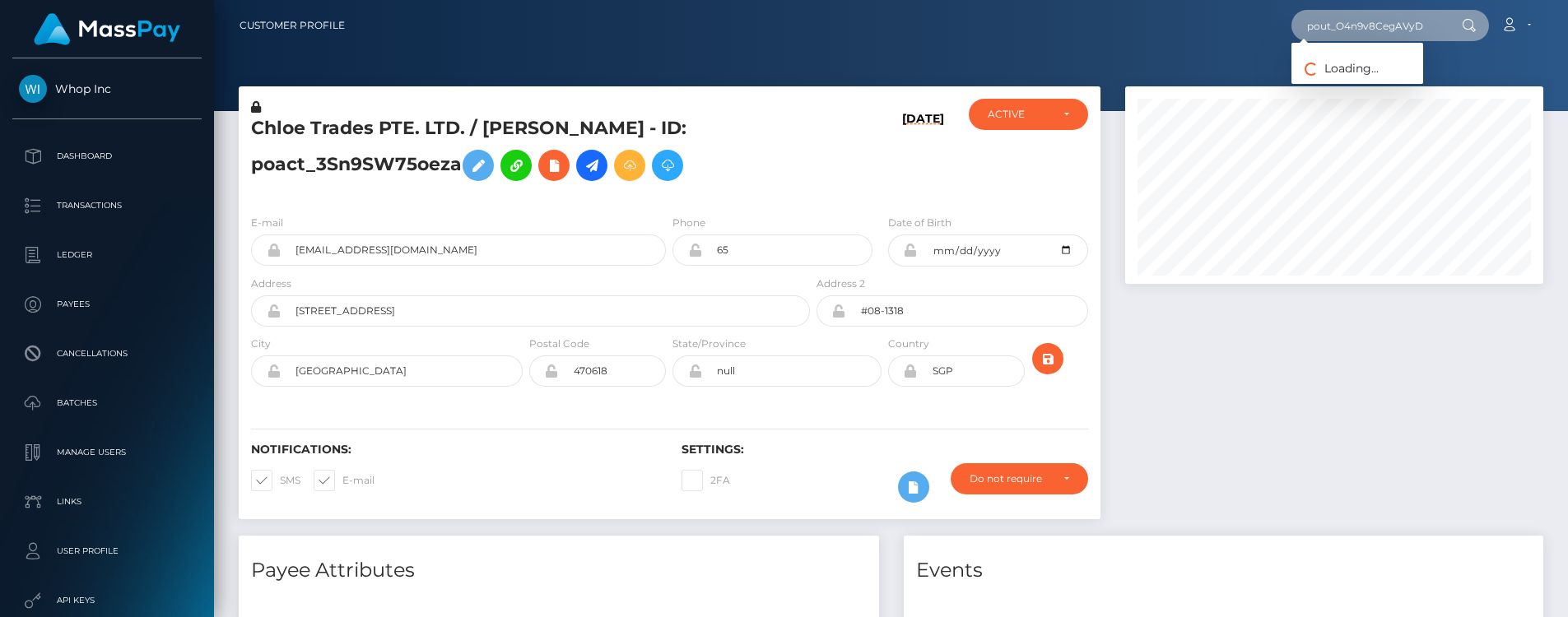
type input "pout_O4n9v8CegAVyD"
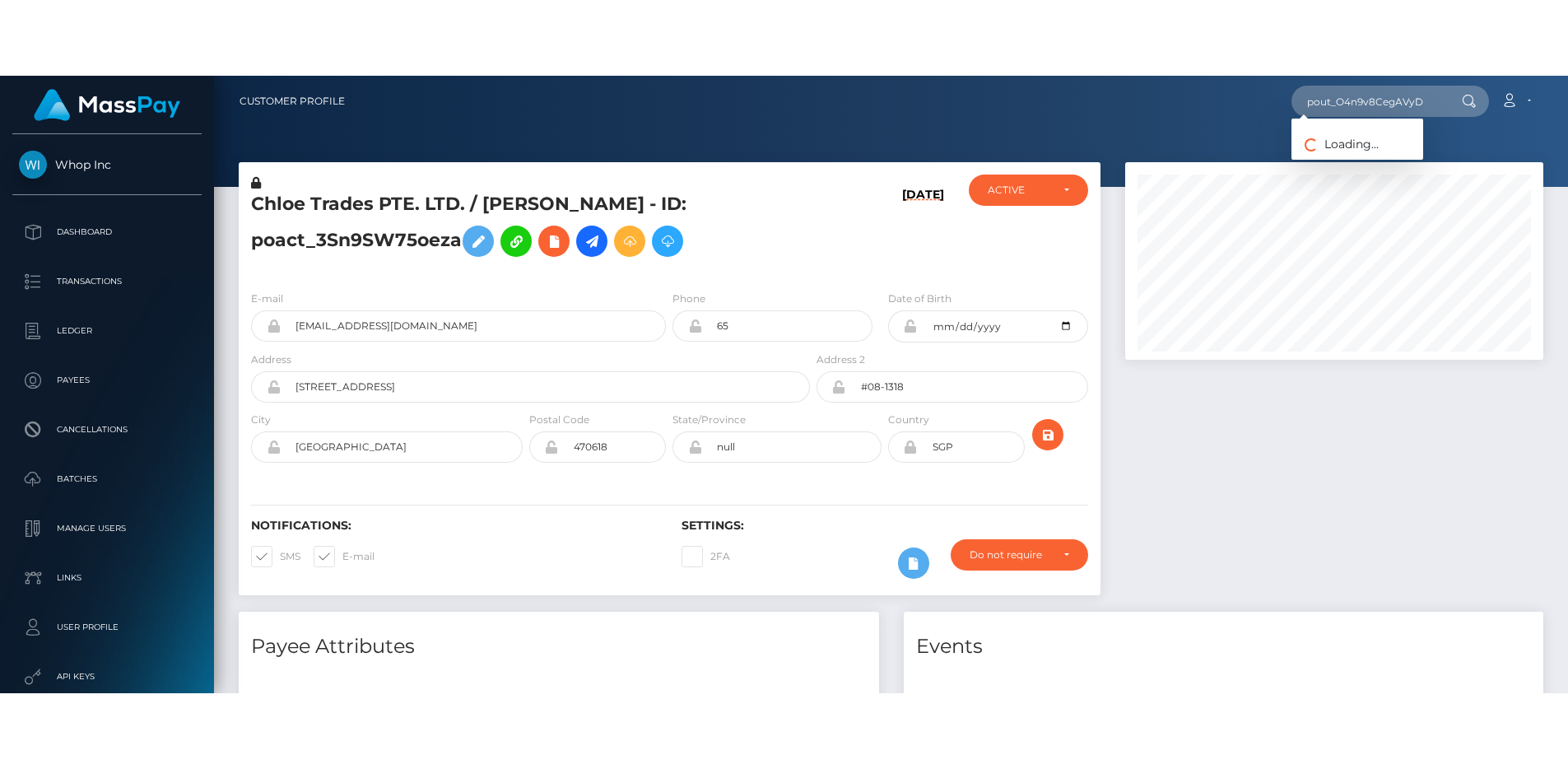
scroll to position [0, 0]
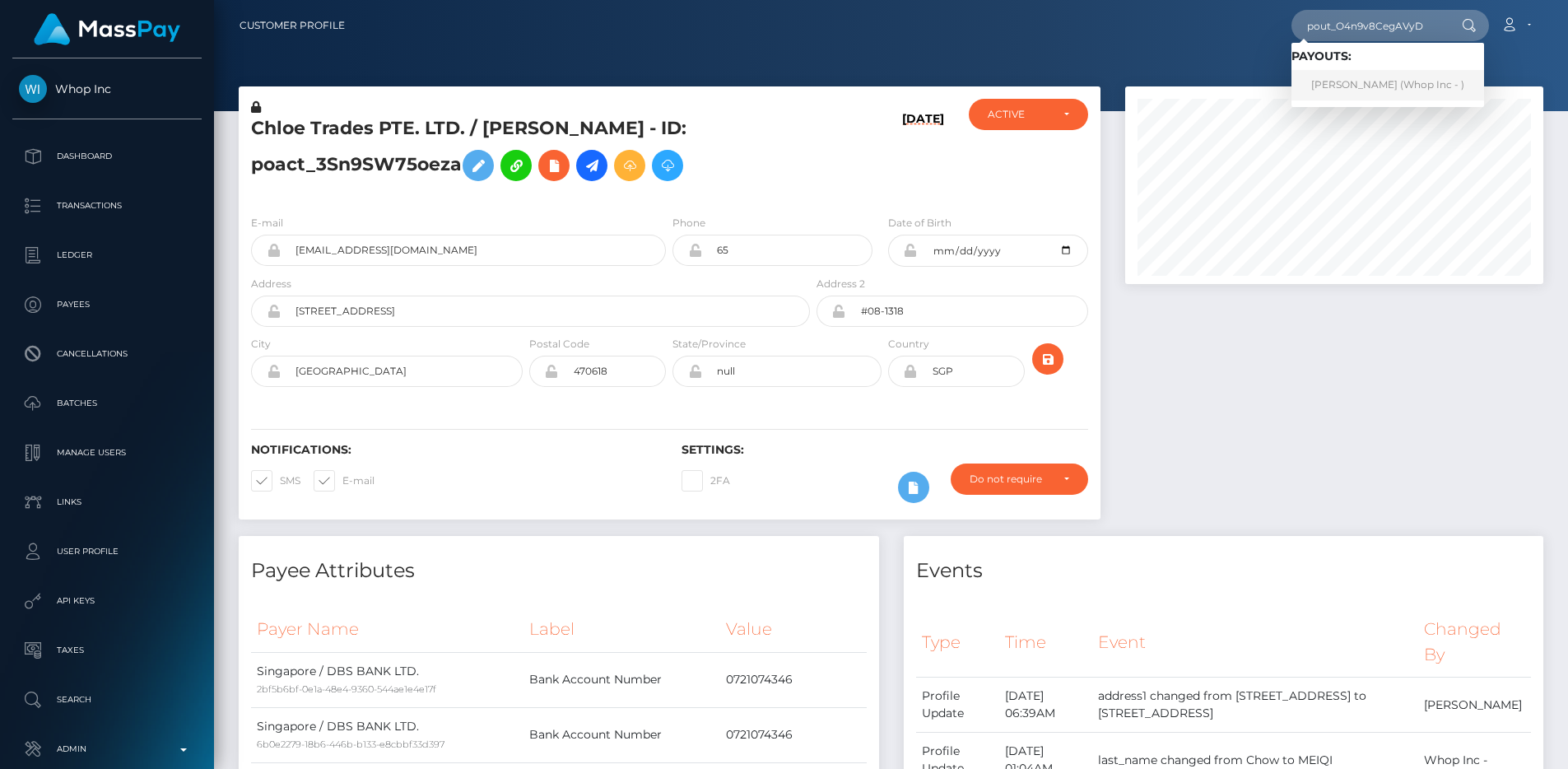
click at [1353, 87] on link "GUSTAVO COTA LAGO (Whop Inc - )" at bounding box center [1387, 85] width 192 height 31
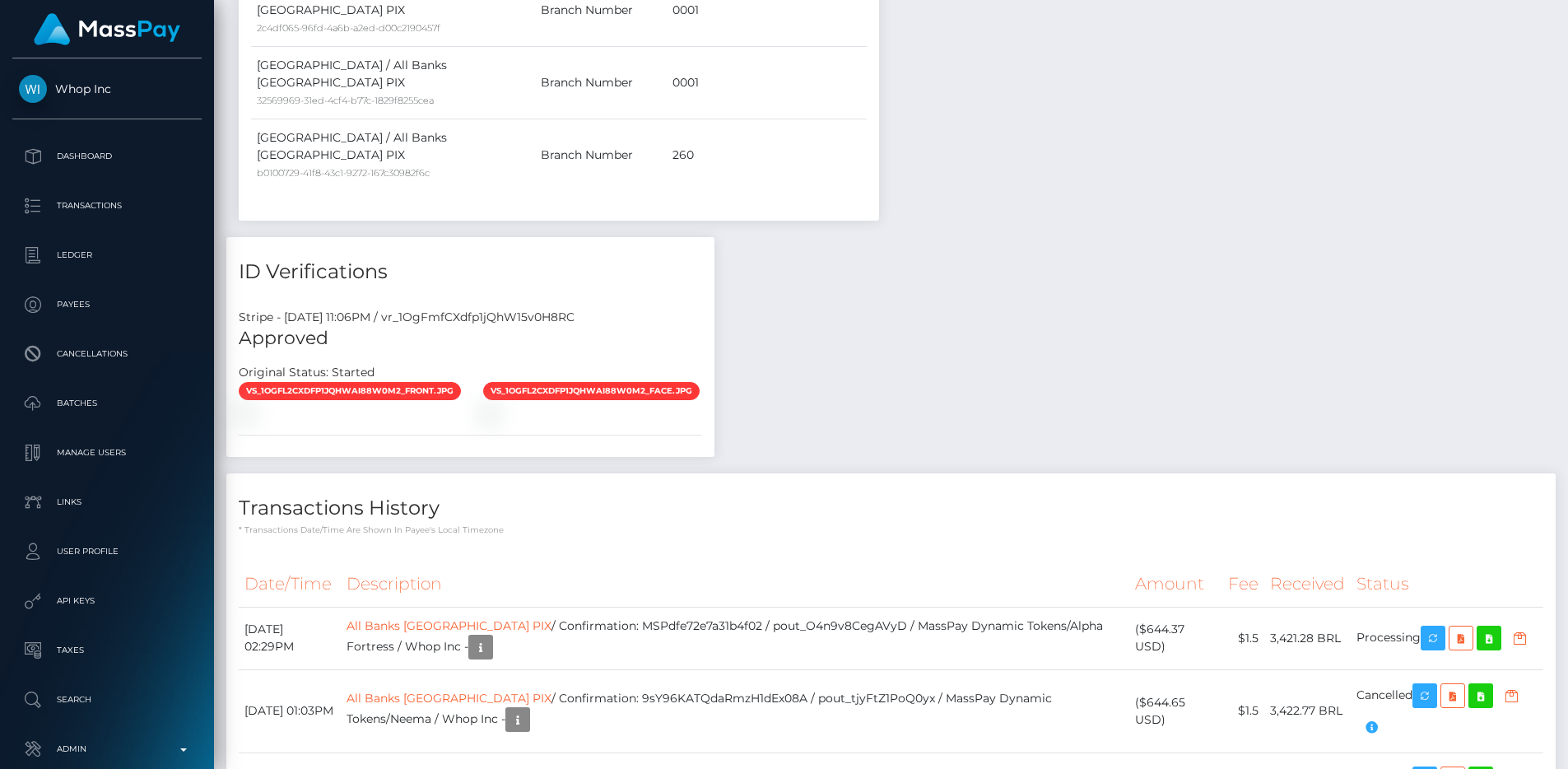
scroll to position [197, 419]
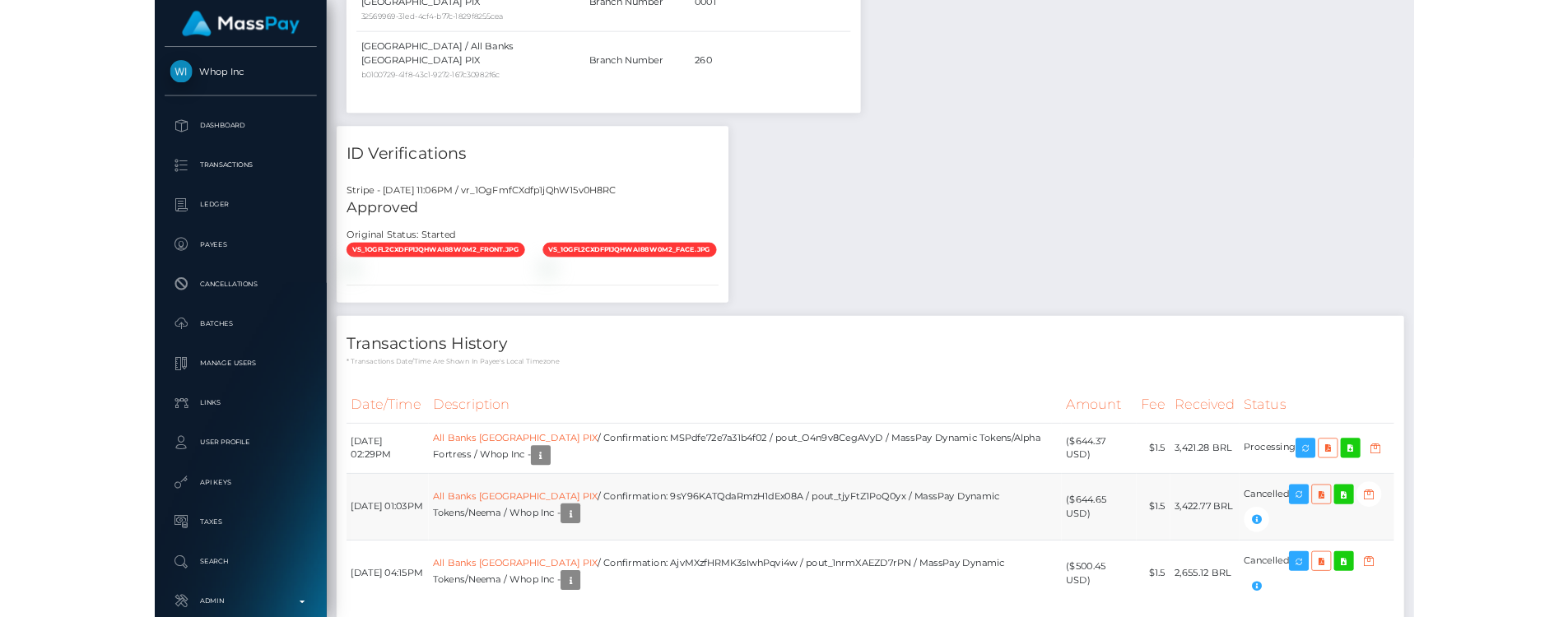
scroll to position [1369, 0]
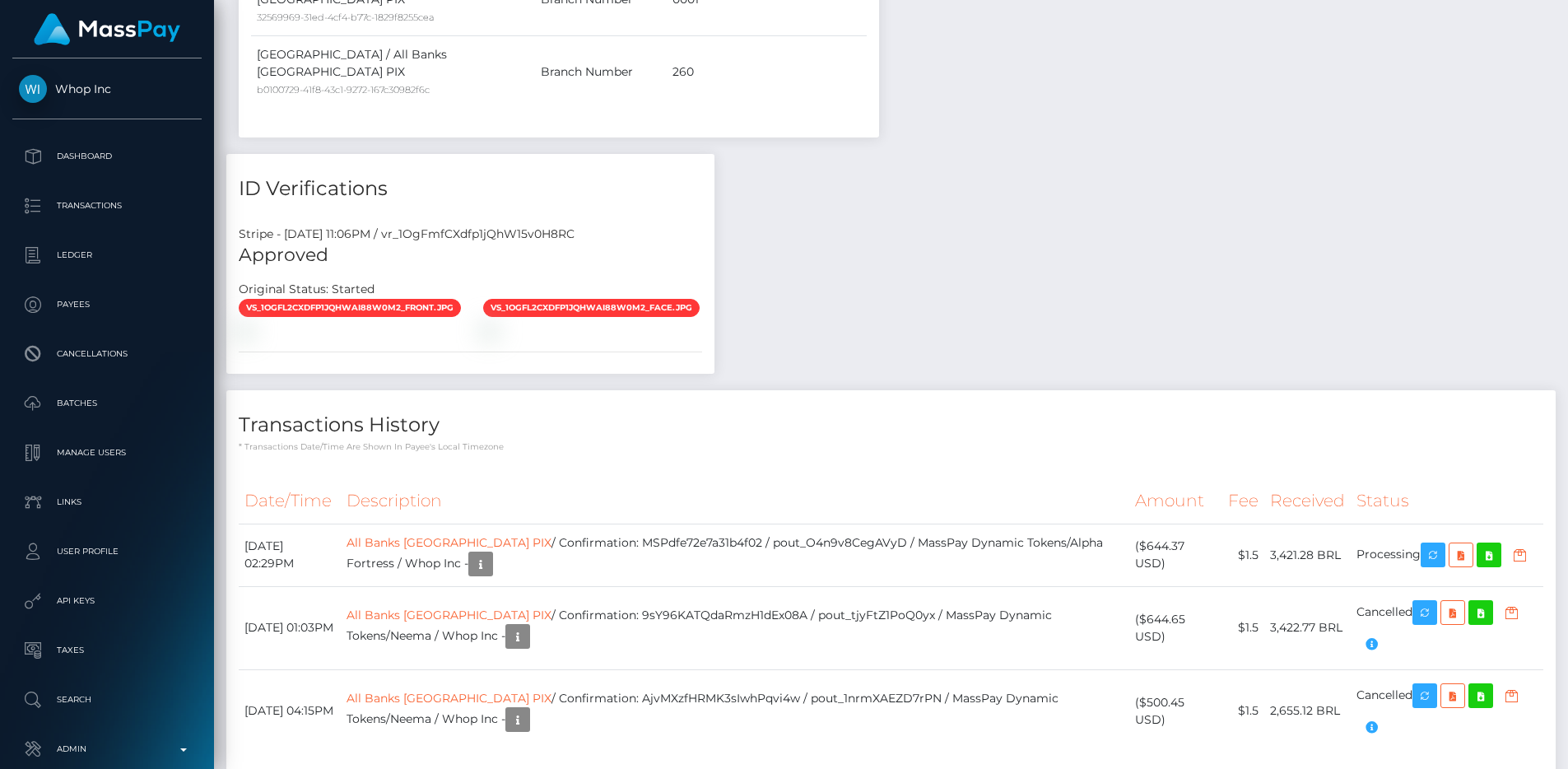
click at [937, 478] on th "Description" at bounding box center [735, 501] width 788 height 45
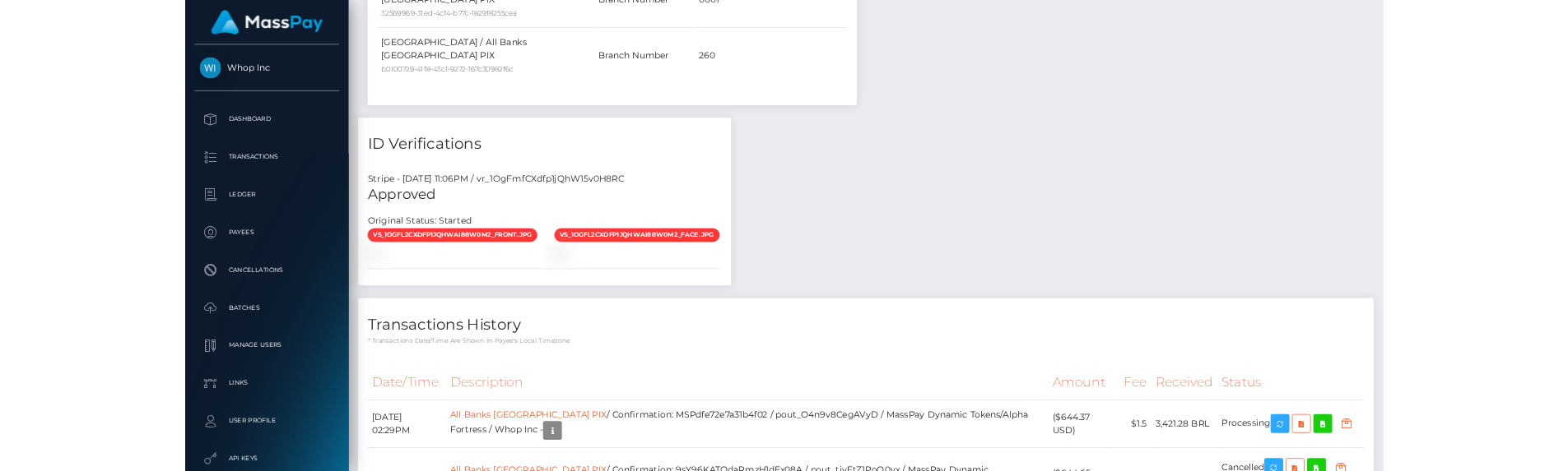
scroll to position [1397, 0]
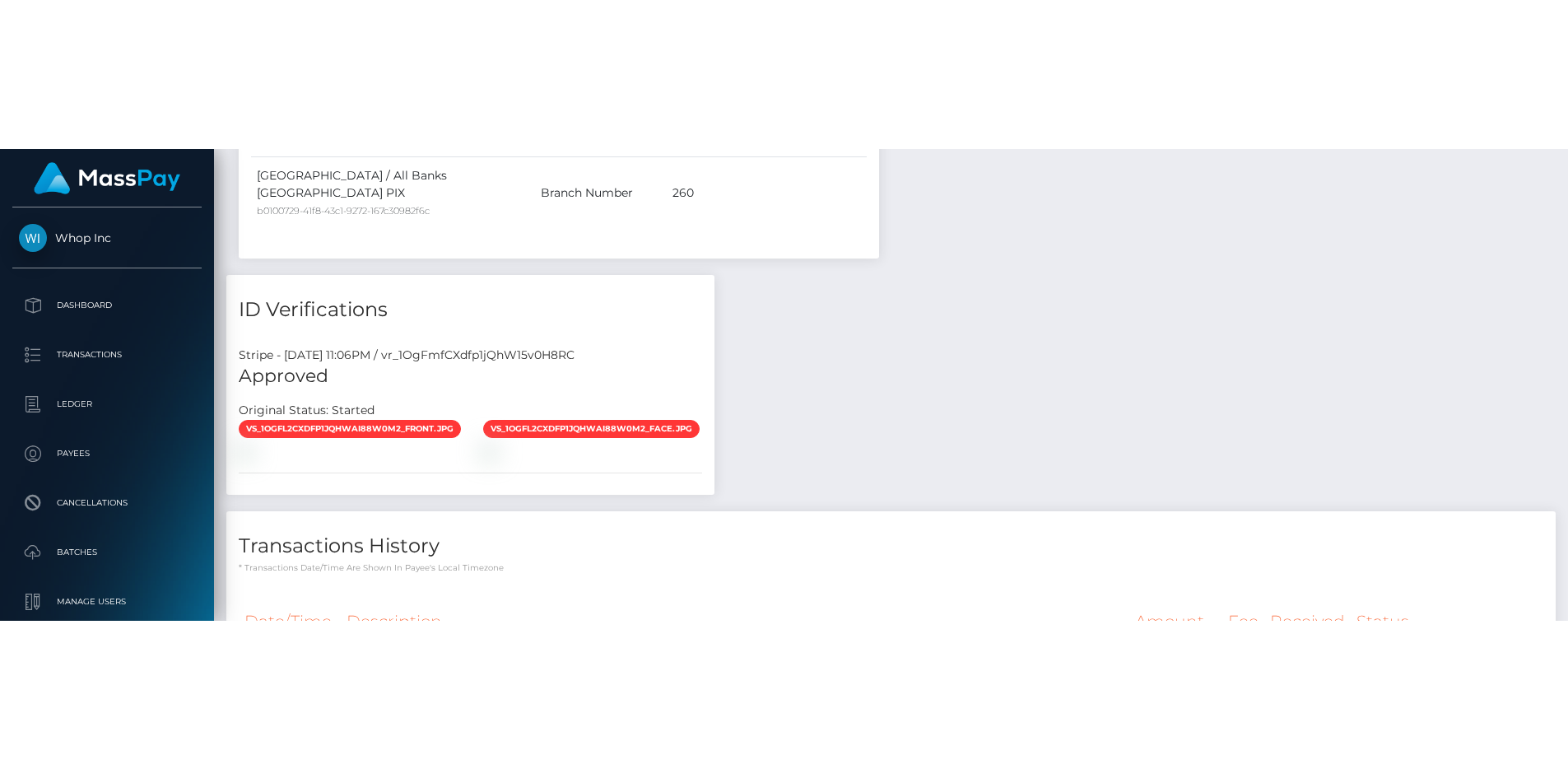
scroll to position [0, 0]
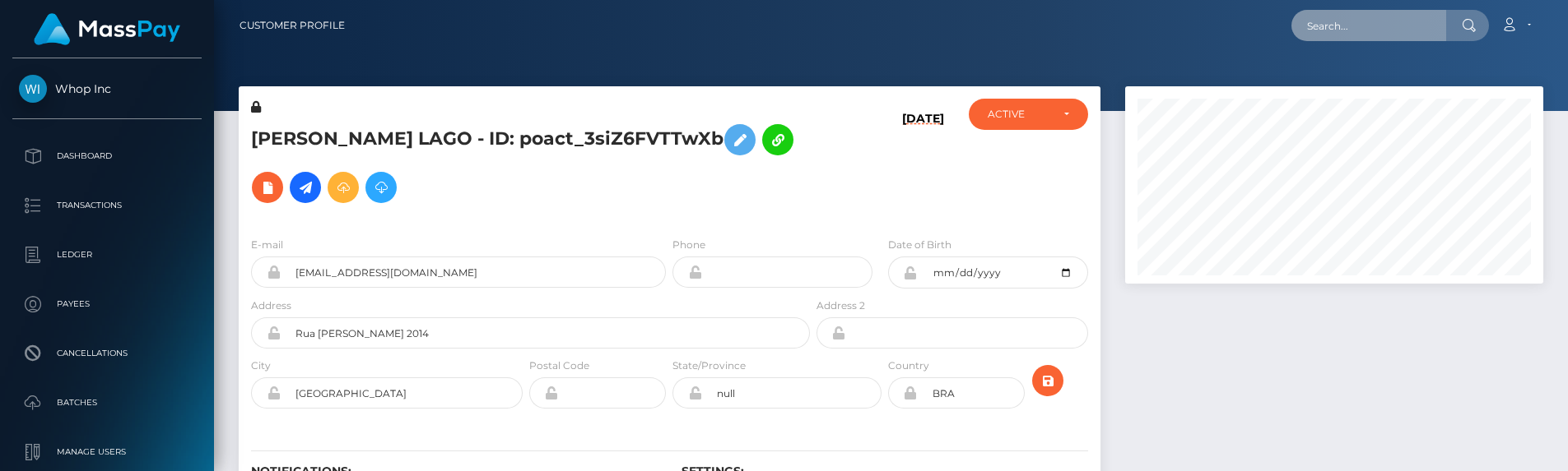
click at [1348, 18] on input "text" at bounding box center [1368, 26] width 155 height 32
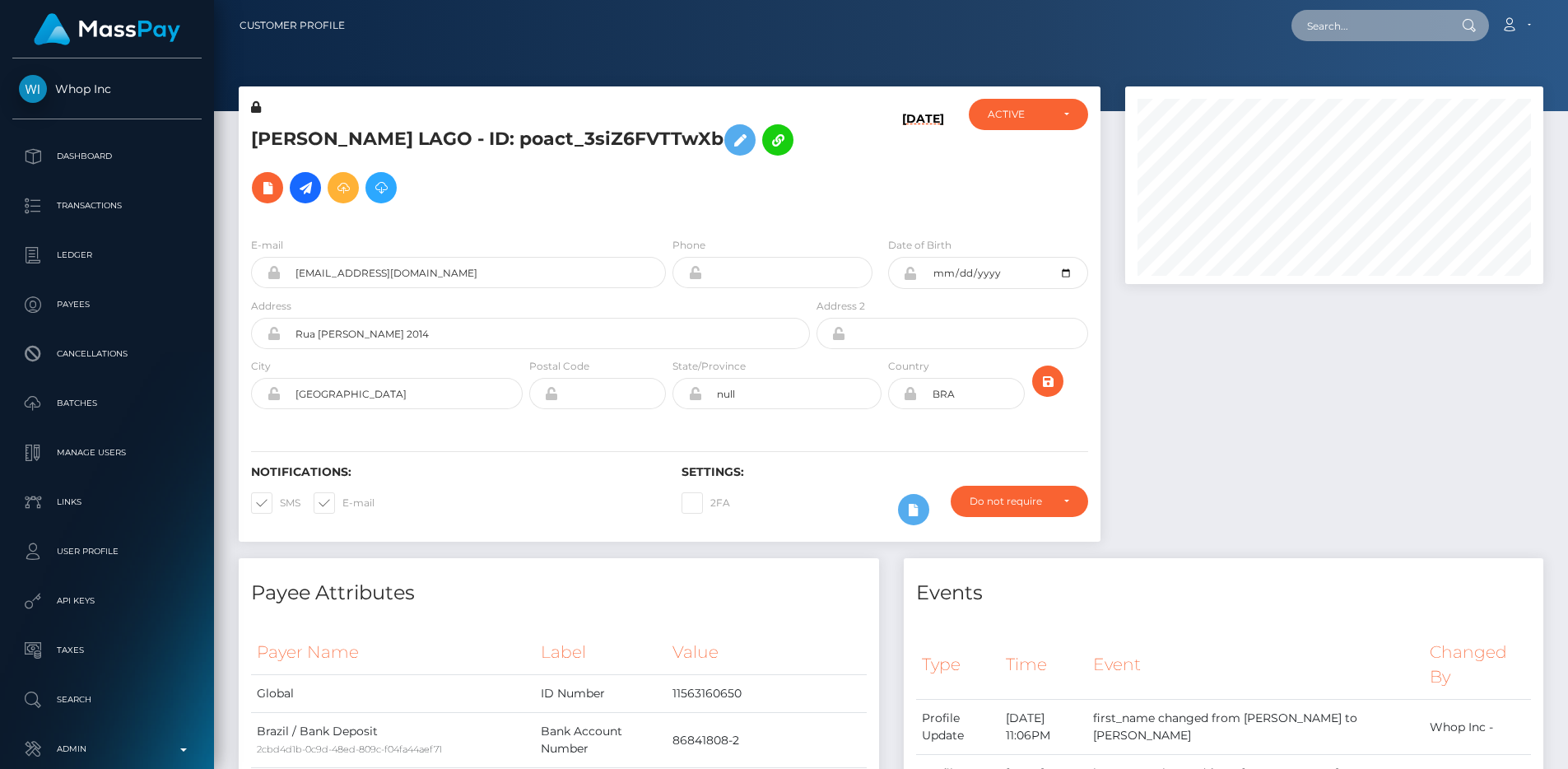
click at [1401, 31] on input "text" at bounding box center [1368, 26] width 155 height 32
paste input "pout_ZNRDfn2Yfxfbl"
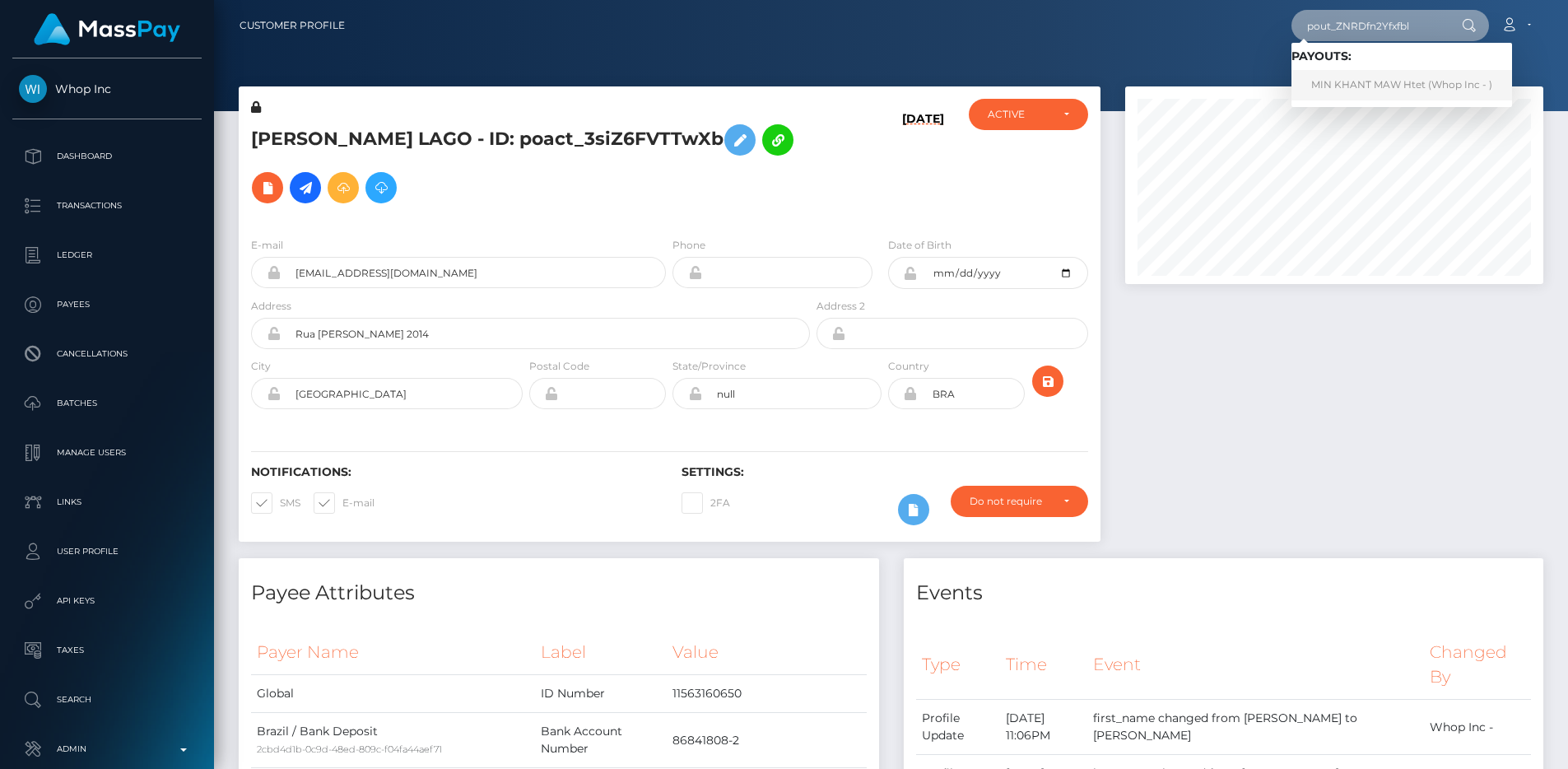
type input "pout_ZNRDfn2Yfxfbl"
click at [1360, 88] on link "MIN KHANT MAW Htet (Whop Inc - )" at bounding box center [1401, 85] width 221 height 31
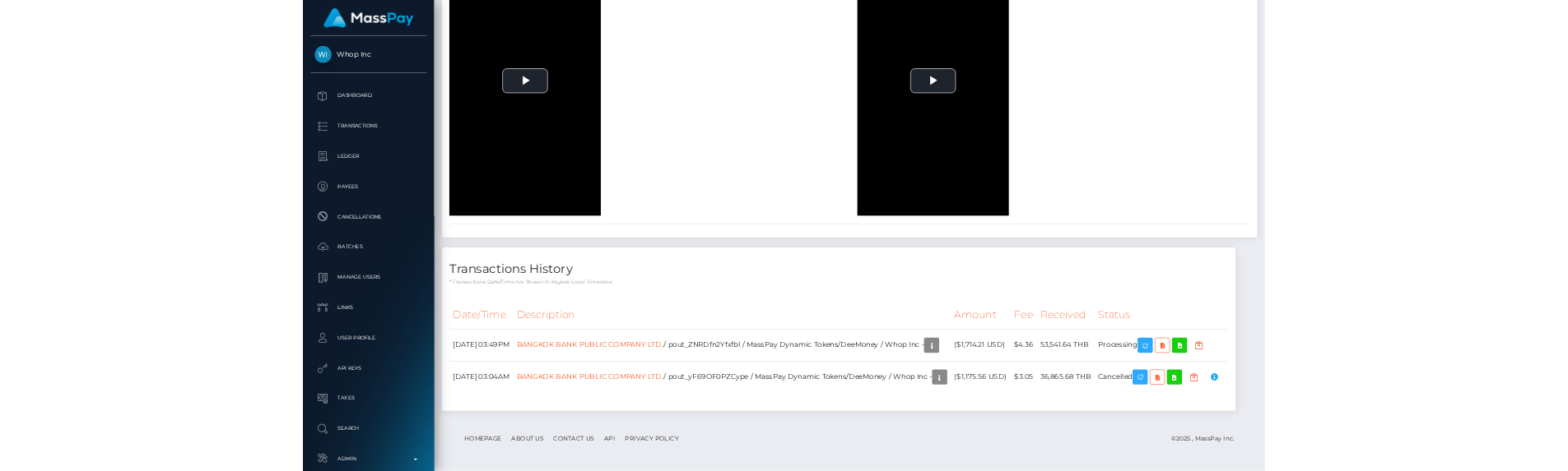
scroll to position [6924, 0]
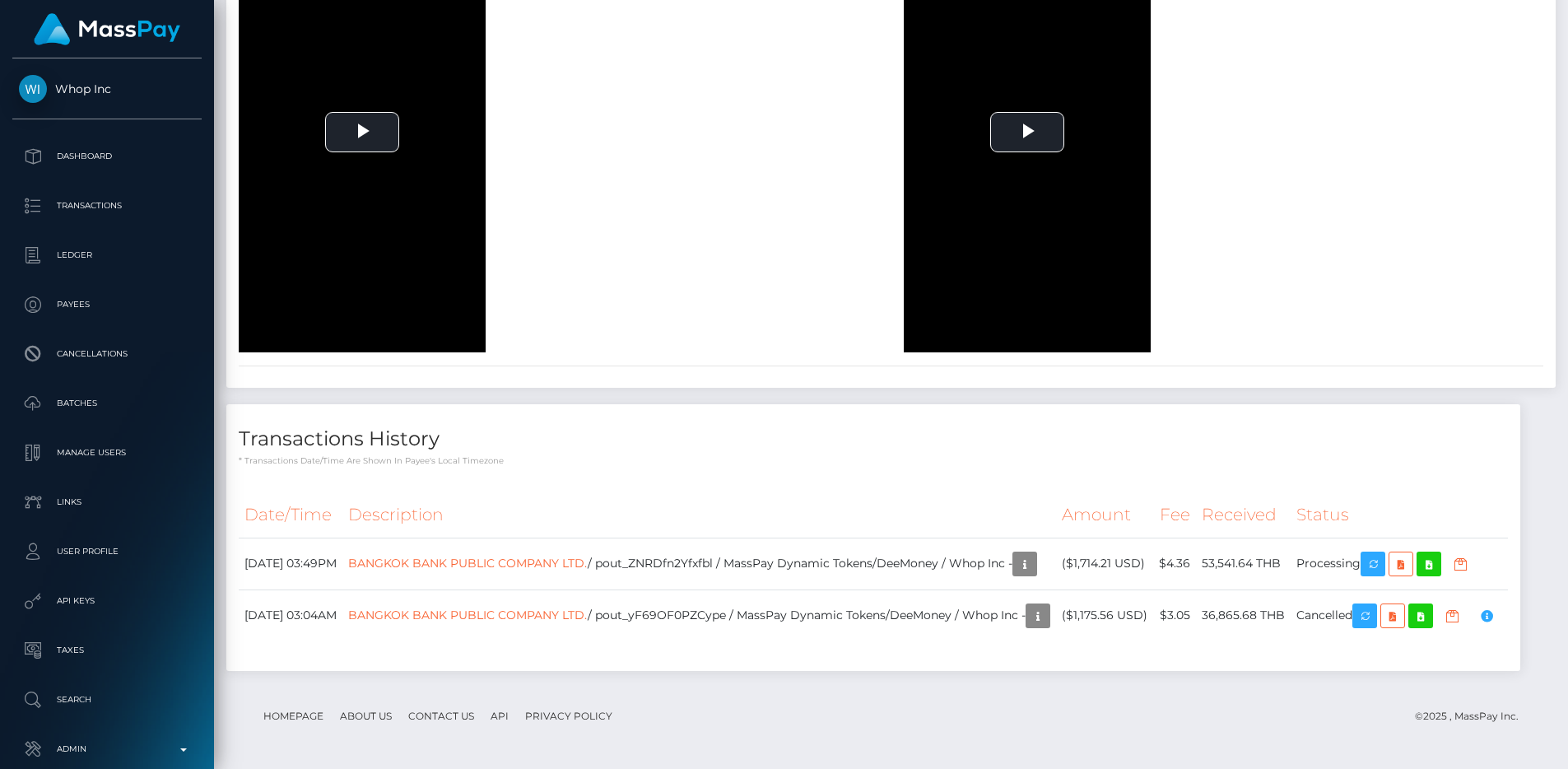
click at [704, 454] on p "* Transactions date/time are shown in payee's local timezone" at bounding box center [872, 460] width 1268 height 13
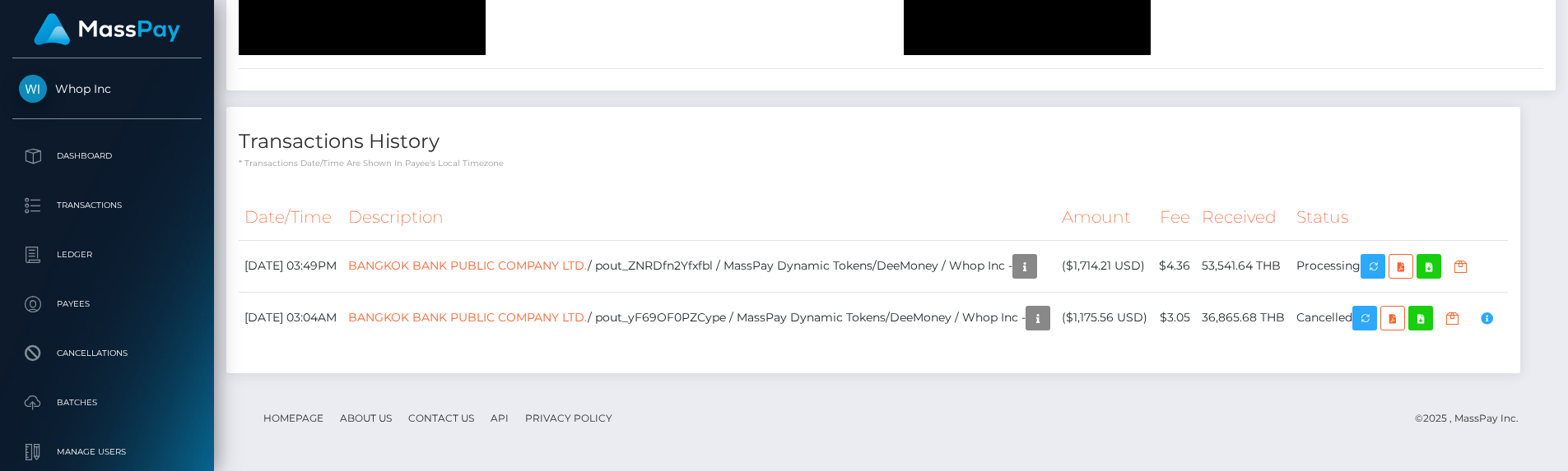
scroll to position [7165, 0]
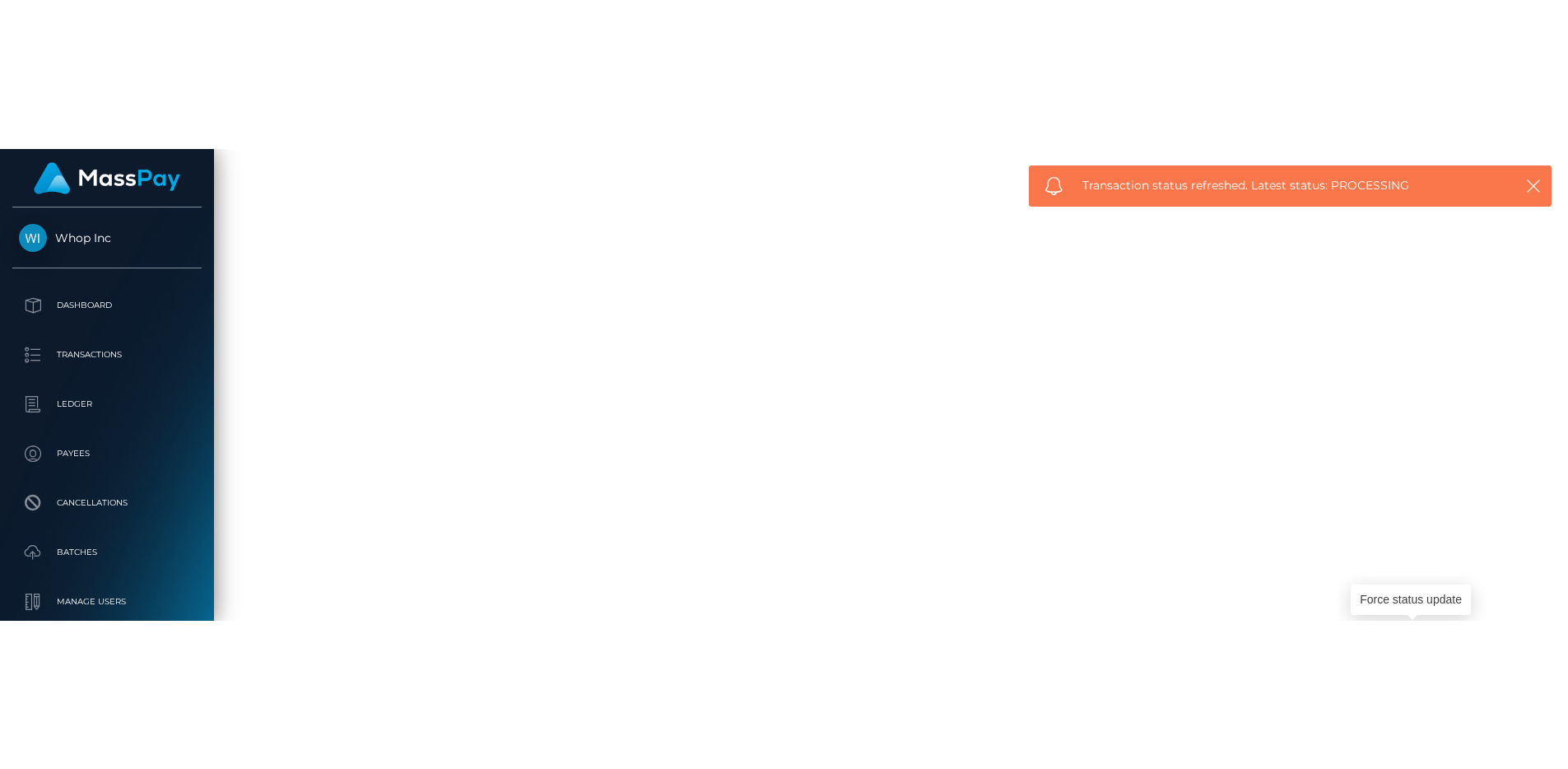
scroll to position [6928, 0]
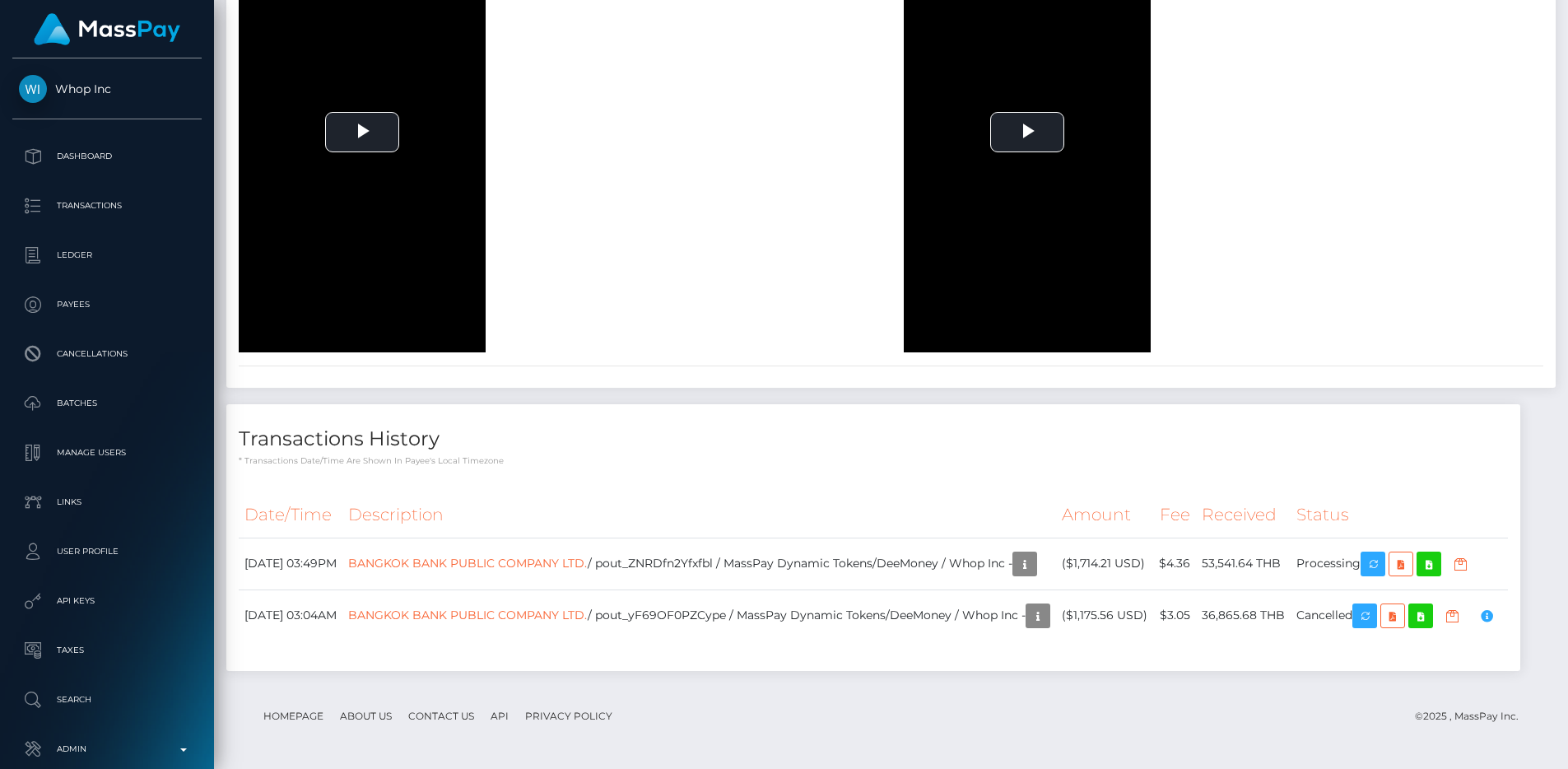
click at [736, 290] on div "To view this video please enable JavaScript, and consider upgrading to a web br…" at bounding box center [559, 131] width 665 height 439
click at [810, 425] on h4 "Transactions History" at bounding box center [872, 439] width 1268 height 29
click at [728, 291] on div "To view this video please enable JavaScript, and consider upgrading to a web br…" at bounding box center [559, 131] width 665 height 439
click at [1304, 162] on div "To view this video please enable JavaScript, and consider upgrading to a web br…" at bounding box center [1223, 131] width 665 height 439
click at [682, 159] on div "To view this video please enable JavaScript, and consider upgrading to a web br…" at bounding box center [559, 131] width 665 height 439
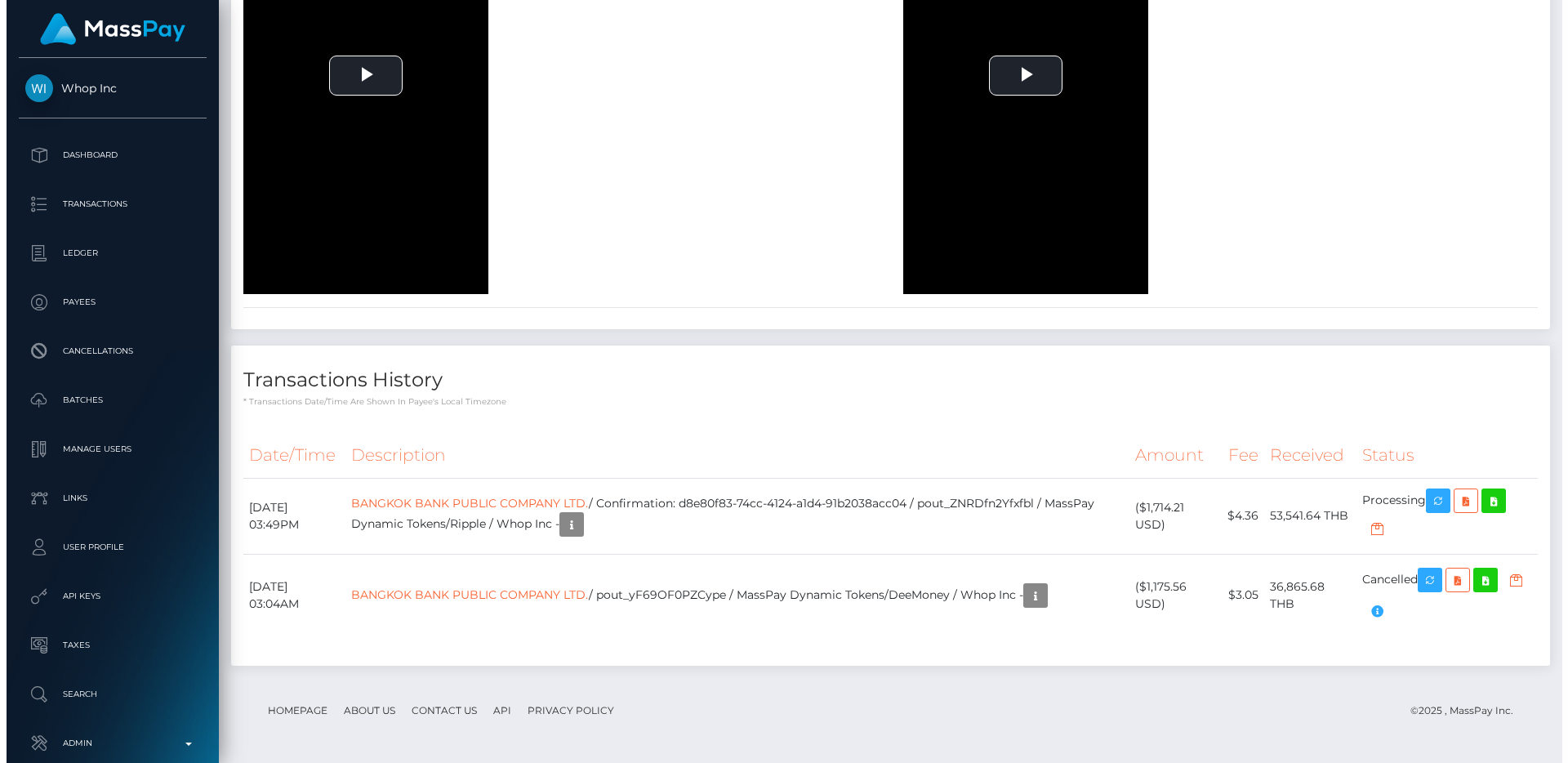
scroll to position [196, 416]
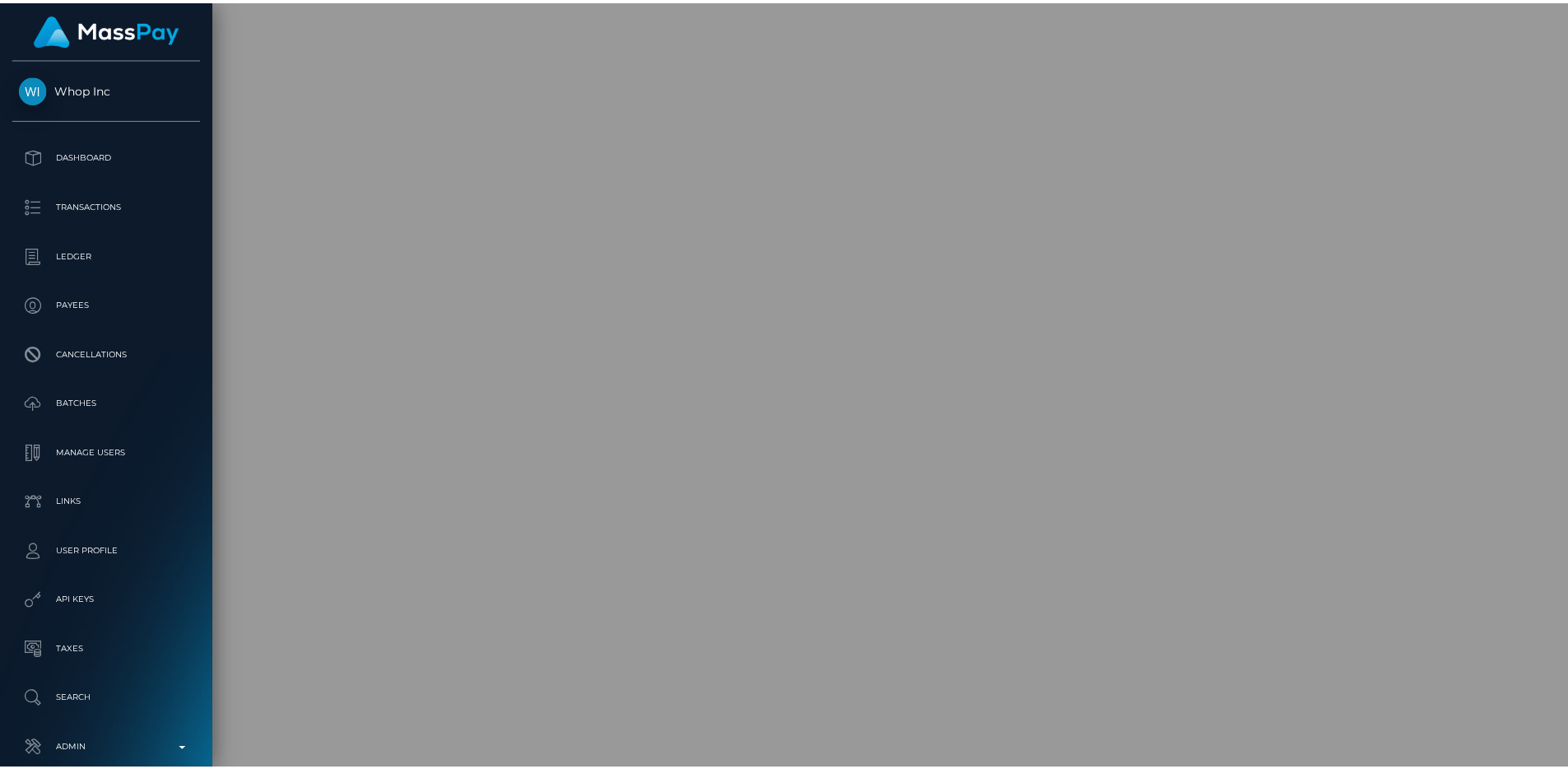
scroll to position [822944, 822428]
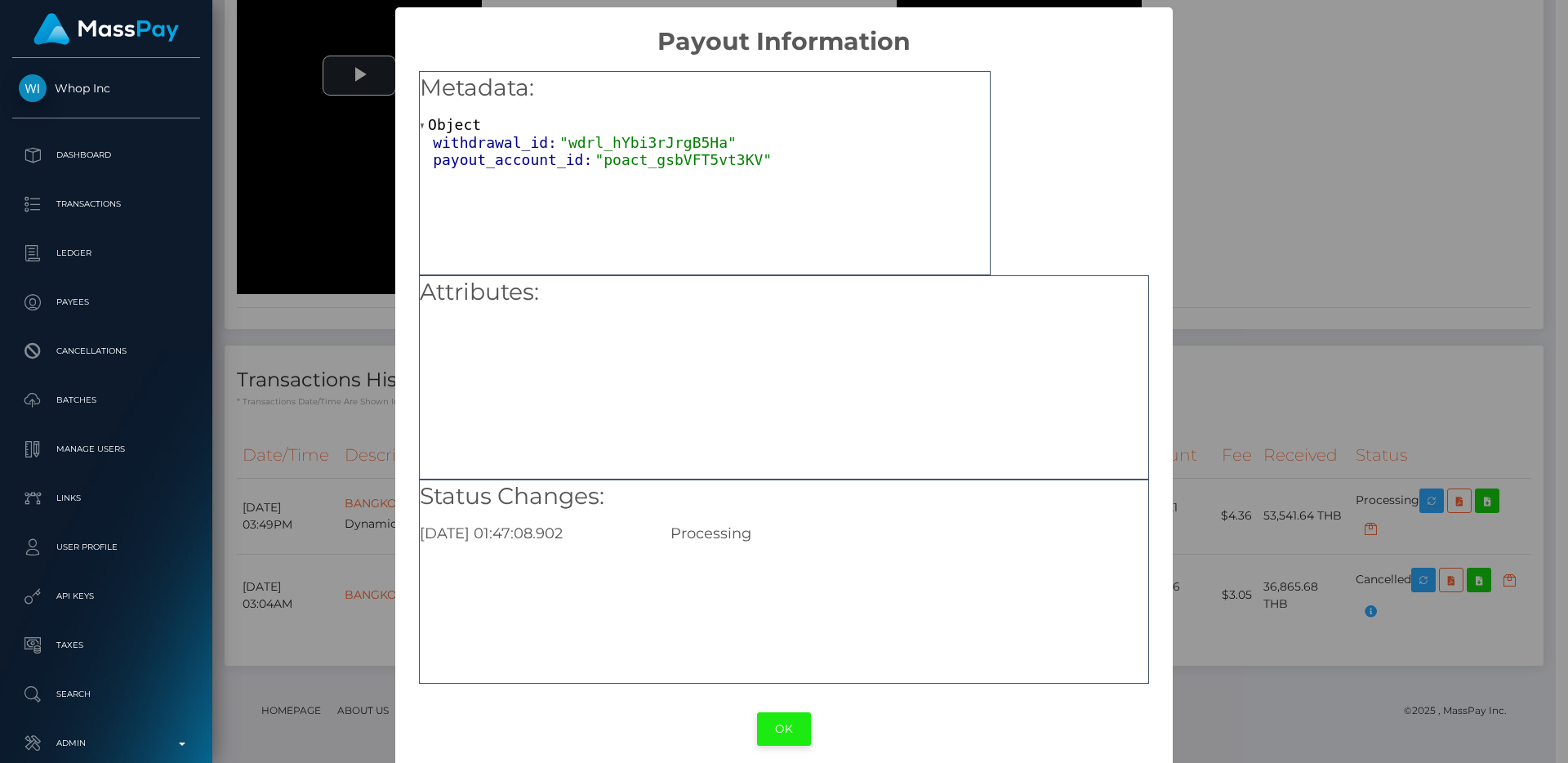
click at [770, 725] on button "OK" at bounding box center [784, 729] width 54 height 33
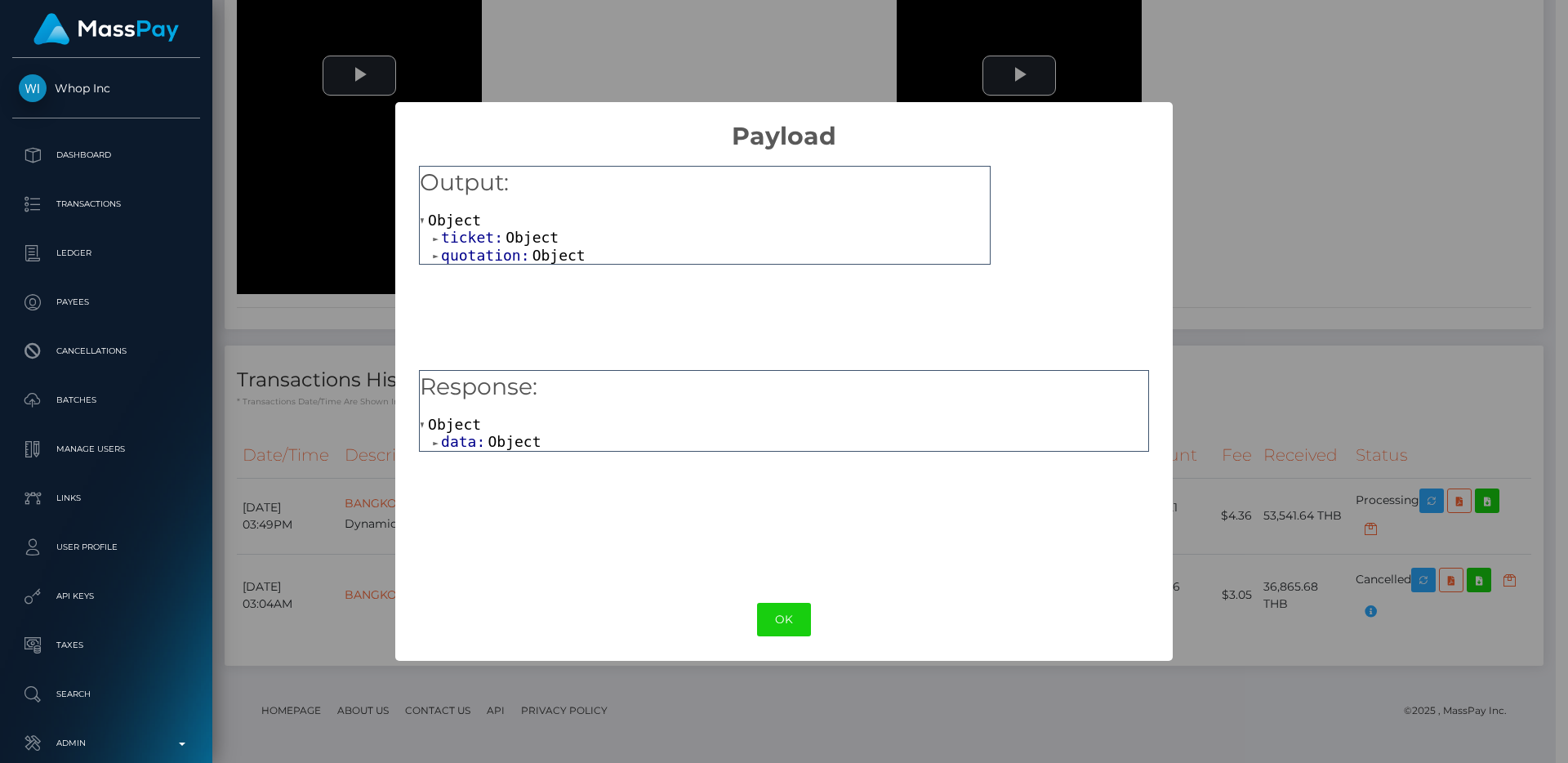
click at [502, 437] on span "Object" at bounding box center [514, 442] width 53 height 18
click at [531, 459] on span "Object" at bounding box center [545, 460] width 53 height 18
click at [516, 256] on span "quotation:" at bounding box center [487, 255] width 92 height 18
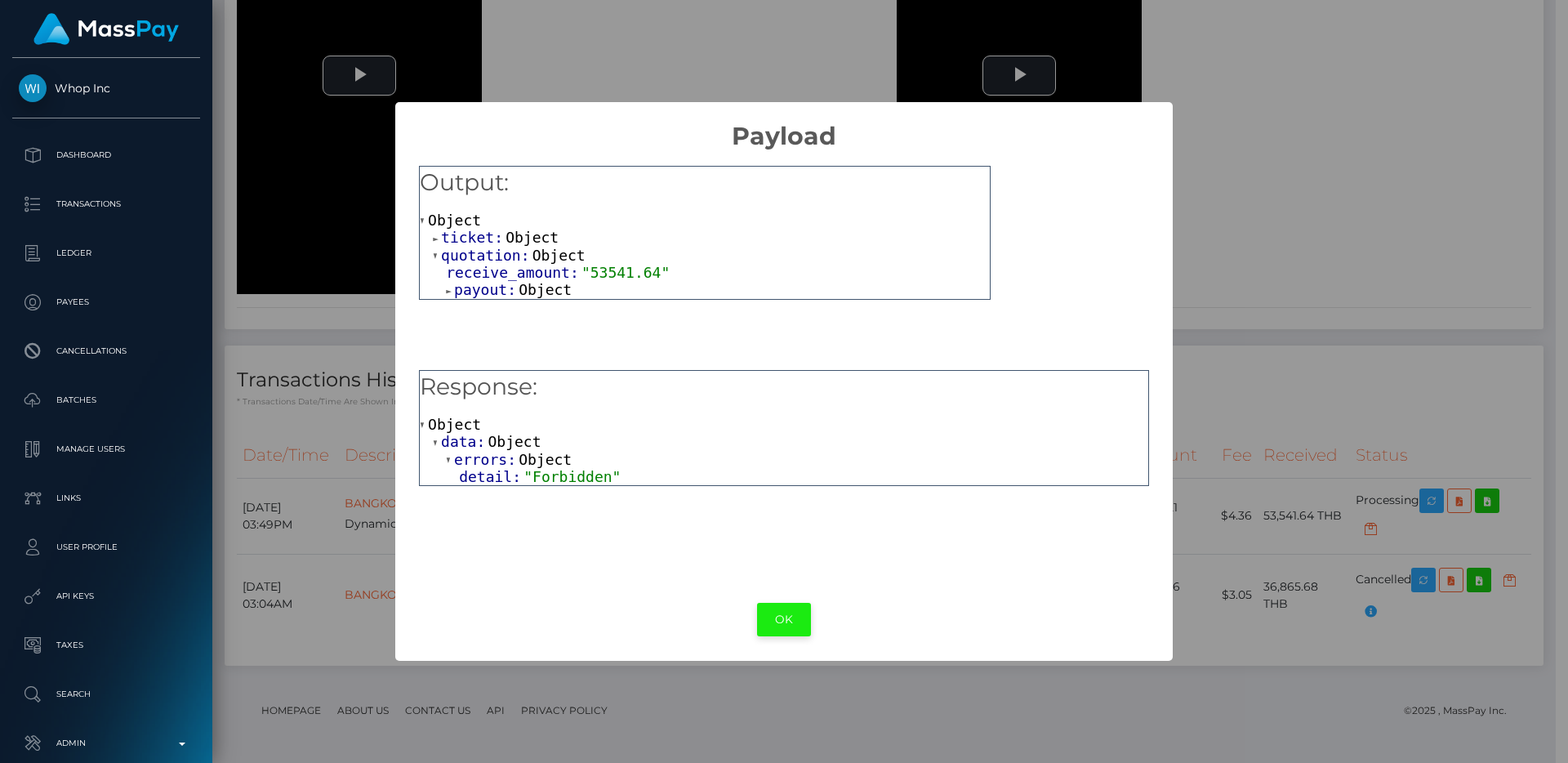
click at [798, 625] on button "OK" at bounding box center [784, 619] width 54 height 33
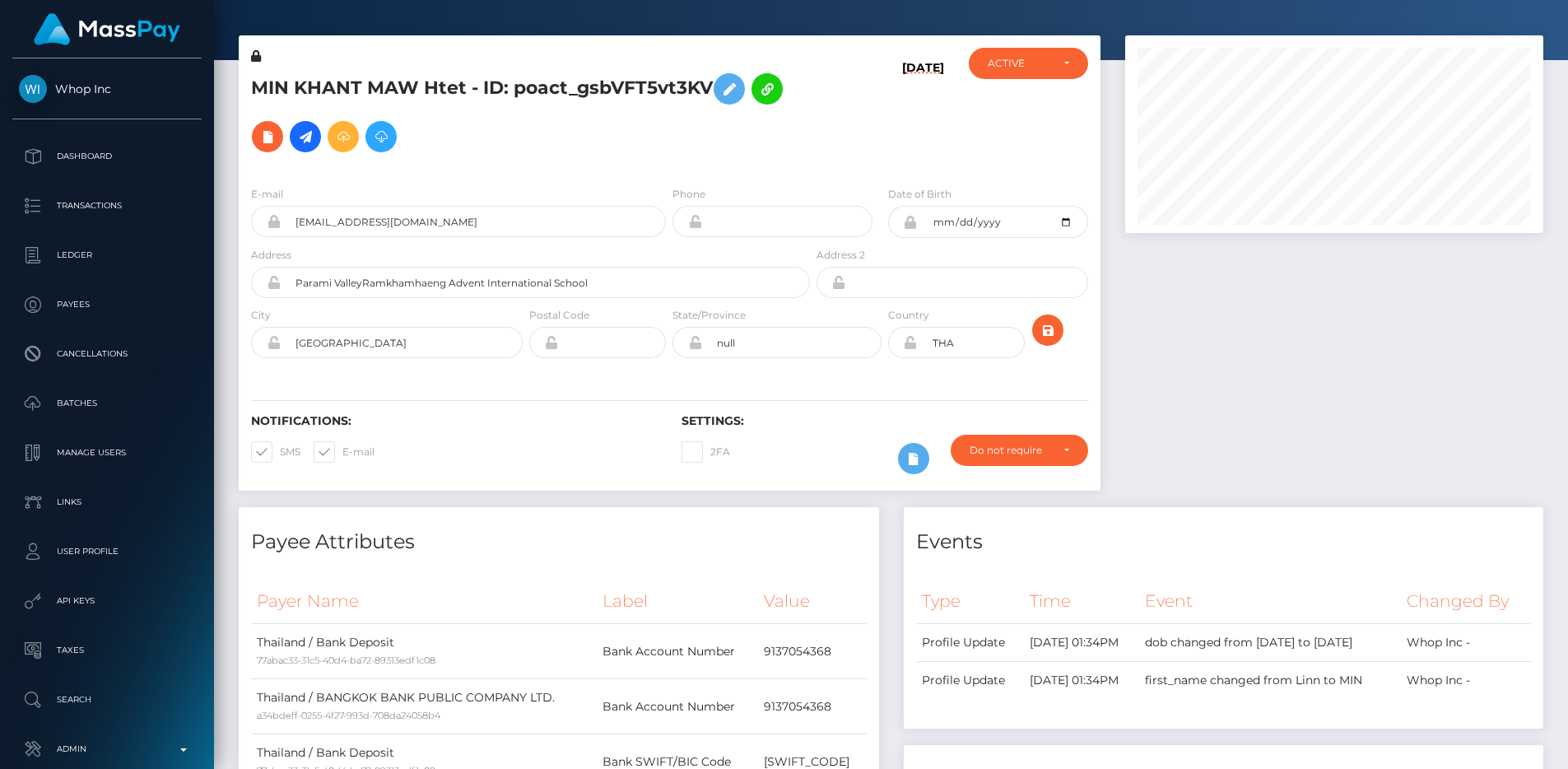
scroll to position [0, 0]
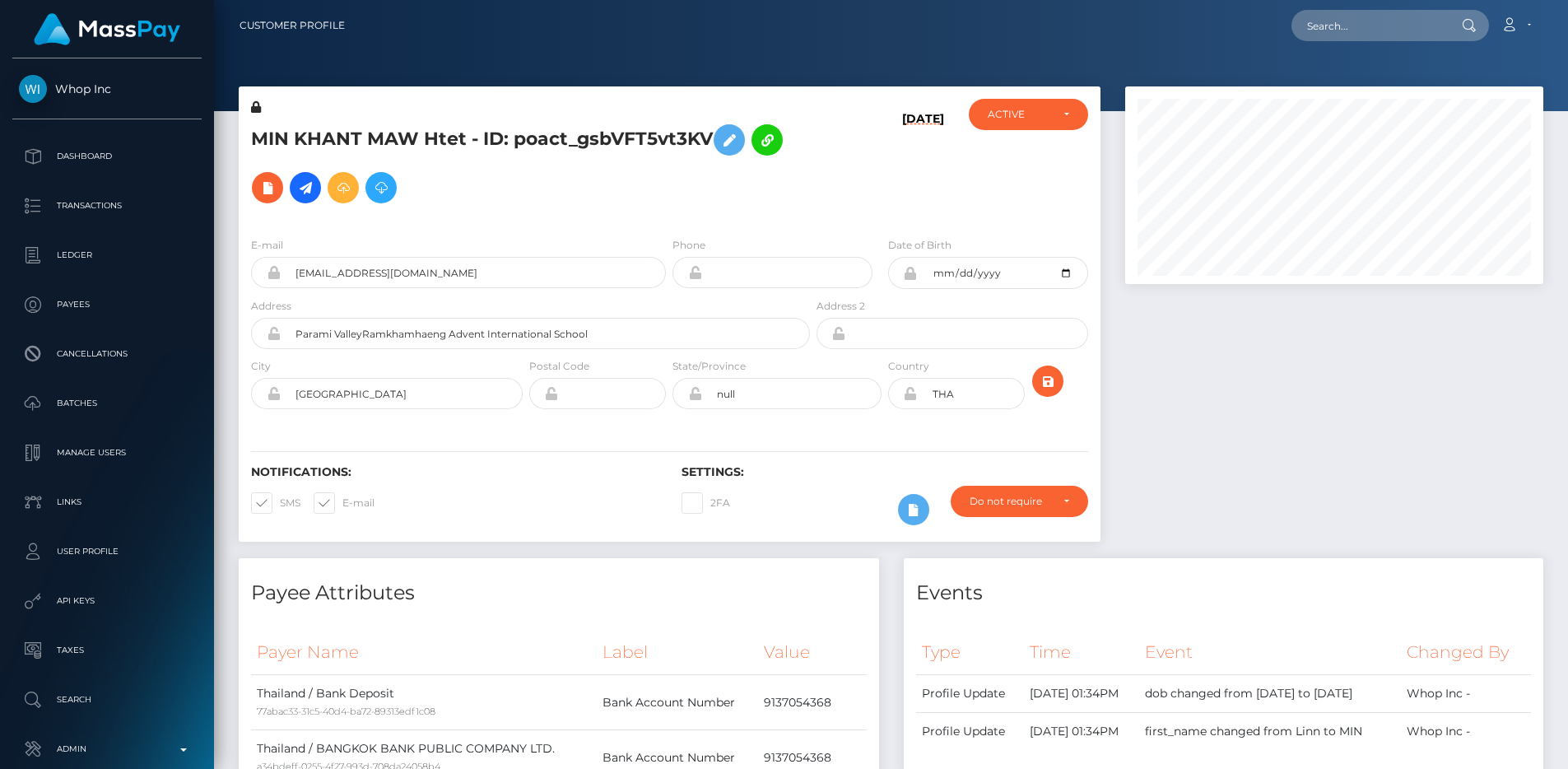
click at [1345, 8] on div "Loading... Loading... Account Edit Profile Logout" at bounding box center [949, 25] width 1184 height 35
click at [1347, 16] on input "text" at bounding box center [1368, 26] width 155 height 32
paste input "pout_L1t5npDWZ2T7a"
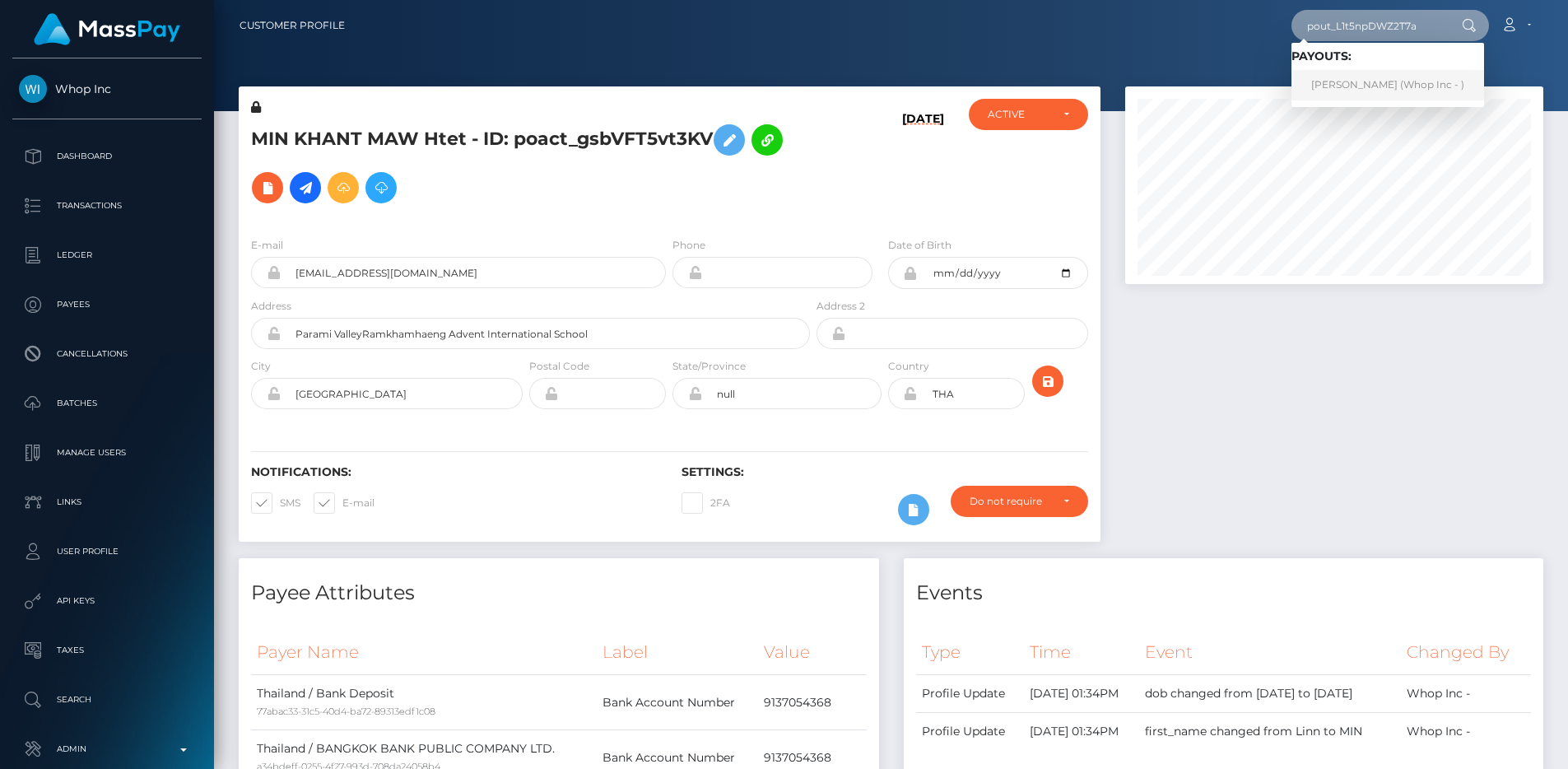
type input "pout_L1t5npDWZ2T7a"
click at [1373, 74] on link "Suntus Namfar (Whop Inc - )" at bounding box center [1387, 85] width 192 height 31
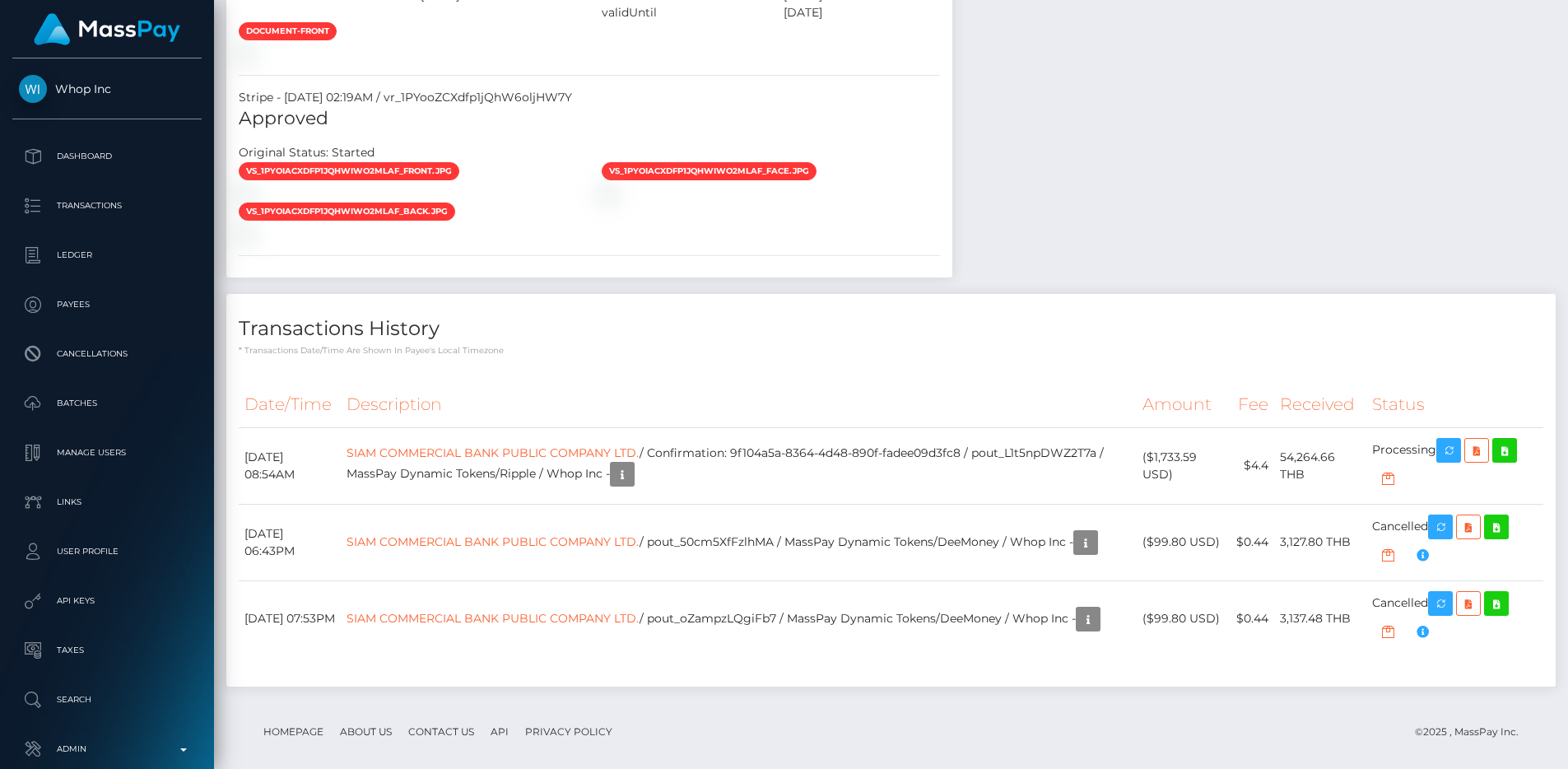
scroll to position [197, 419]
click at [515, 106] on div "Stripe - July 24, 2025 02:19AM / vr_1PYooZCXdfp1jQhW6oljHW7Y" at bounding box center [589, 98] width 725 height 18
copy div "vr_1PYooZCXdfp1jQhW6oljHW7Y"
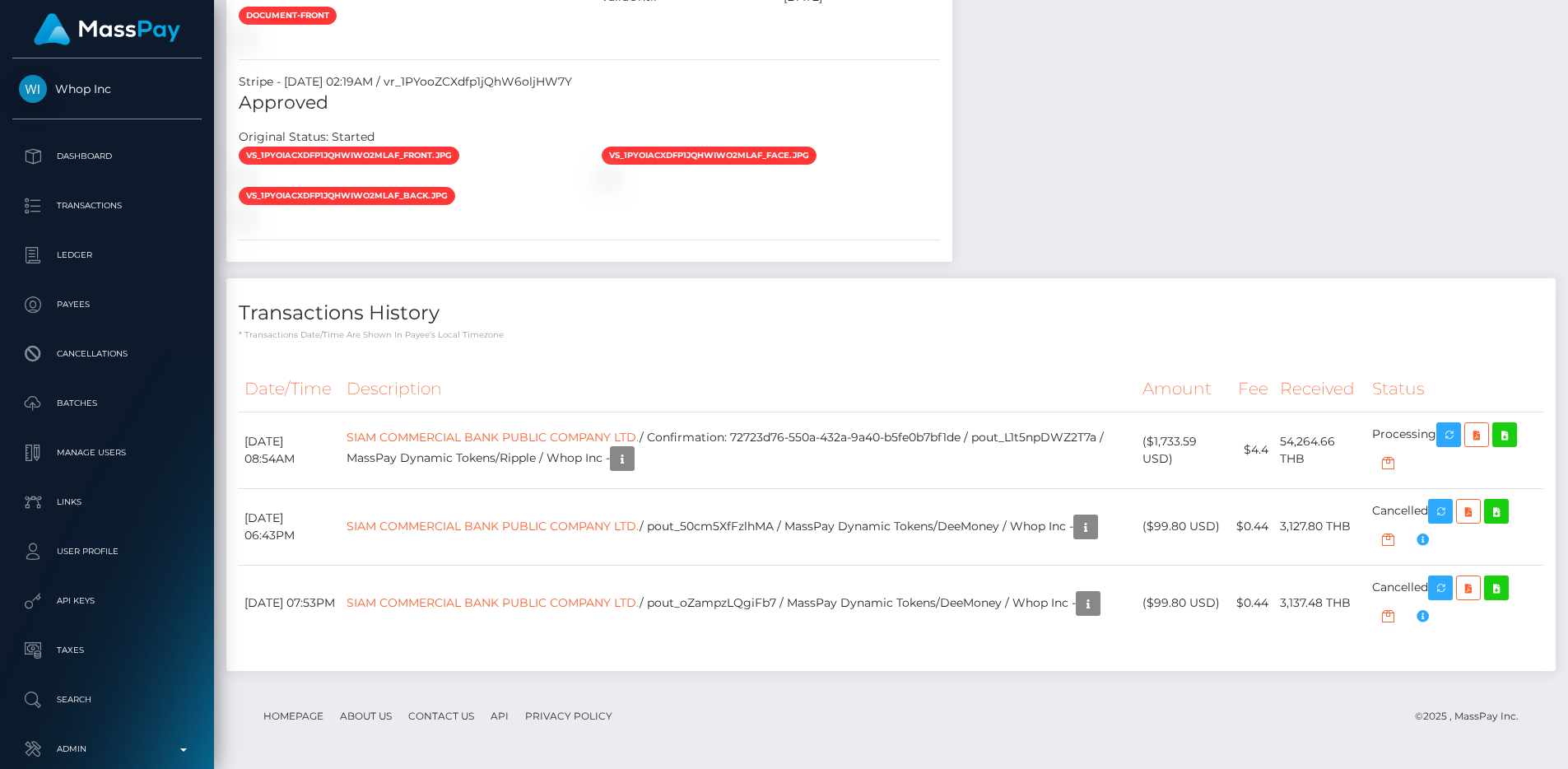
scroll to position [1734, 0]
click at [811, 395] on th "Description" at bounding box center [738, 389] width 795 height 45
click at [1079, 173] on div "File Uploads - [DATE] 11:37AM Government issued ID / IMG_3439.jpeg" at bounding box center [1062, 2] width 247 height 551
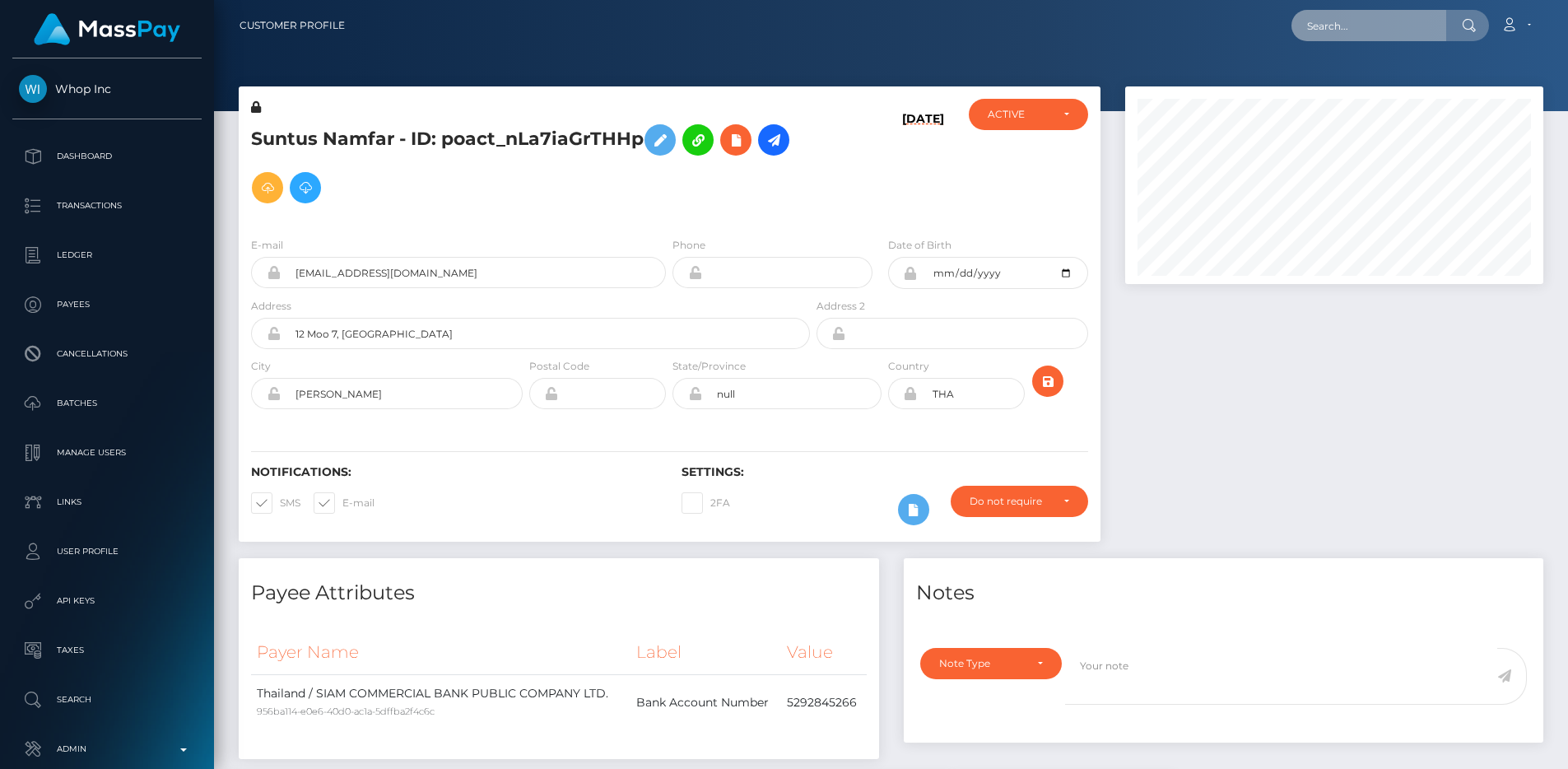
click at [1378, 33] on input "text" at bounding box center [1368, 26] width 155 height 32
paste input "pout_ZNRDfn2Yfxfbl"
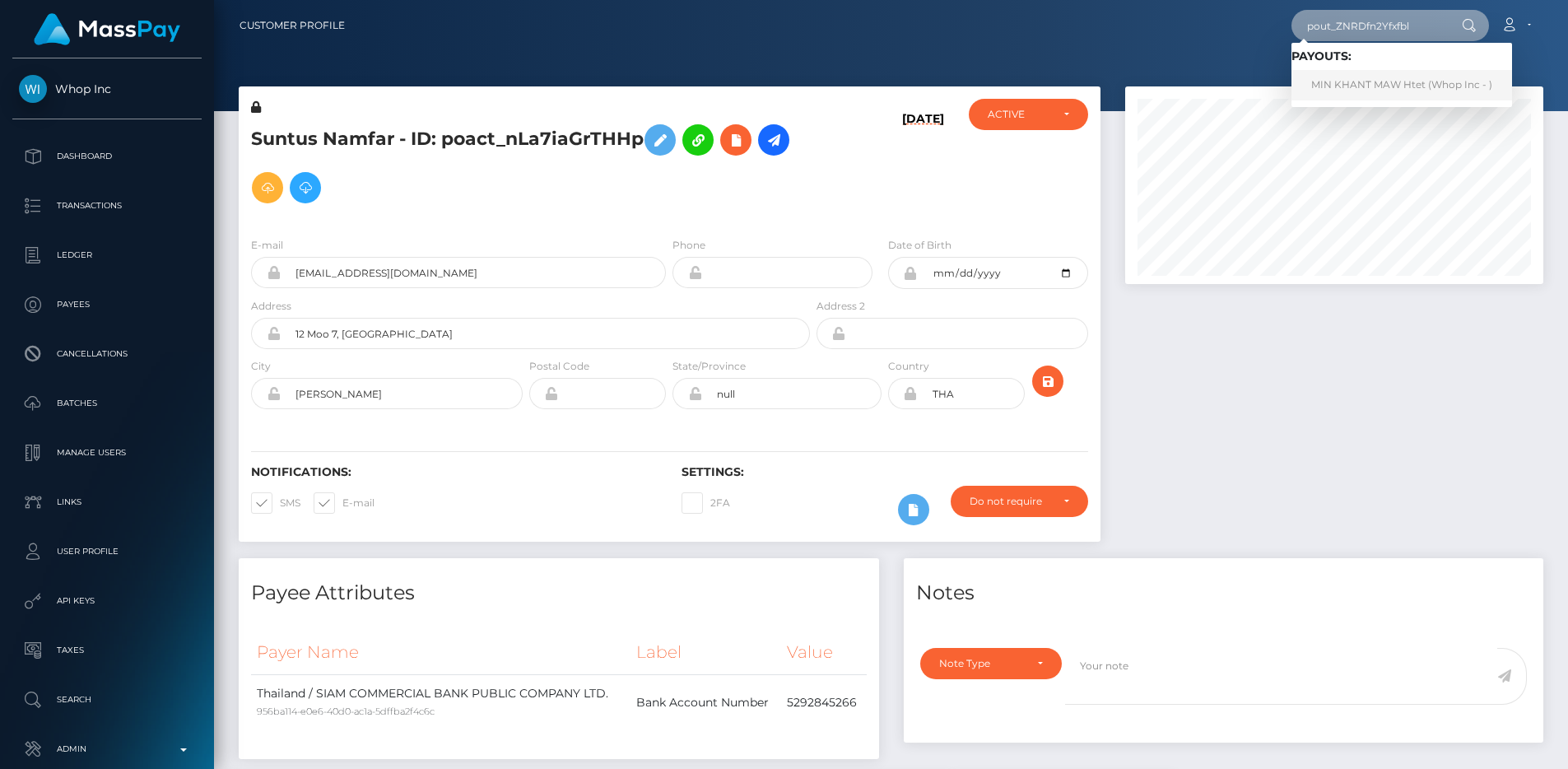
type input "pout_ZNRDfn2Yfxfbl"
click at [1349, 87] on link "MIN KHANT MAW Htet (Whop Inc - )" at bounding box center [1401, 85] width 221 height 31
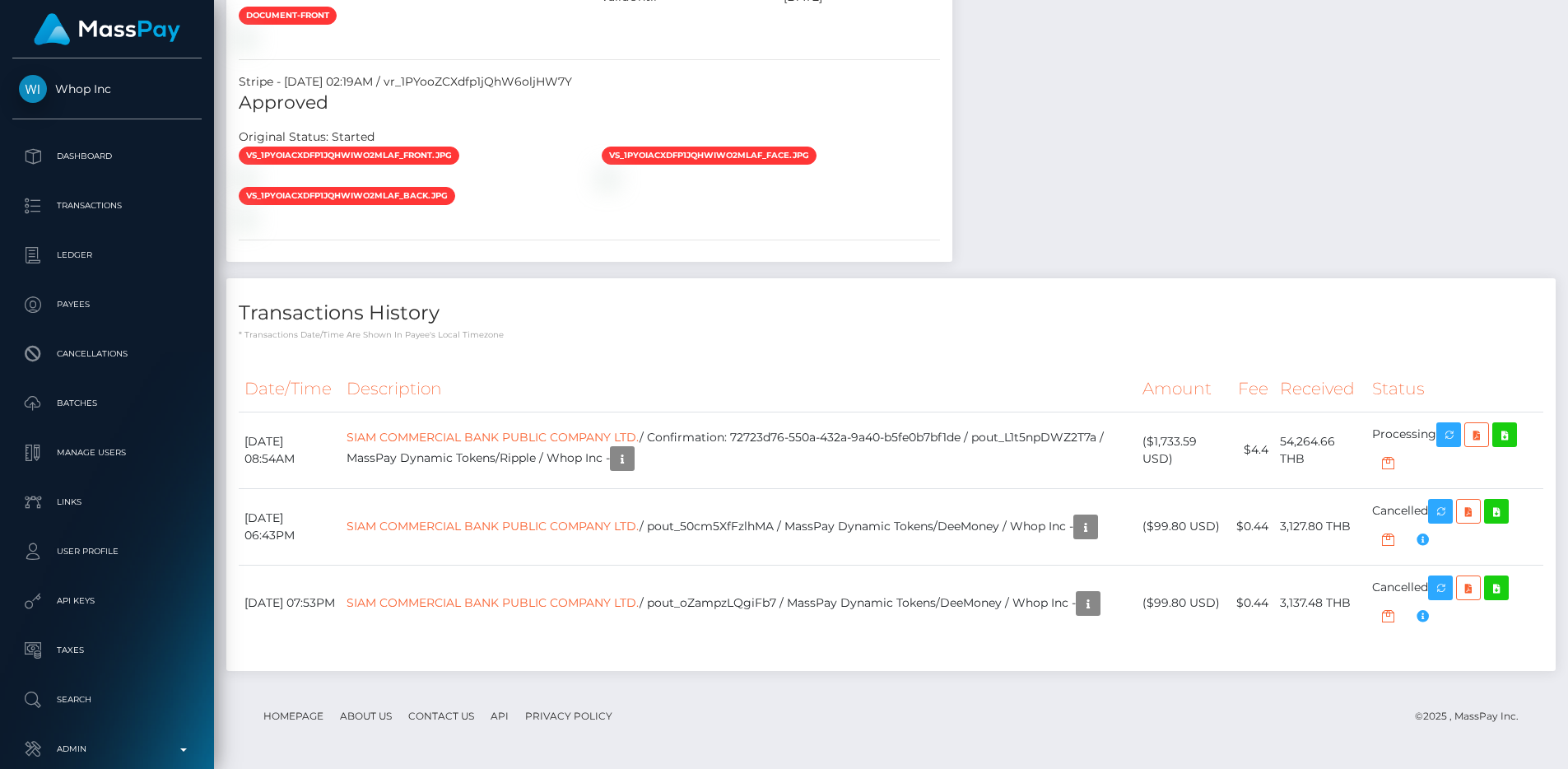
scroll to position [1738, 0]
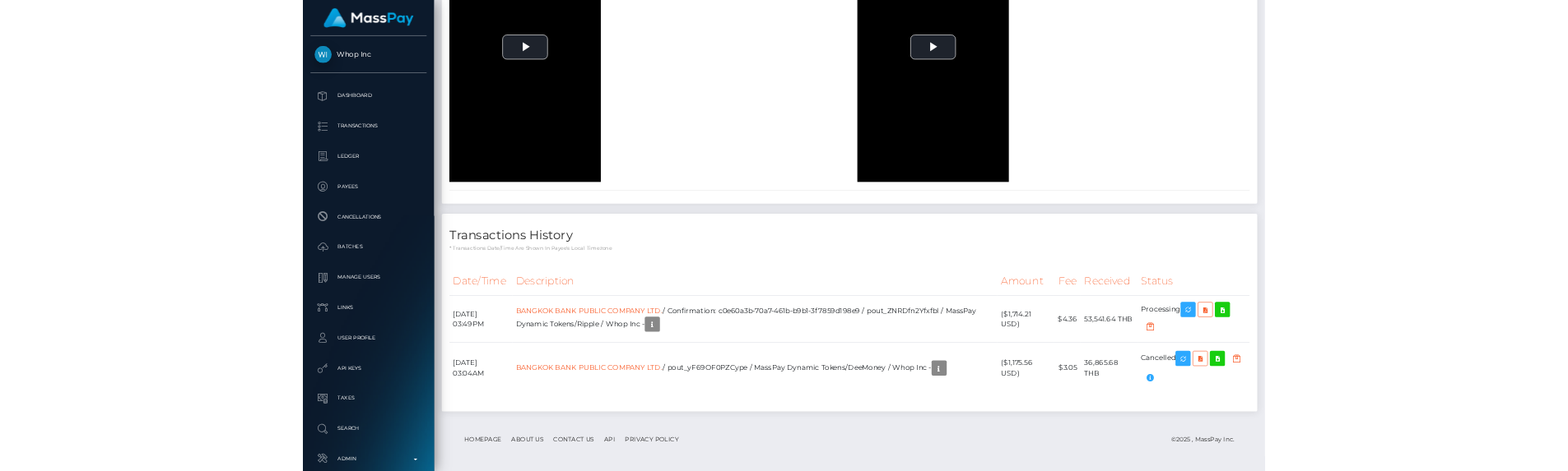
scroll to position [6878, 0]
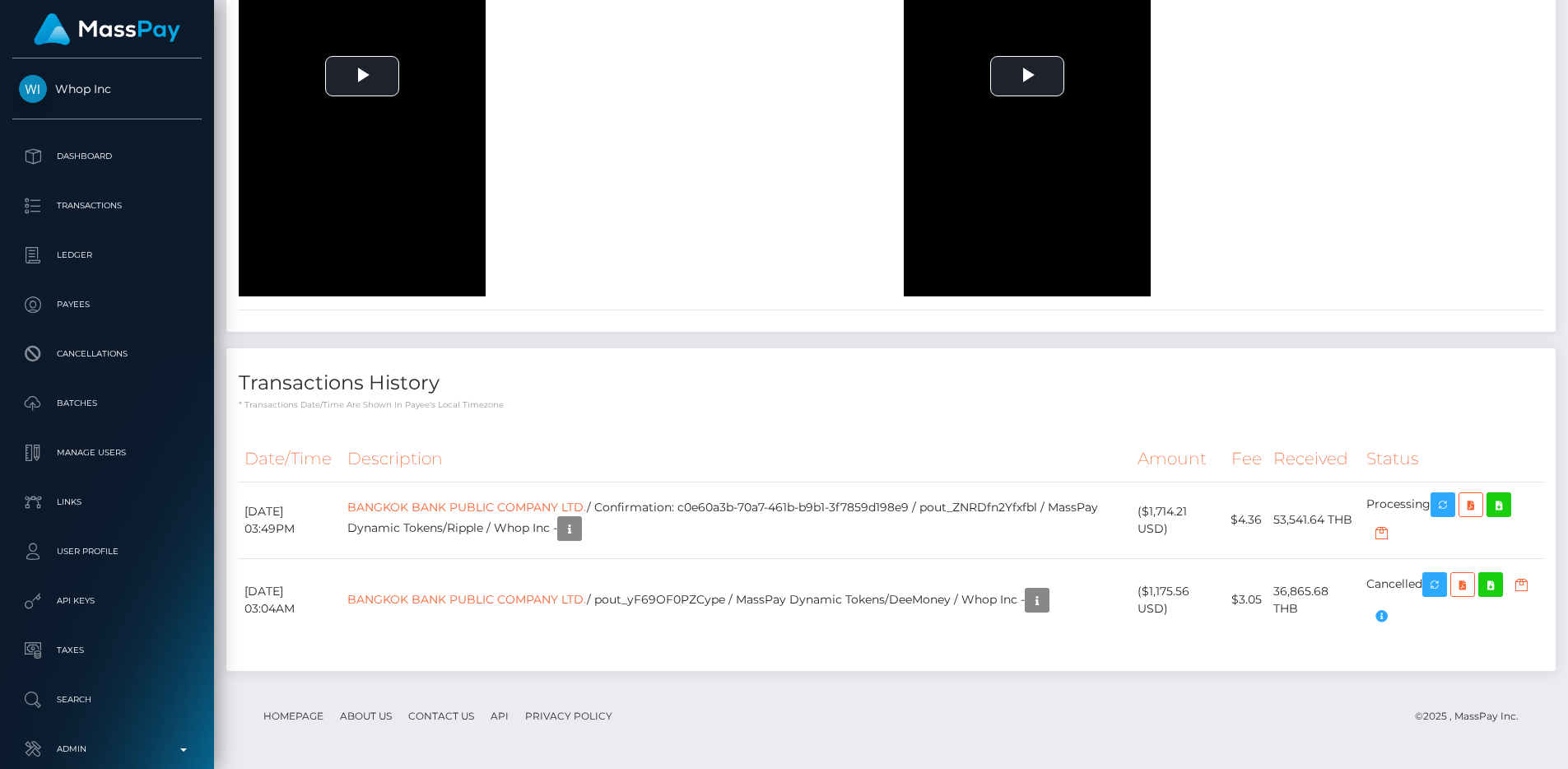
click at [634, 476] on div "Transactions History * Transactions date/time are shown in payee's local timezo…" at bounding box center [891, 509] width 1329 height 322
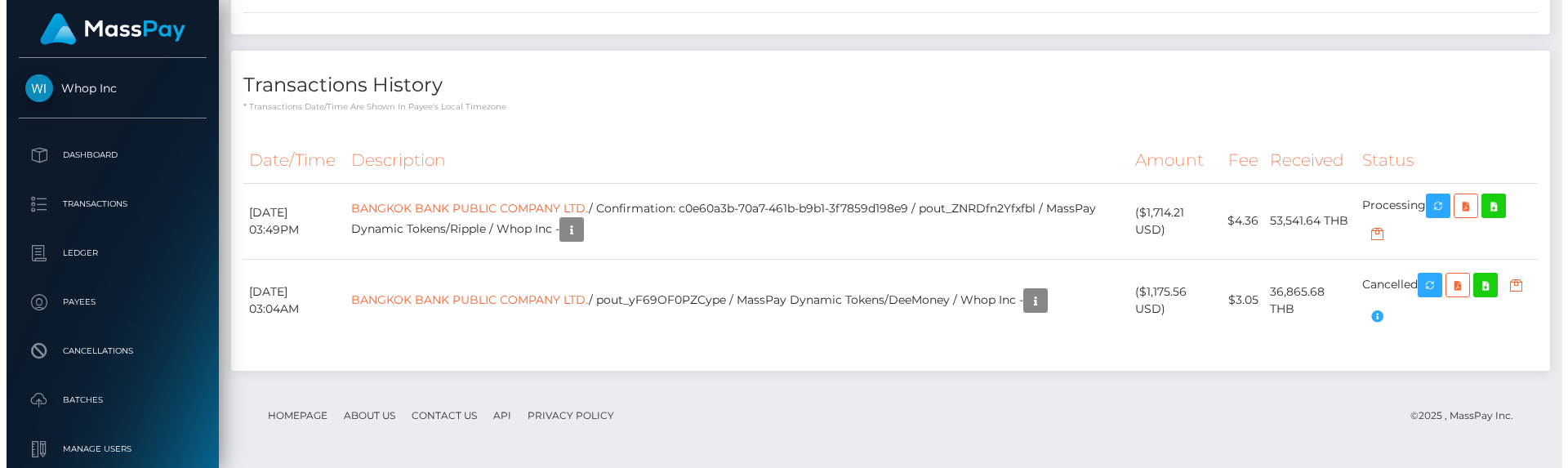
scroll to position [7140, 0]
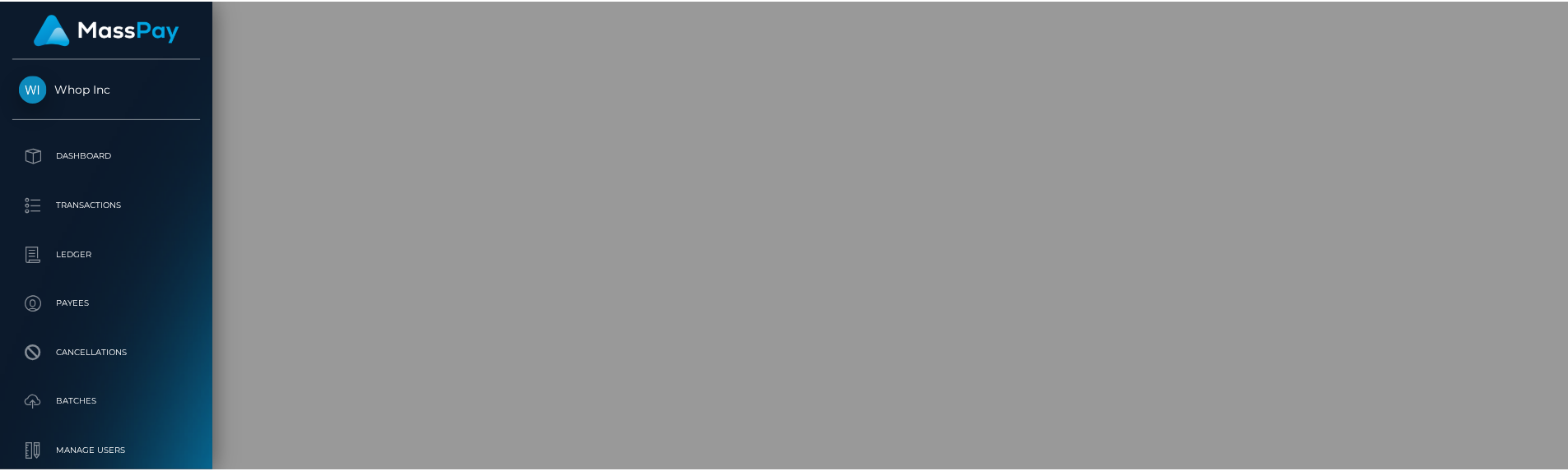
scroll to position [822492, 822428]
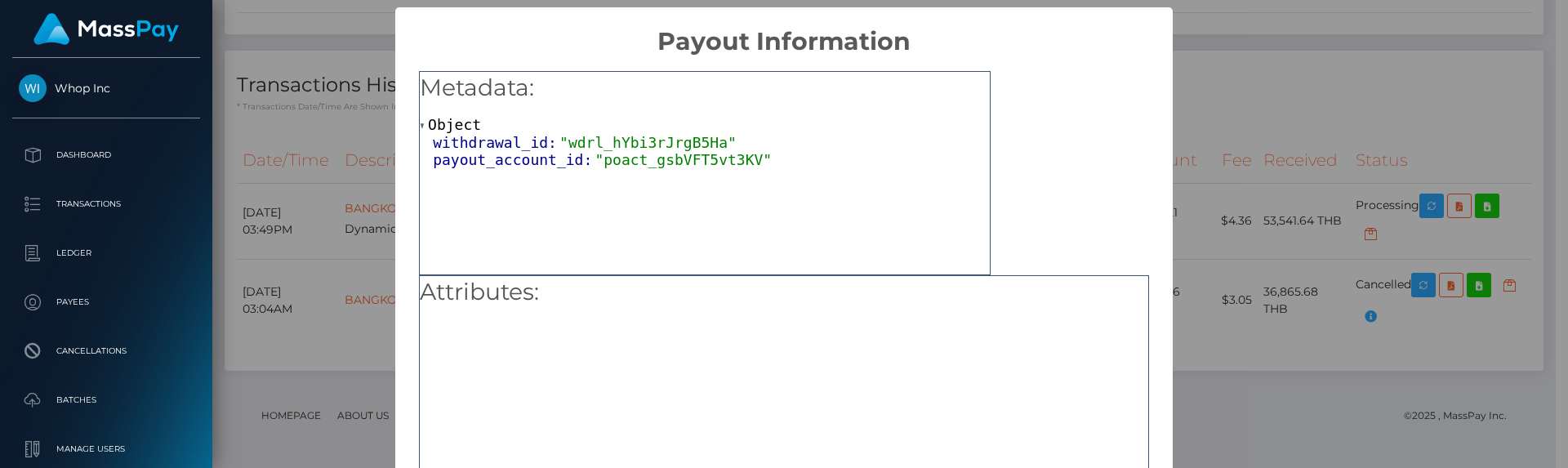
click at [1206, 183] on div "× Payout Information Metadata: Object withdrawal_id: "wdrl_hYbi3rJrgB5Ha" payou…" at bounding box center [784, 234] width 1568 height 468
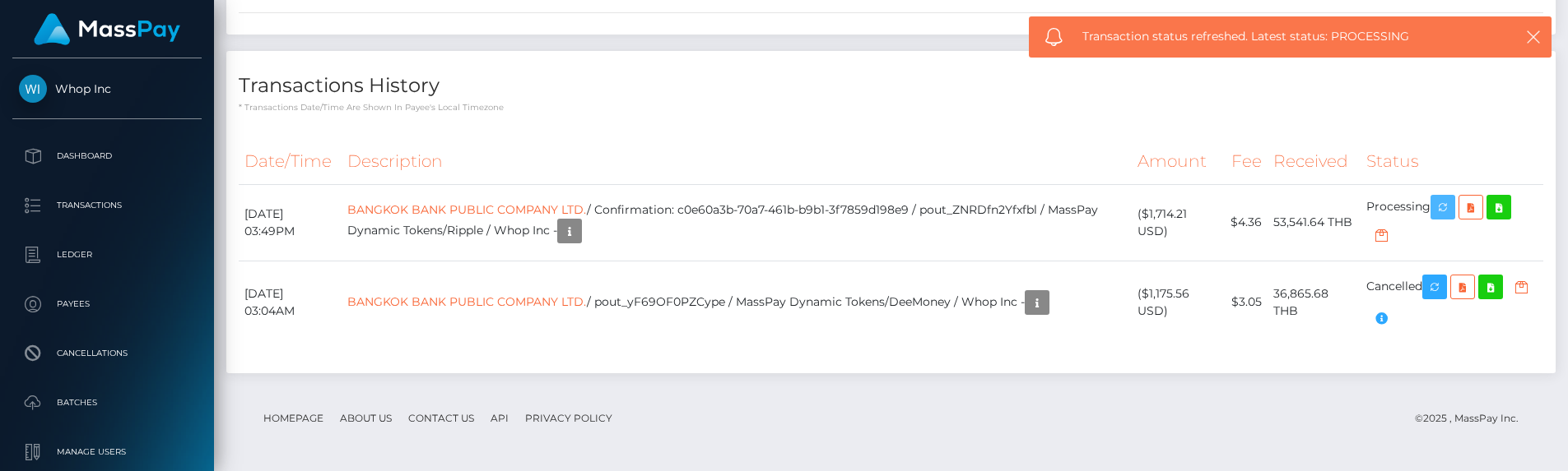
scroll to position [6932, 0]
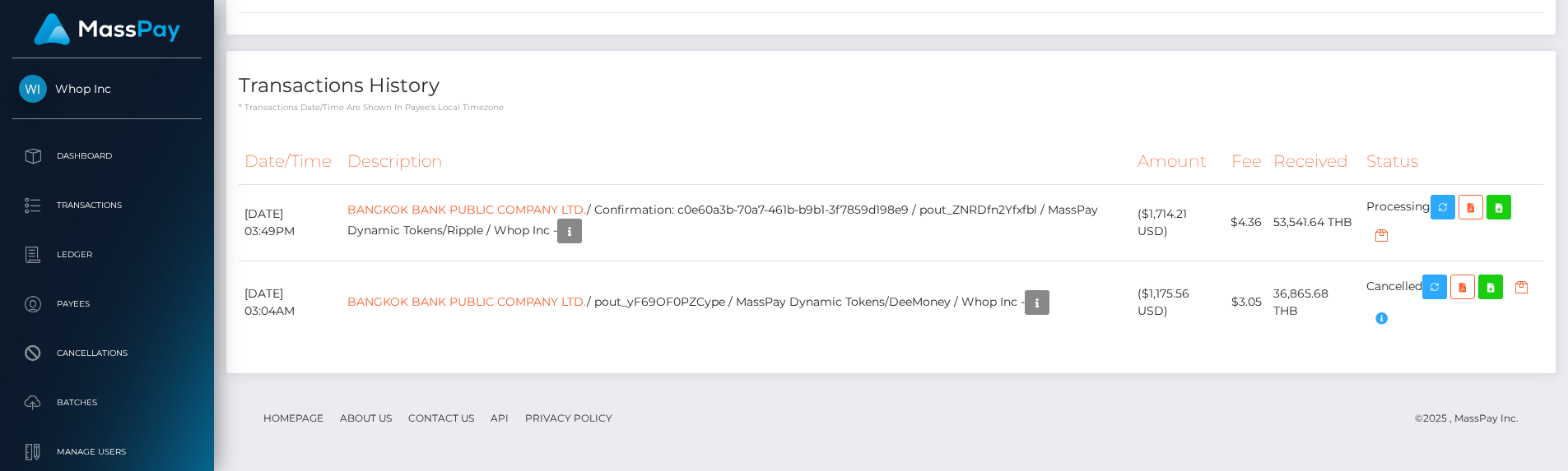
scroll to position [6986, 0]
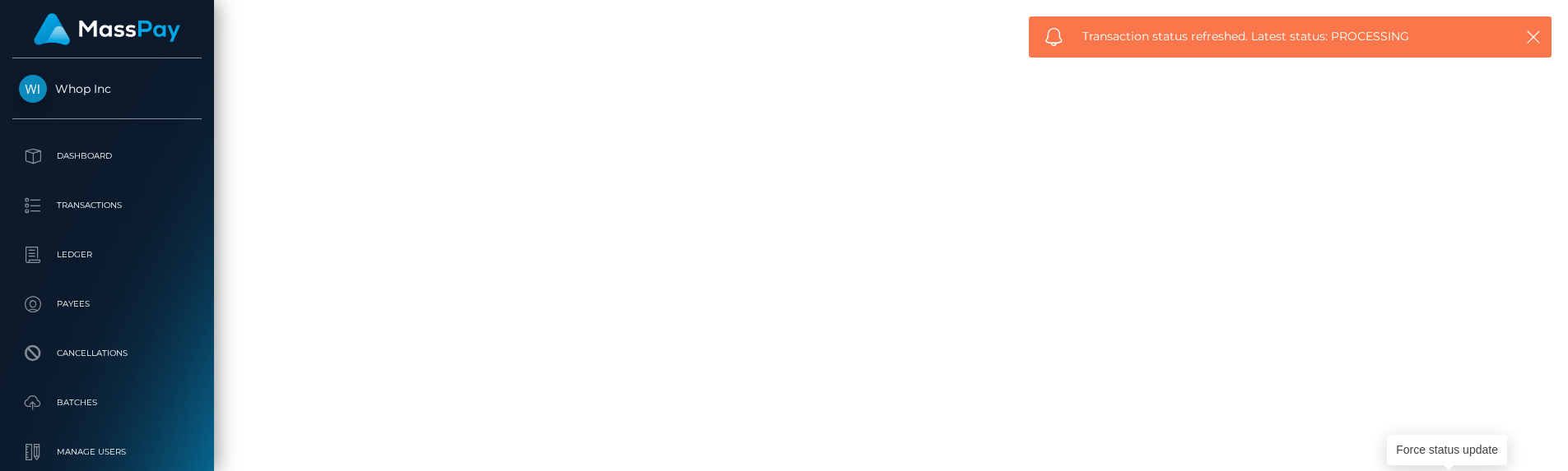
scroll to position [7084, 0]
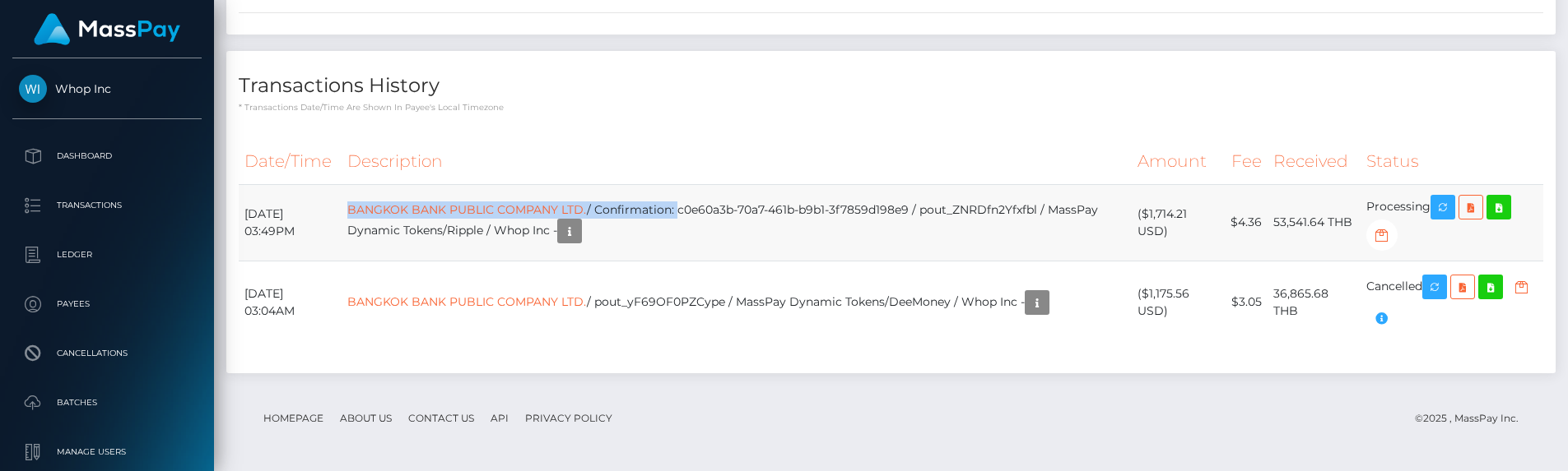
drag, startPoint x: 721, startPoint y: 363, endPoint x: 933, endPoint y: 352, distance: 212.3
click at [933, 261] on td "BANGKOK BANK PUBLIC COMPANY LTD. / Confirmation: c0e60a3b-70a7-461b-b9b1-3f7859…" at bounding box center [736, 223] width 790 height 77
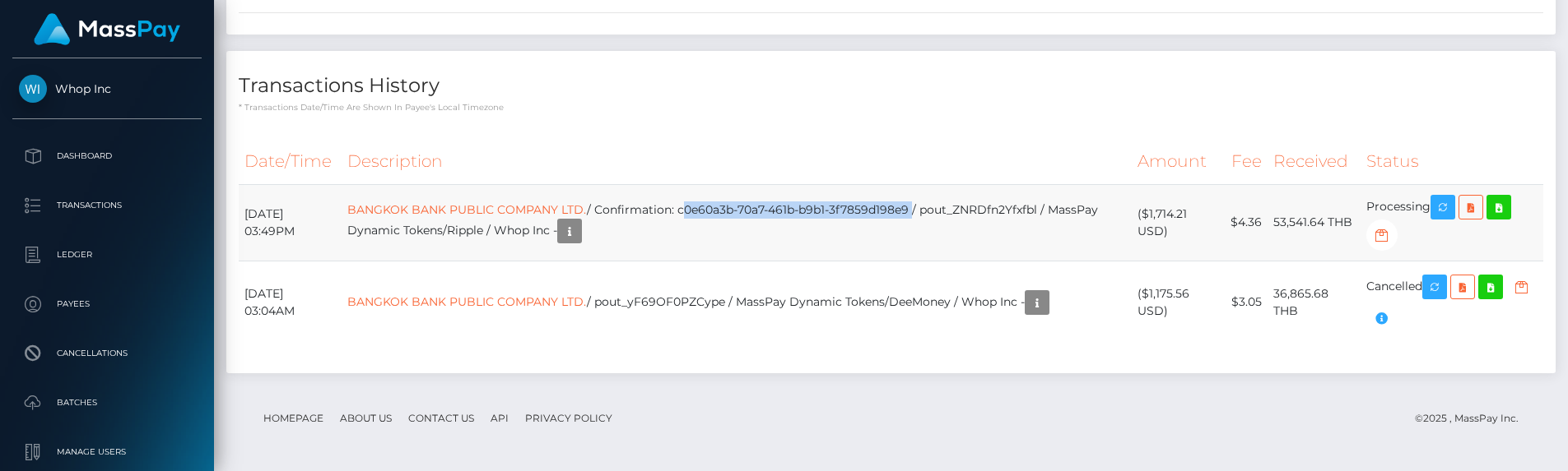
drag, startPoint x: 958, startPoint y: 359, endPoint x: 725, endPoint y: 370, distance: 233.3
click at [725, 261] on td "BANGKOK BANK PUBLIC COMPANY LTD. / Confirmation: c0e60a3b-70a7-461b-b9b1-3f7859…" at bounding box center [736, 223] width 790 height 77
copy td "c0e60a3b-70a7-461b-b9b1-3f7859d198e9"
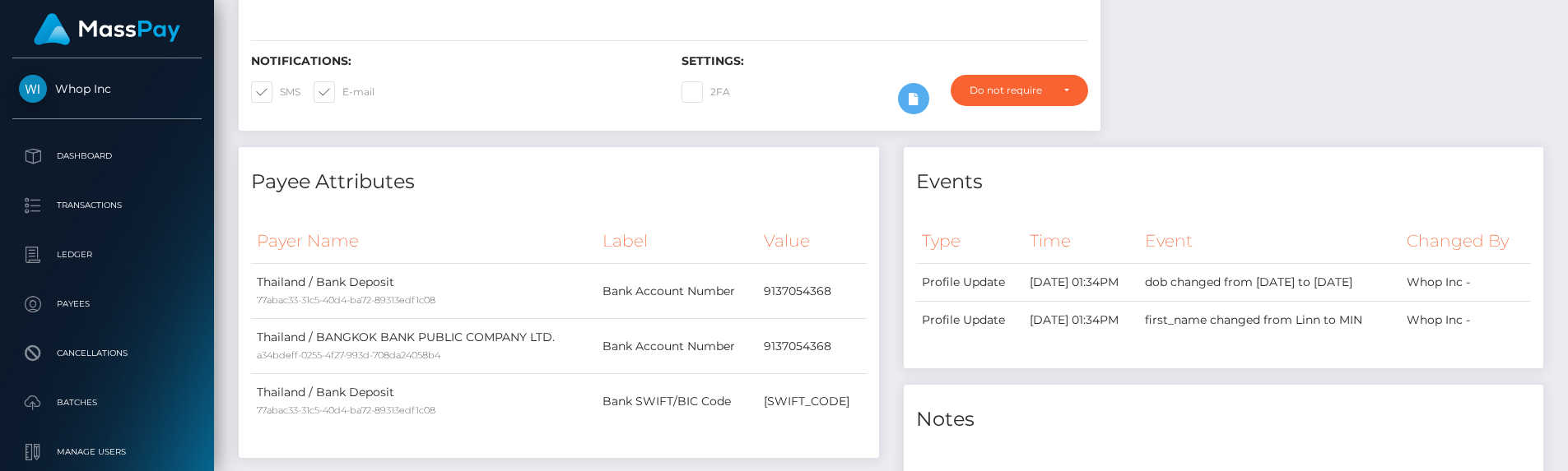
scroll to position [0, 0]
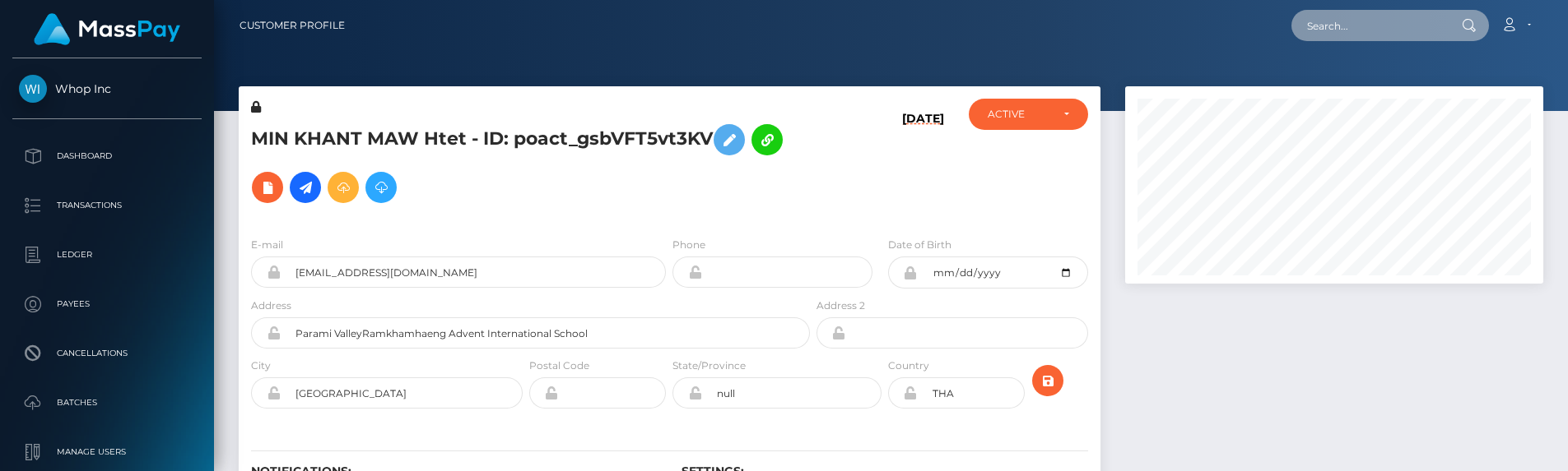
click at [1329, 19] on input "text" at bounding box center [1368, 26] width 155 height 32
paste input "pout_0F5WNP4ri3Rz1"
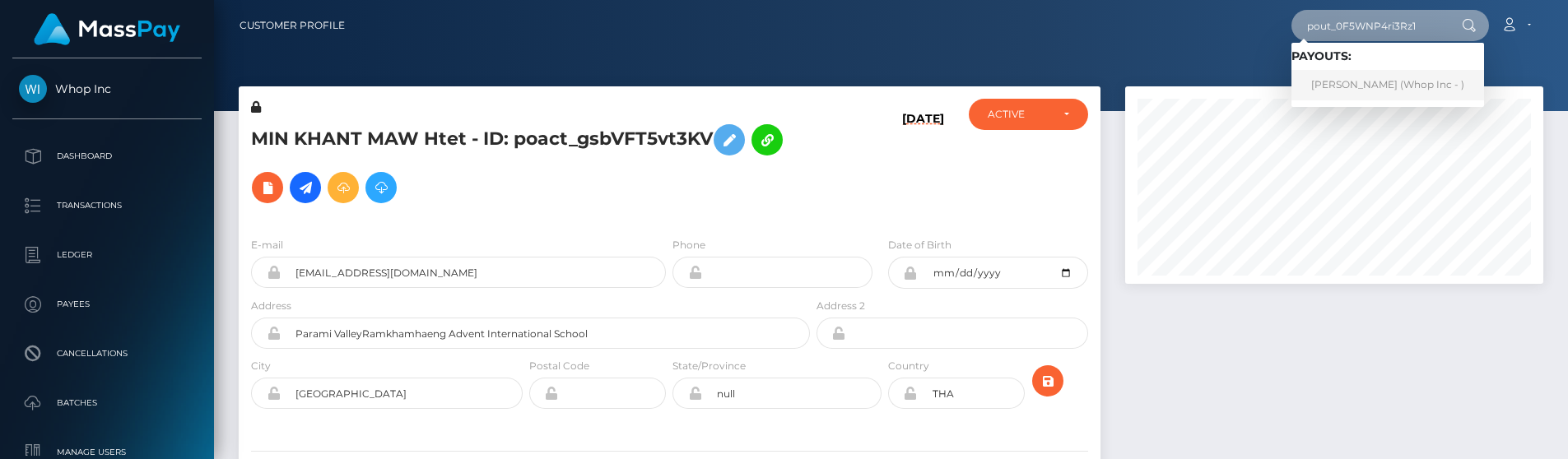
type input "pout_0F5WNP4ri3Rz1"
click at [1383, 88] on link "PASCAL YVAN AXEL TCHAMADE (Whop Inc - )" at bounding box center [1387, 85] width 192 height 31
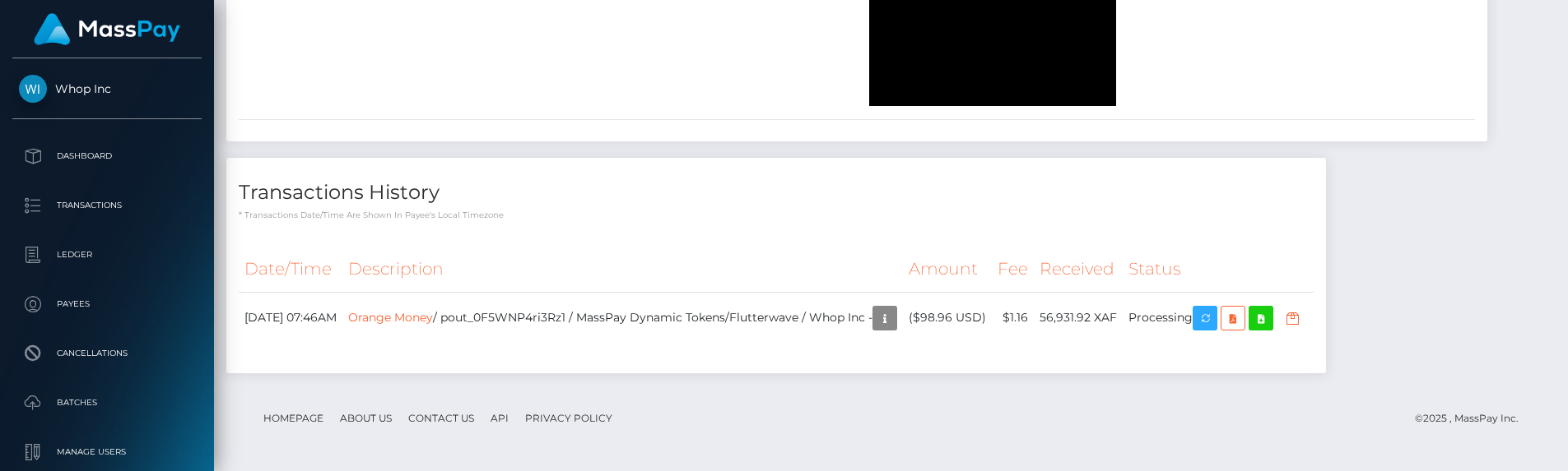
scroll to position [3387, 0]
click at [750, 207] on h4 "Transactions History" at bounding box center [776, 192] width 1074 height 29
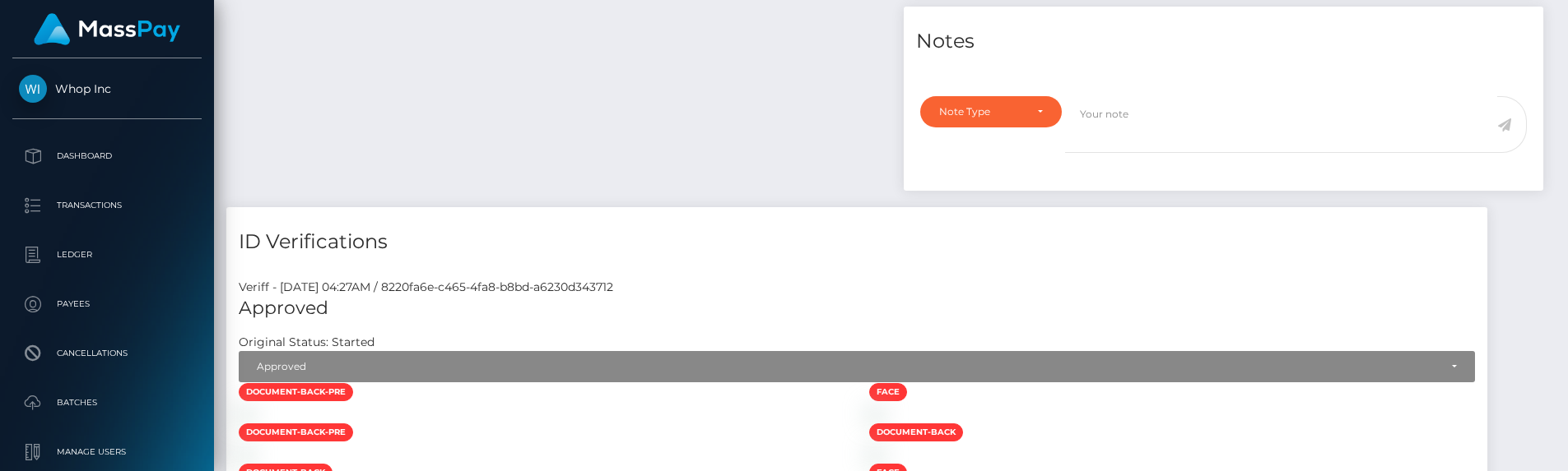
scroll to position [0, 0]
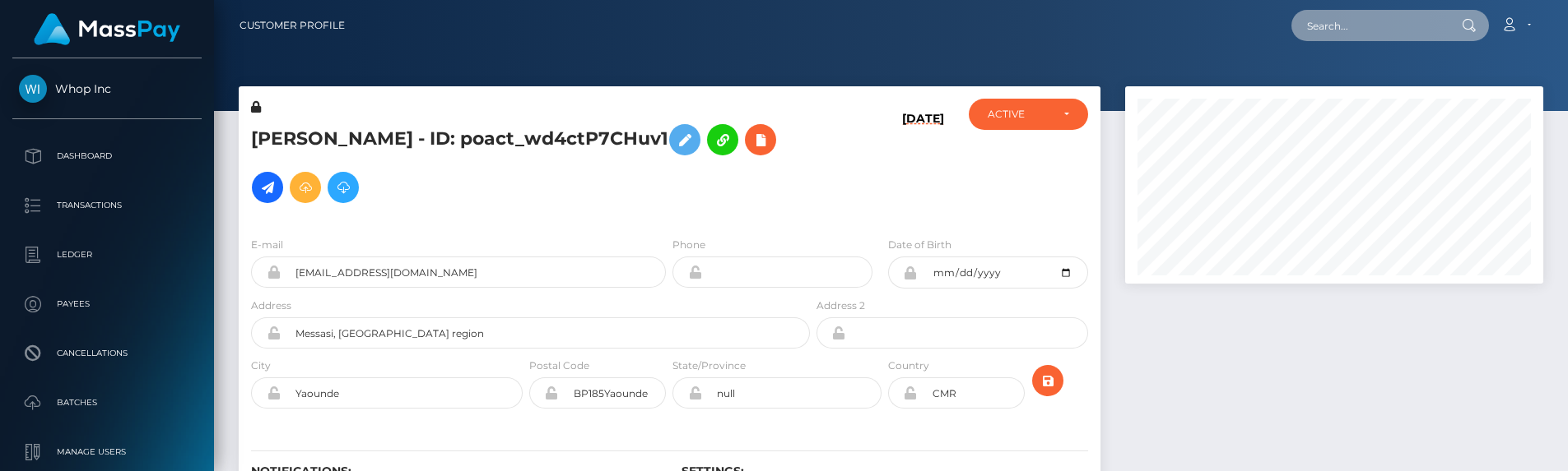
click at [1343, 33] on input "text" at bounding box center [1368, 26] width 155 height 32
paste input "pout_nUQjXS0bBA0Qn"
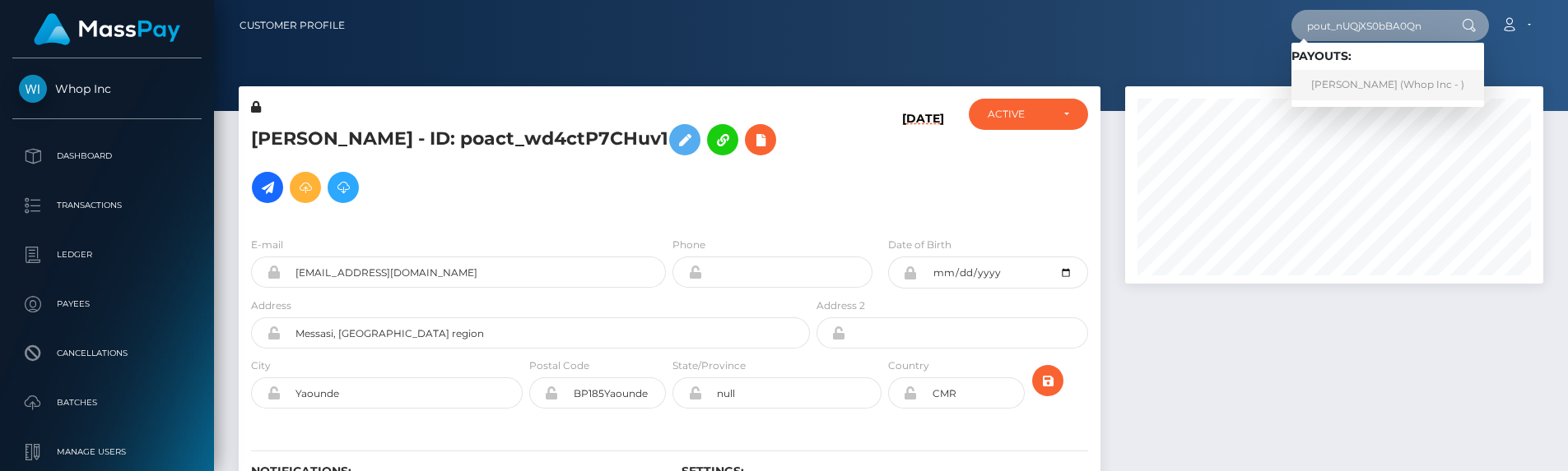
type input "pout_nUQjXS0bBA0Qn"
click at [1376, 88] on link "MOHAMMED ALHASSAN (Whop Inc - )" at bounding box center [1387, 85] width 192 height 31
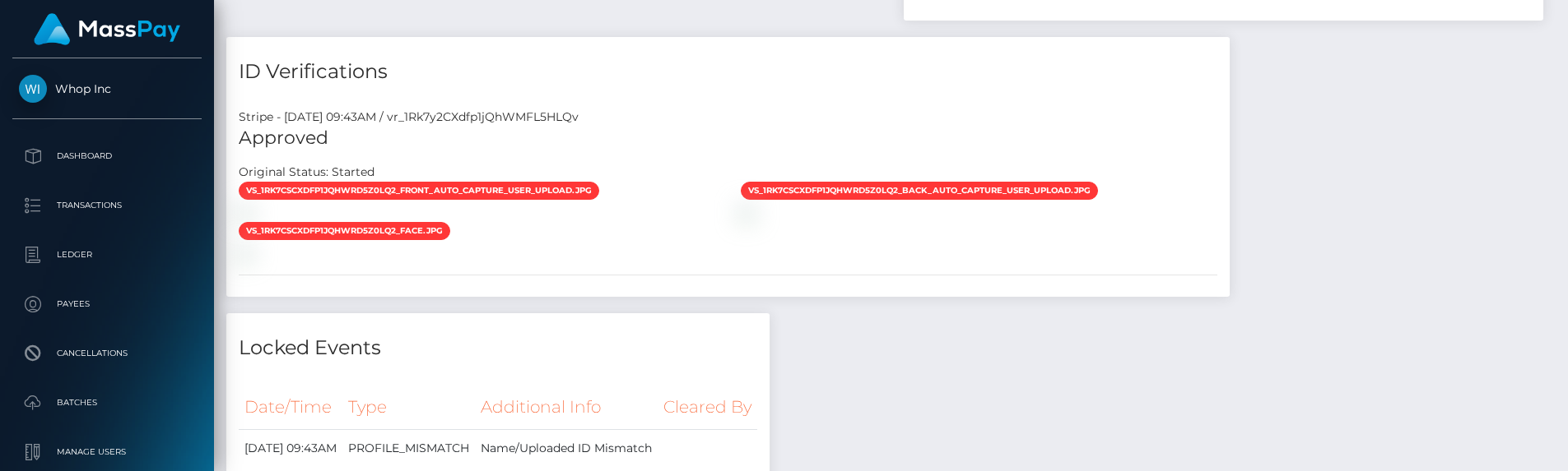
scroll to position [197, 419]
click at [561, 111] on div "Stripe - [DATE] 09:43AM / vr_1Rk7y2CXdfp1jQhWMFL5HLQv" at bounding box center [728, 117] width 1003 height 18
copy div "vr_1Rk7y2CXdfp1jQhWMFL5HLQv"
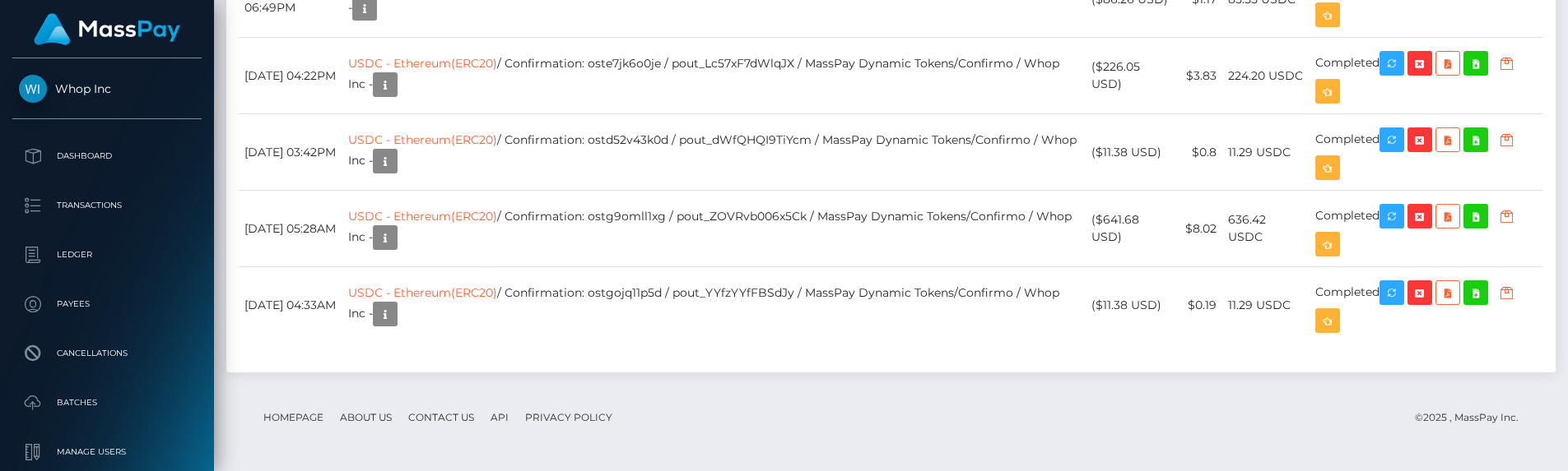
scroll to position [2106, 0]
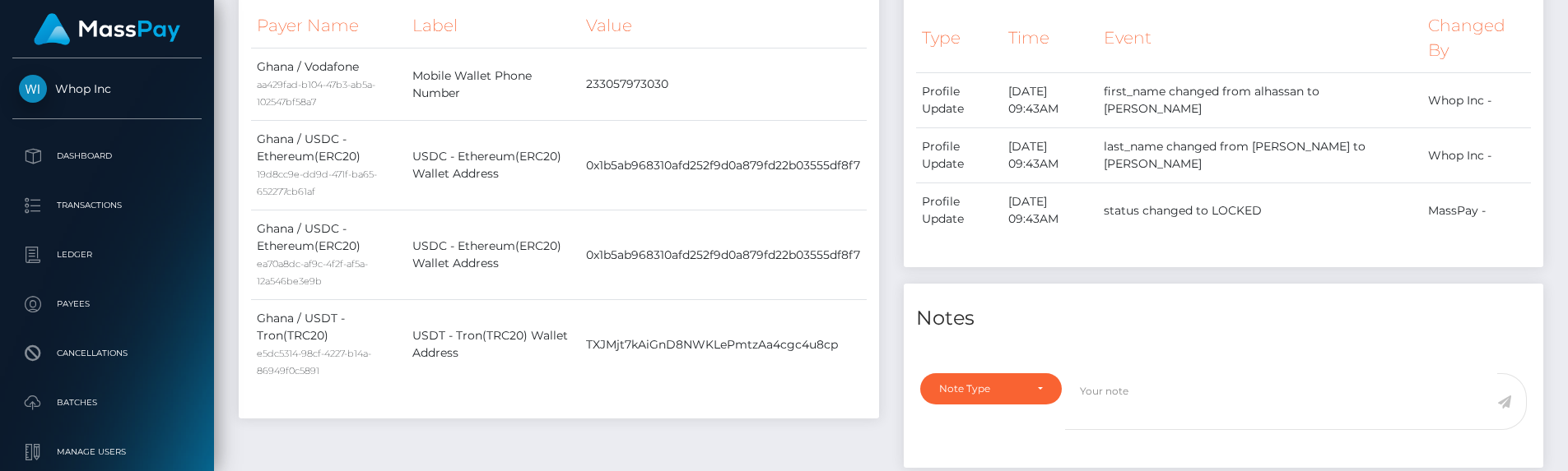
scroll to position [630, 0]
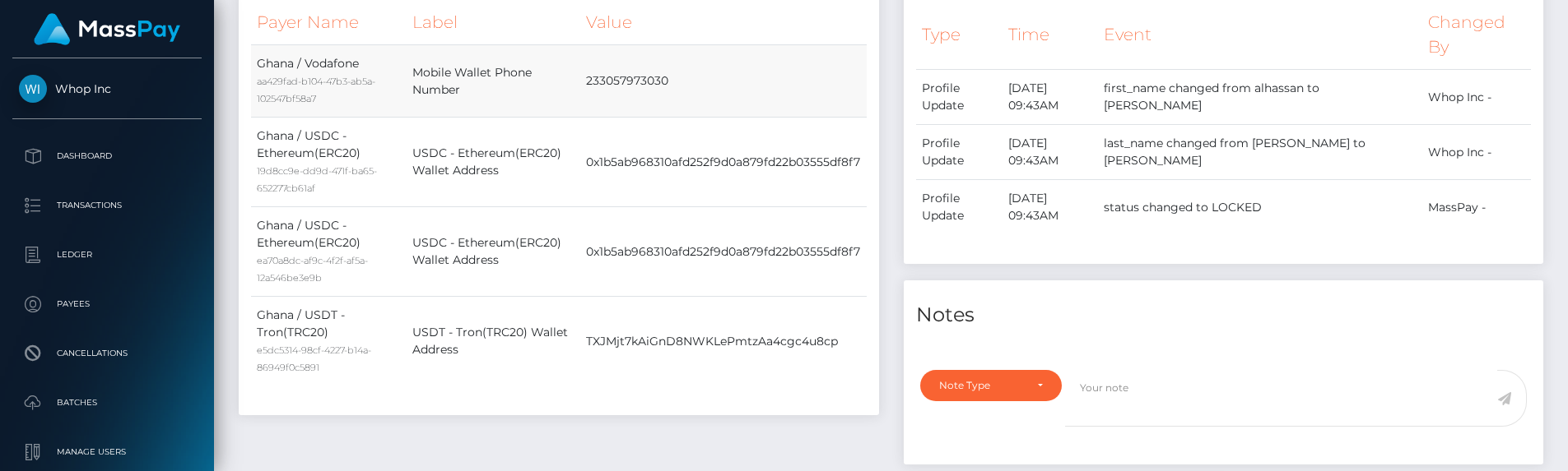
click at [617, 81] on td "233057973030" at bounding box center [723, 81] width 286 height 72
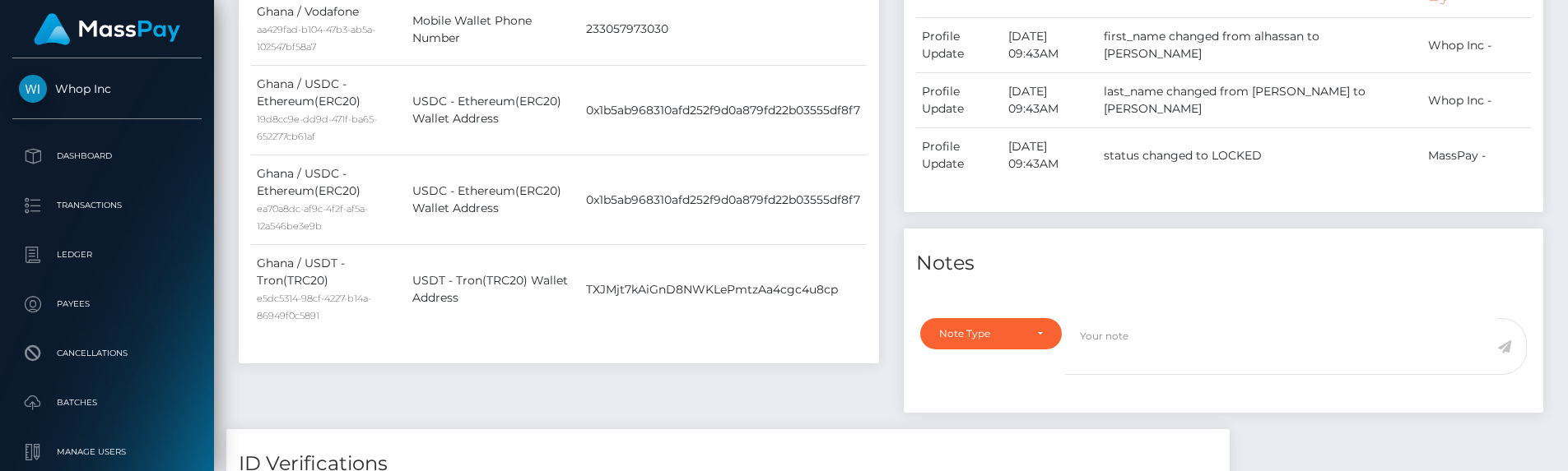
scroll to position [680, 0]
click at [613, 32] on td "233057973030" at bounding box center [723, 30] width 286 height 72
drag, startPoint x: 478, startPoint y: 49, endPoint x: 409, endPoint y: 17, distance: 76.1
click at [409, 17] on td "Mobile Wallet Phone Number" at bounding box center [493, 30] width 173 height 72
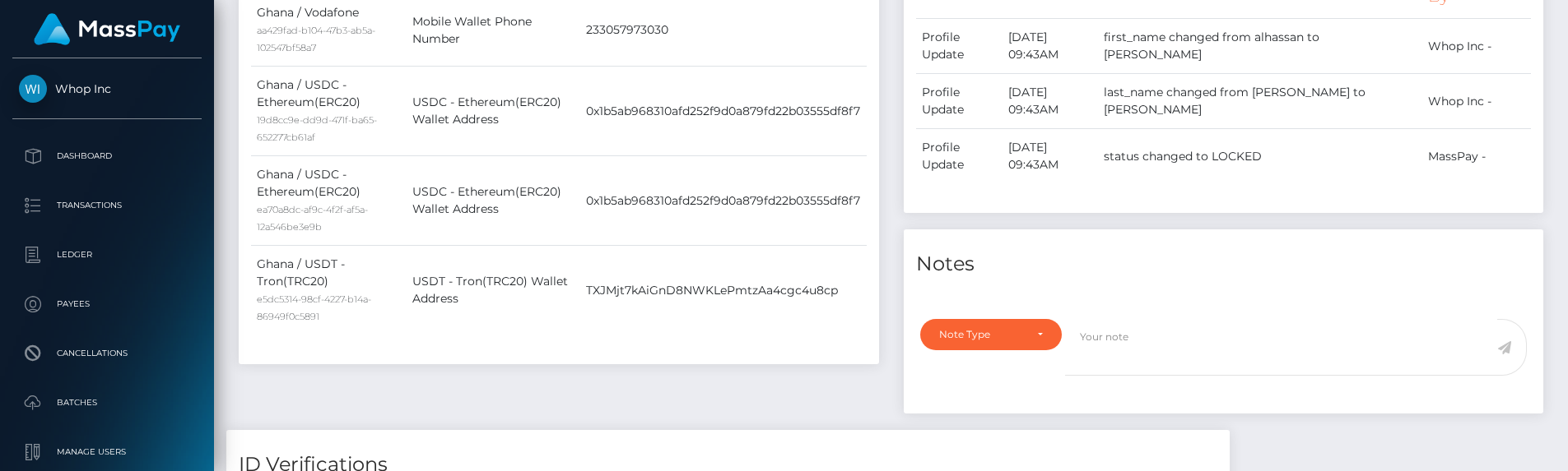
copy td "Mobile Wallet Phone Number"
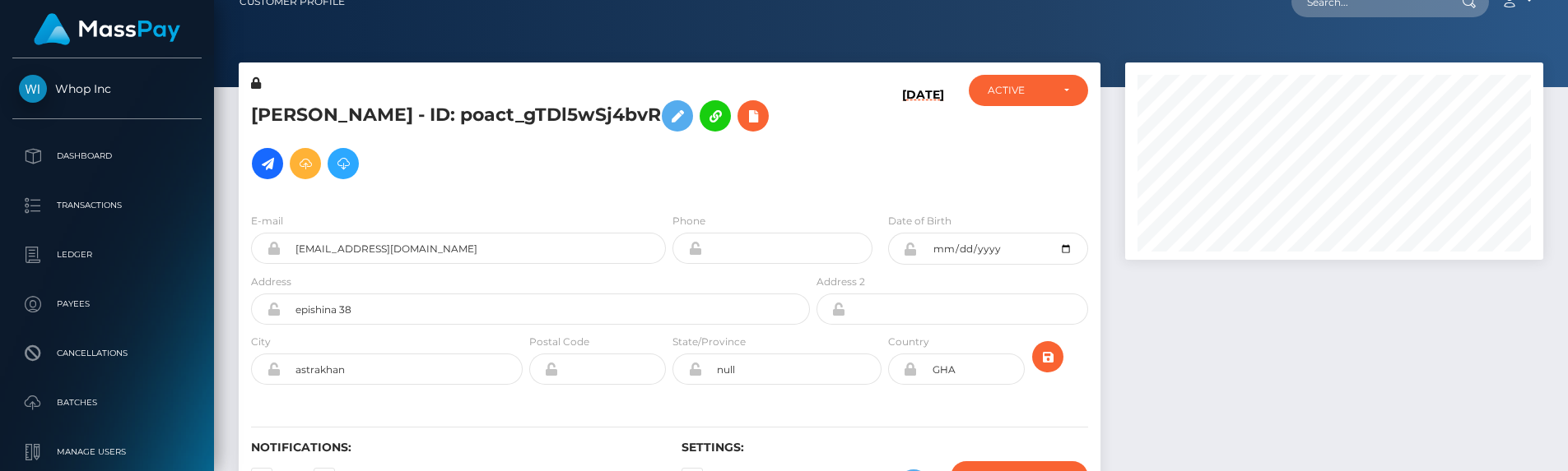
scroll to position [0, 0]
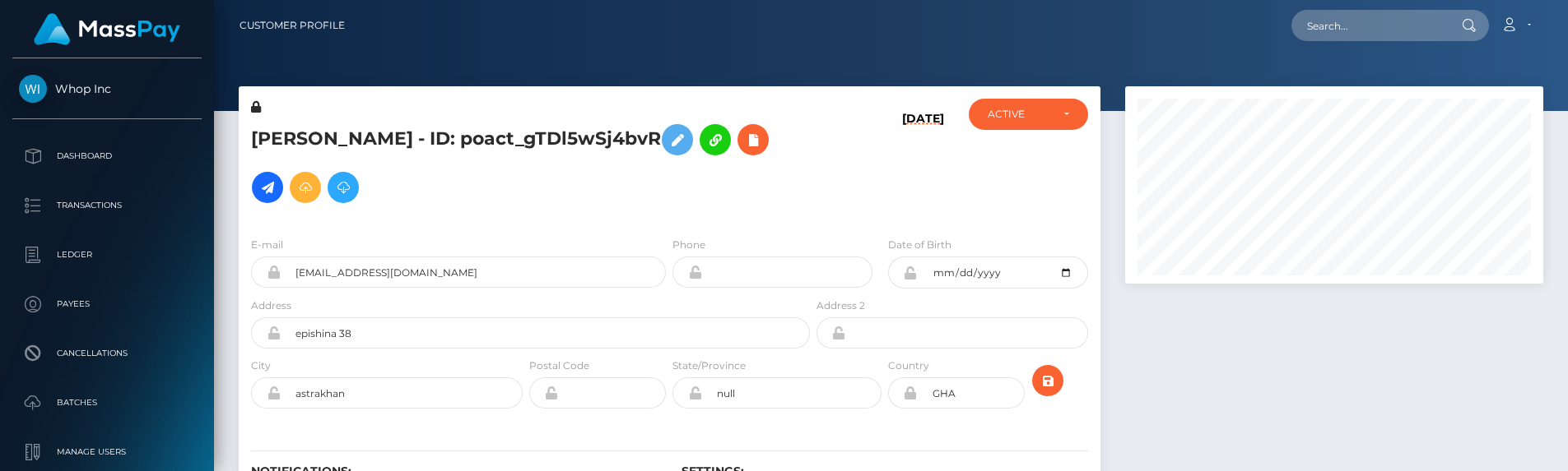
click at [1346, 0] on nav "Customer Profile Loading... Loading... Account" at bounding box center [890, 26] width 1353 height 51
click at [1346, 21] on input "text" at bounding box center [1368, 26] width 155 height 32
paste input "pout_MhsSz5KbvaojC"
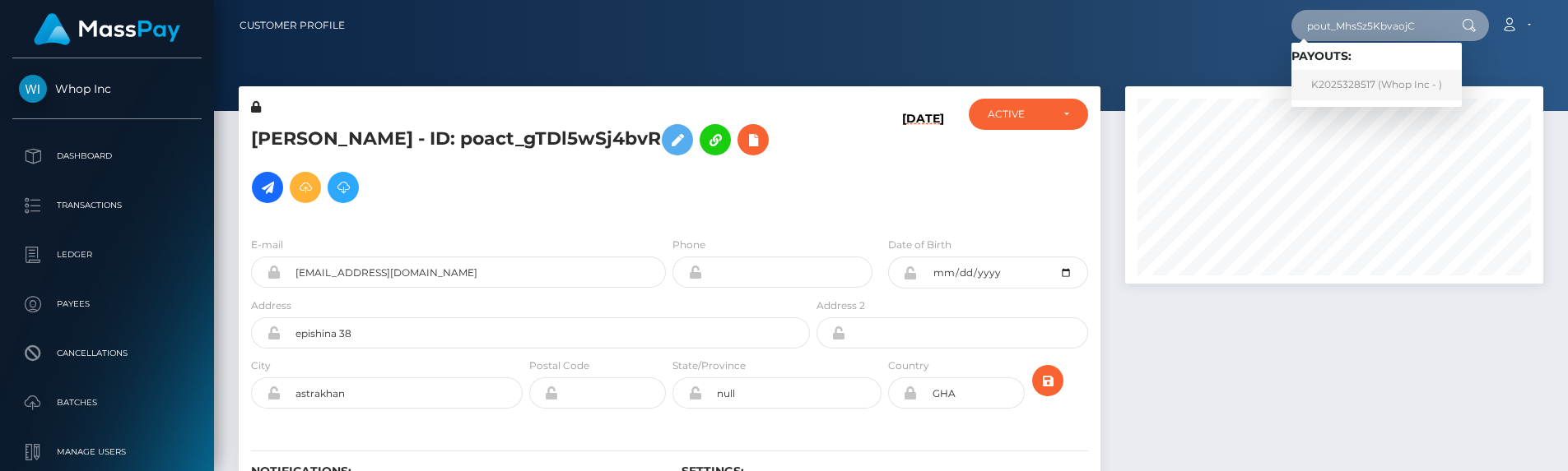
type input "pout_MhsSz5KbvaojC"
click at [1350, 83] on link "K2025328517 (Whop Inc - )" at bounding box center [1376, 85] width 170 height 31
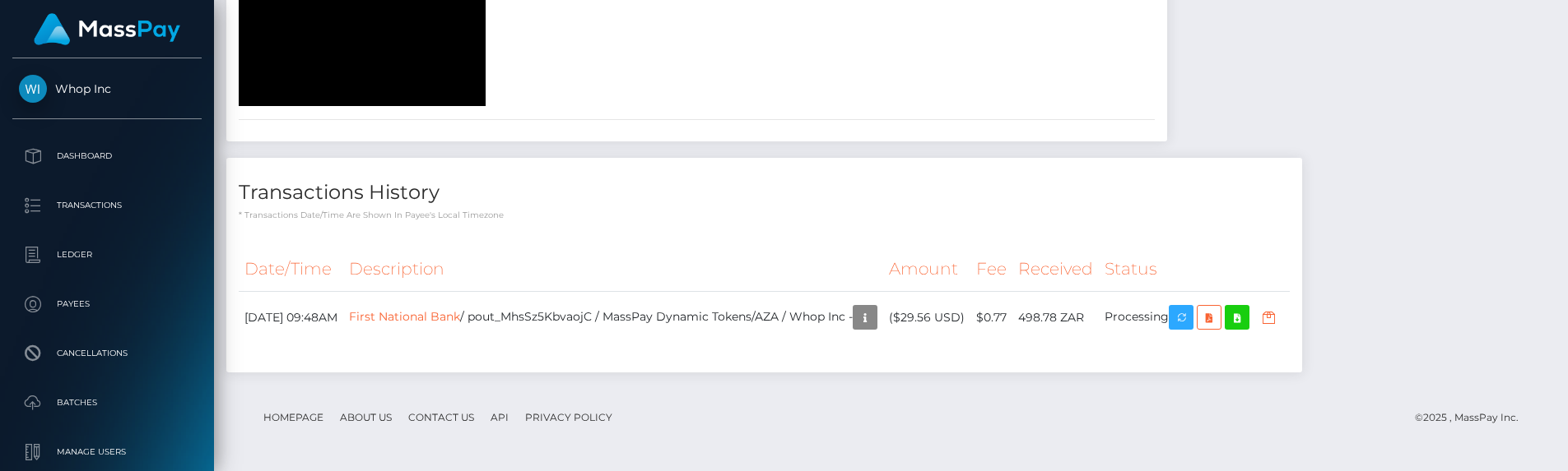
scroll to position [2944, 0]
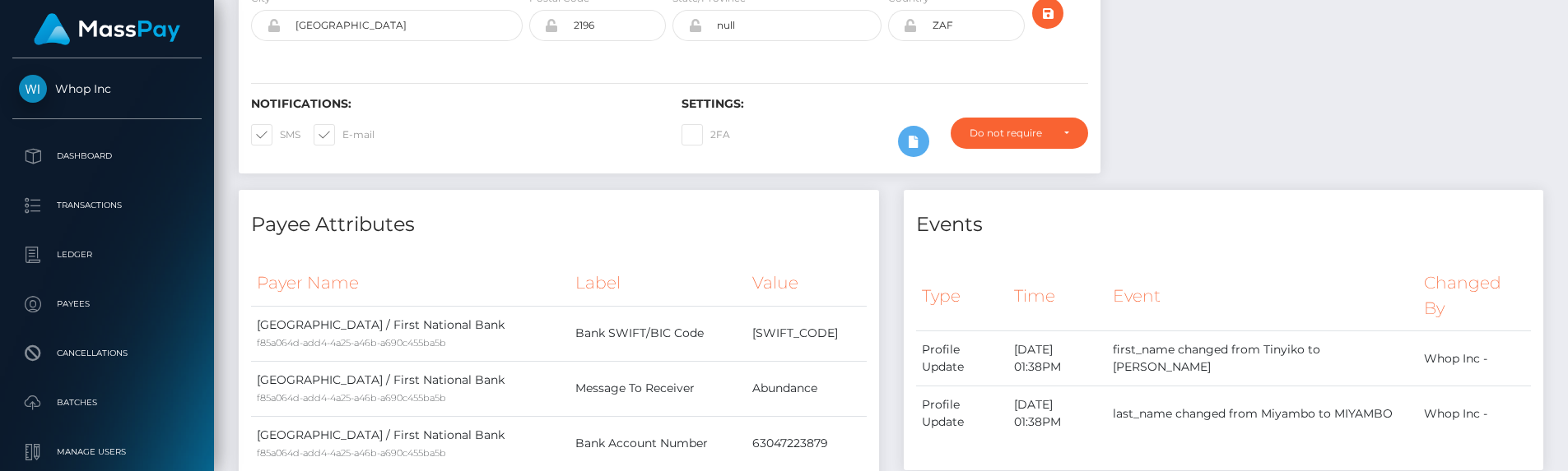
scroll to position [0, 0]
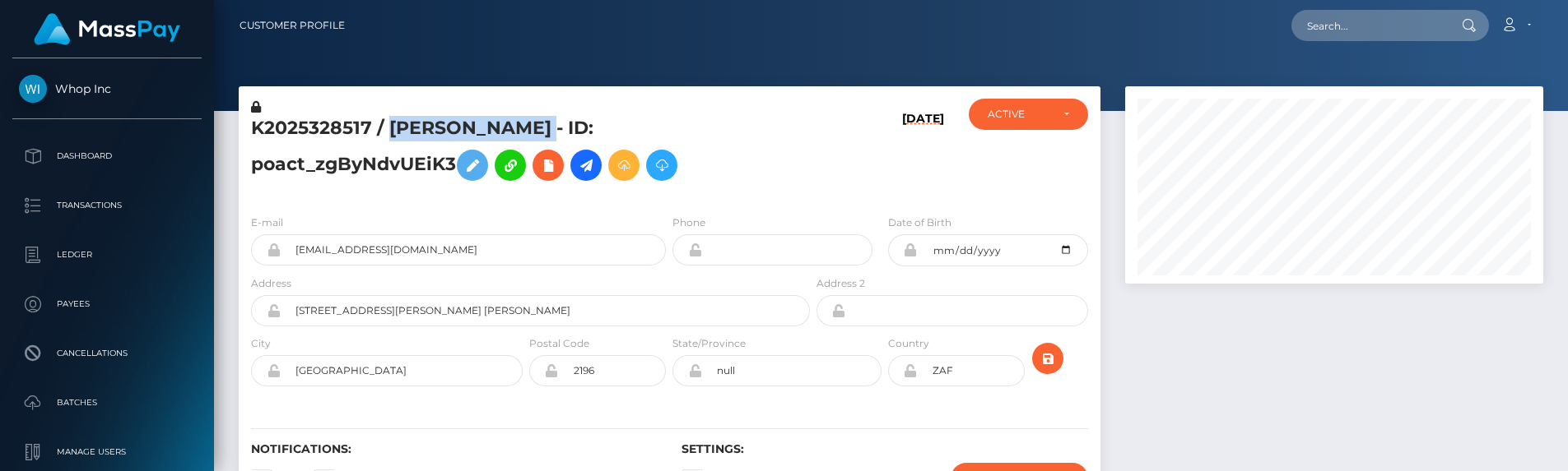
drag, startPoint x: 390, startPoint y: 127, endPoint x: 621, endPoint y: 119, distance: 231.1
click at [621, 119] on h5 "K2025328517 / TINYIKO PAUL MIYAMBO - ID: poact_zgByNdvUEiK3" at bounding box center [526, 153] width 550 height 73
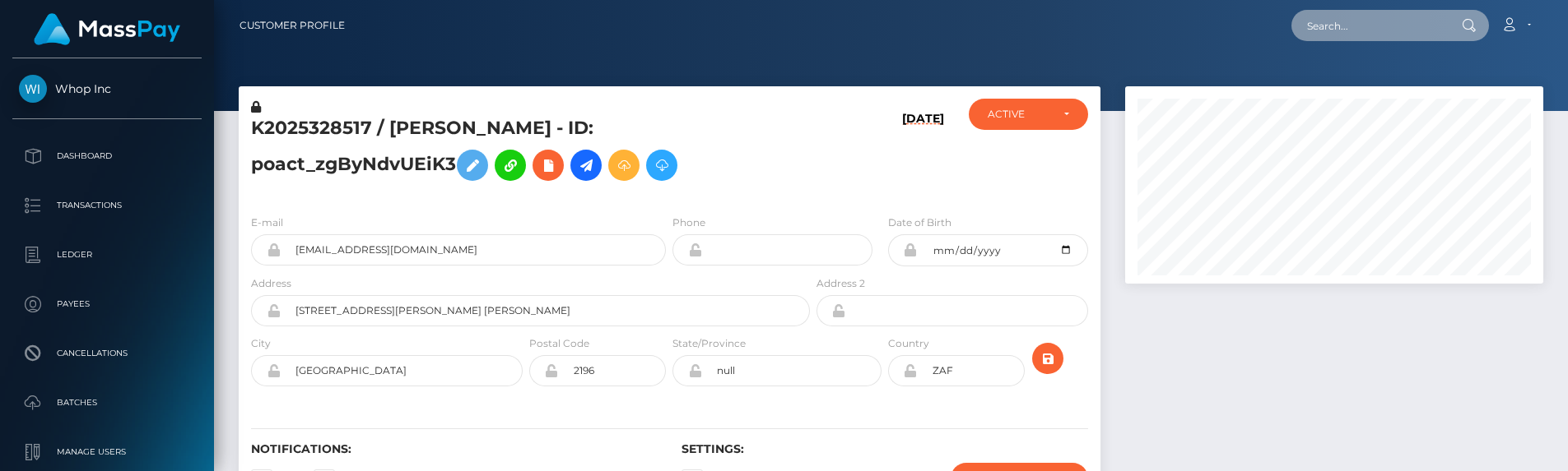
click at [1371, 18] on input "text" at bounding box center [1368, 26] width 155 height 32
paste input "getTransferResp(payoutTxnData, output, payload, attrs_values)"
type input "getTransferResp(payoutTxnData, output, payload, attrs_values)"
paste input "pout_UW0PDQUMBq1iN"
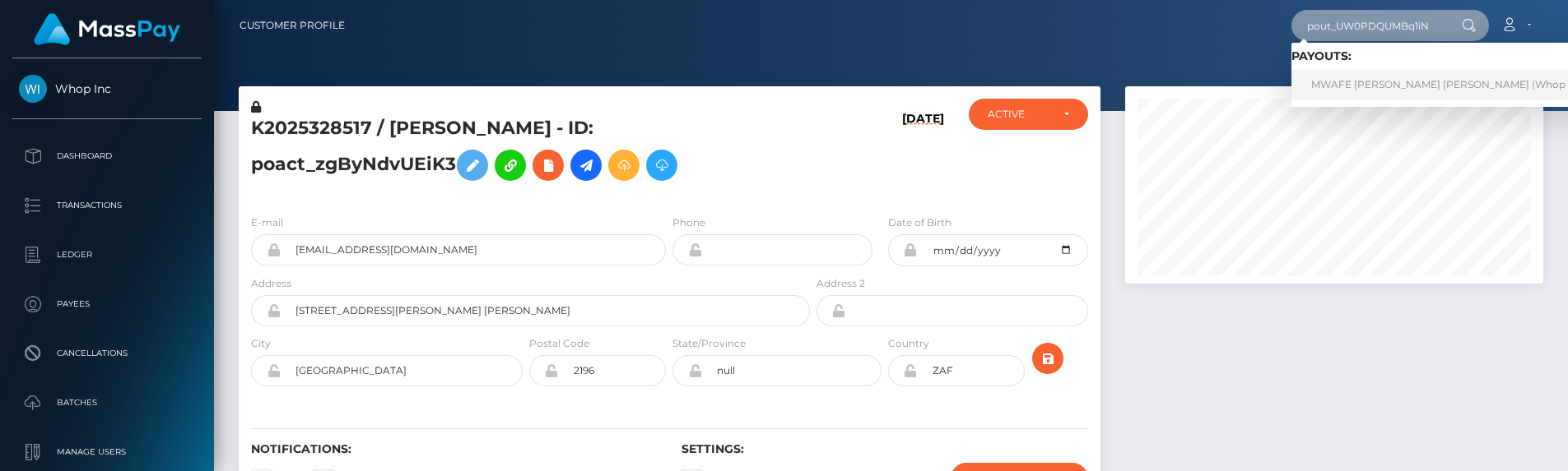
type input "pout_UW0PDQUMBq1iN"
click at [1379, 84] on link "MWAFE NEVERS Nevers (Whop Inc - )" at bounding box center [1453, 85] width 324 height 31
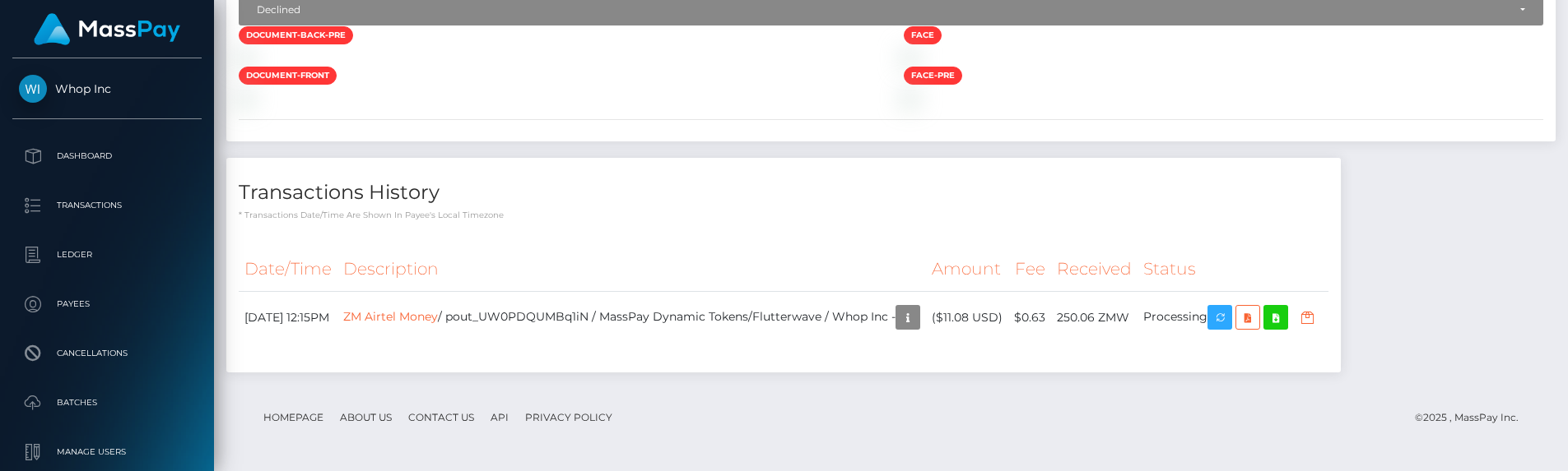
scroll to position [6873, 0]
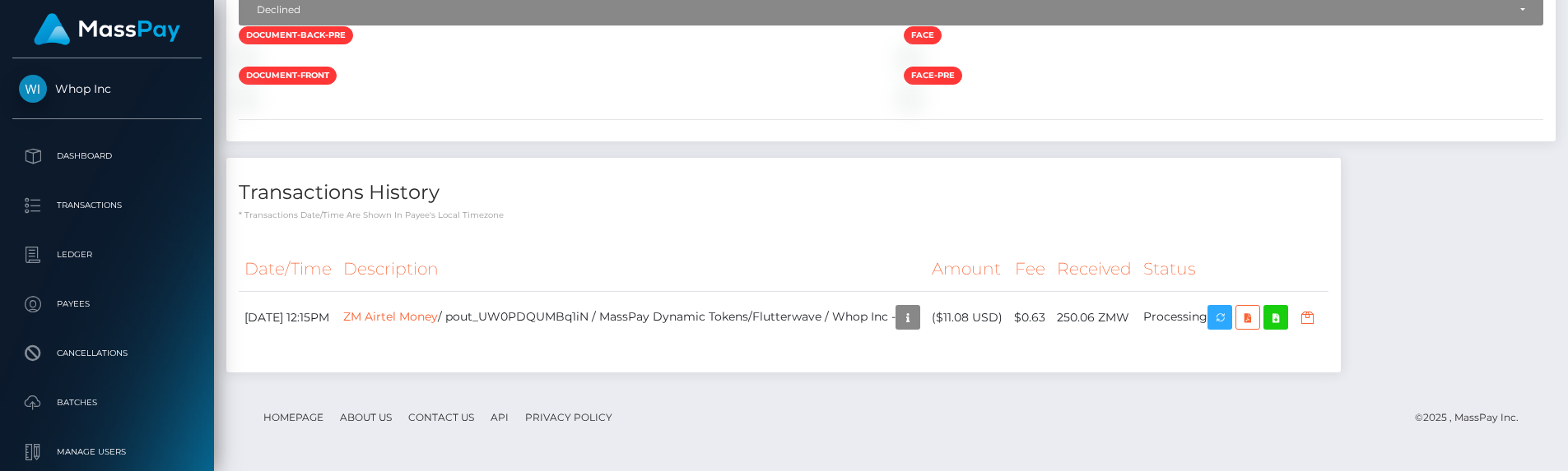
click at [649, 397] on footer "Homepage About Us Contact Us API Privacy Policy © 2025 , MassPay Inc." at bounding box center [890, 418] width 1304 height 57
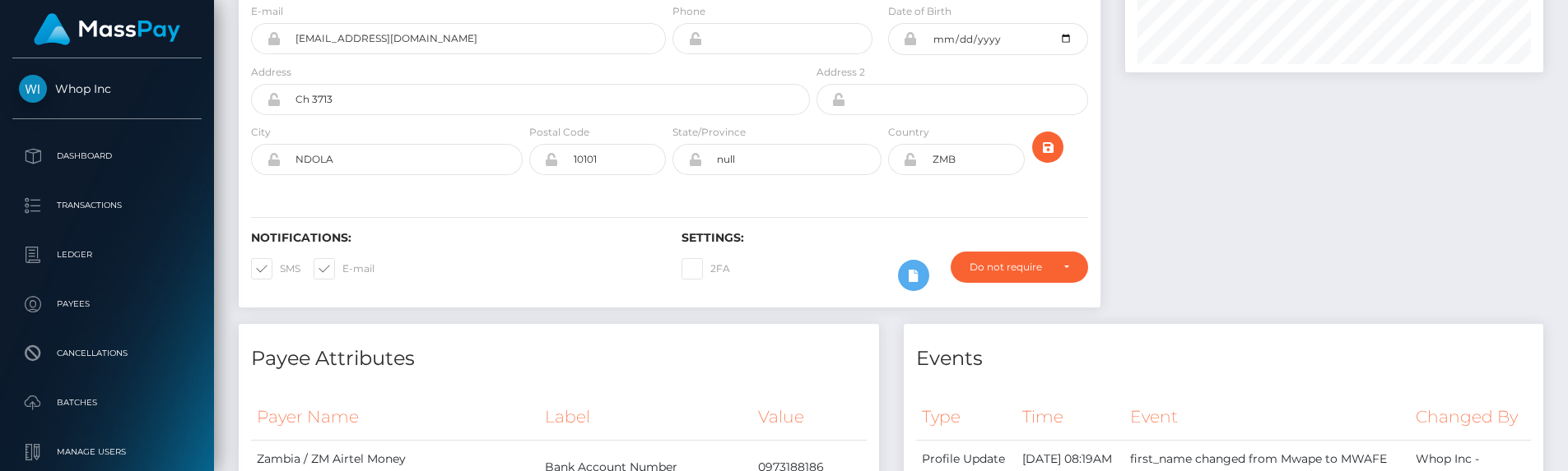
scroll to position [0, 0]
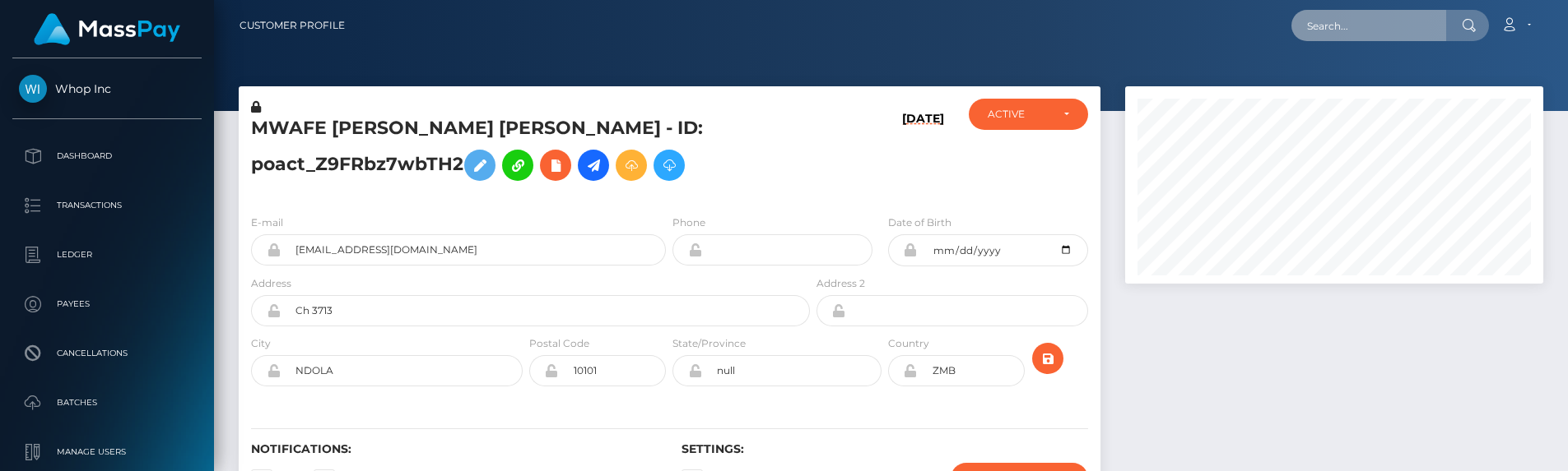
click at [1368, 27] on input "text" at bounding box center [1368, 26] width 155 height 32
paste input "pout_Q07hwI9Rp5yu5"
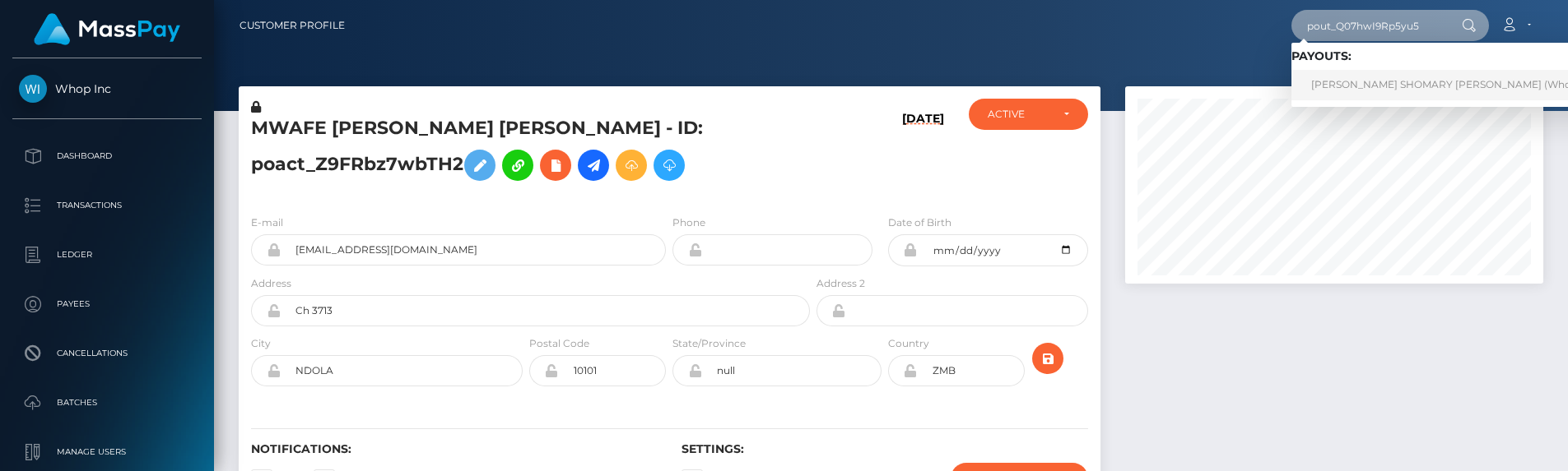
type input "pout_Q07hwI9Rp5yu5"
click at [1413, 77] on link "ABDUL SHOMARY KASSIM (Whop Inc - )" at bounding box center [1459, 85] width 336 height 31
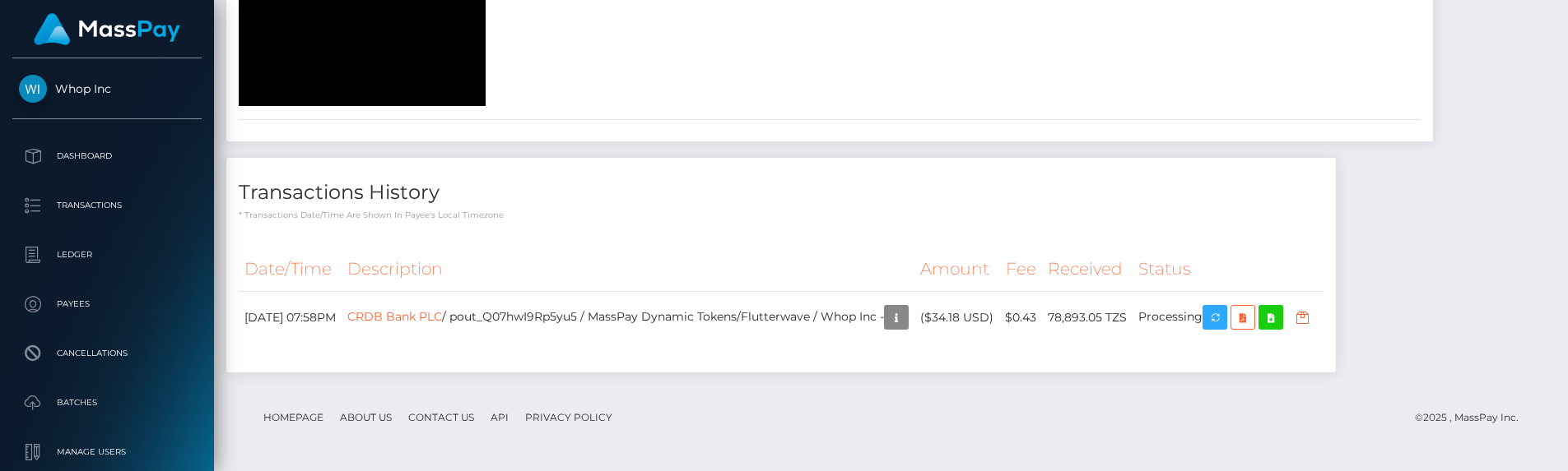
scroll to position [3541, 0]
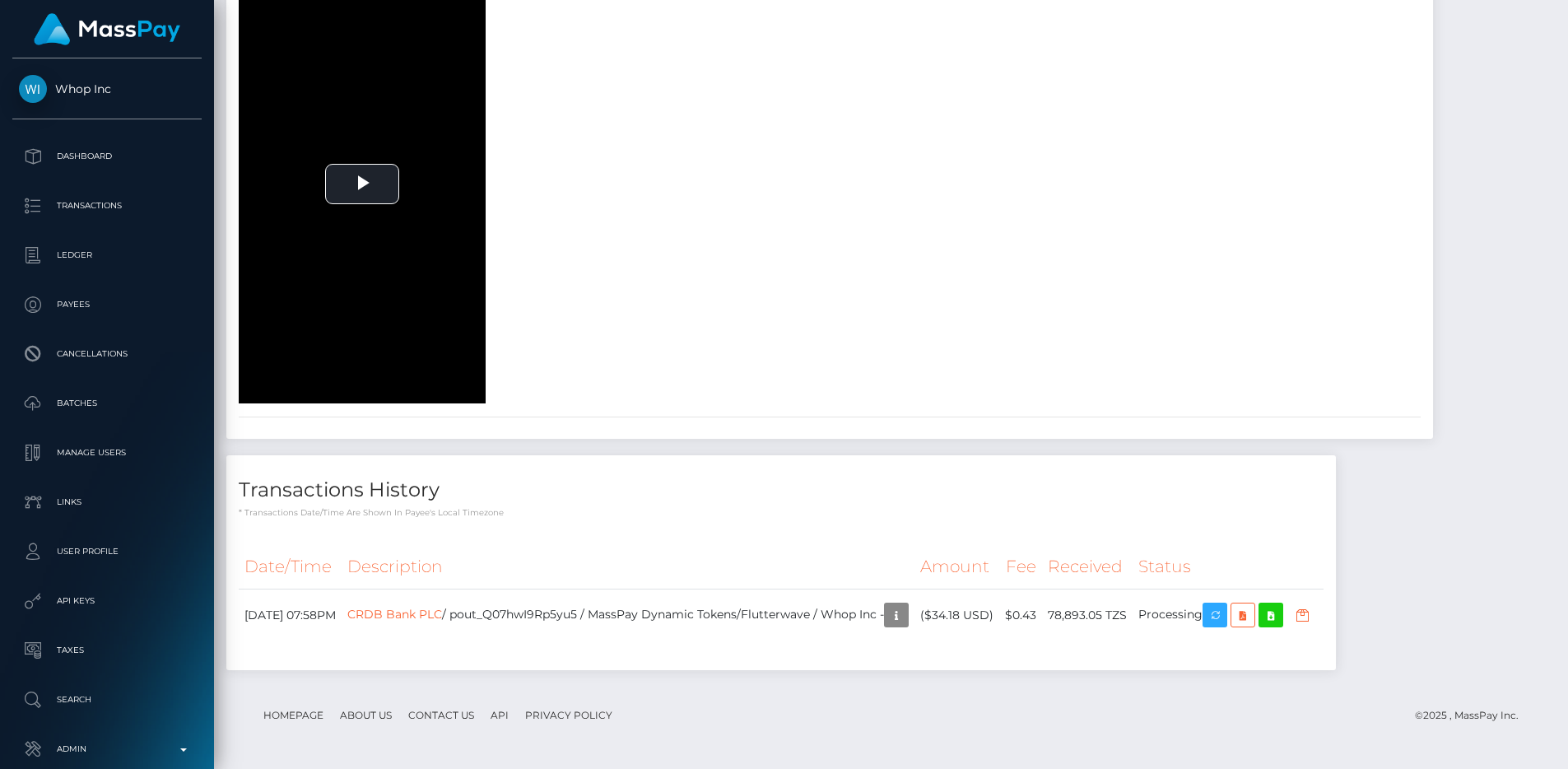
click at [915, 331] on div "face face-pre document-front Play" at bounding box center [830, 92] width 1206 height 623
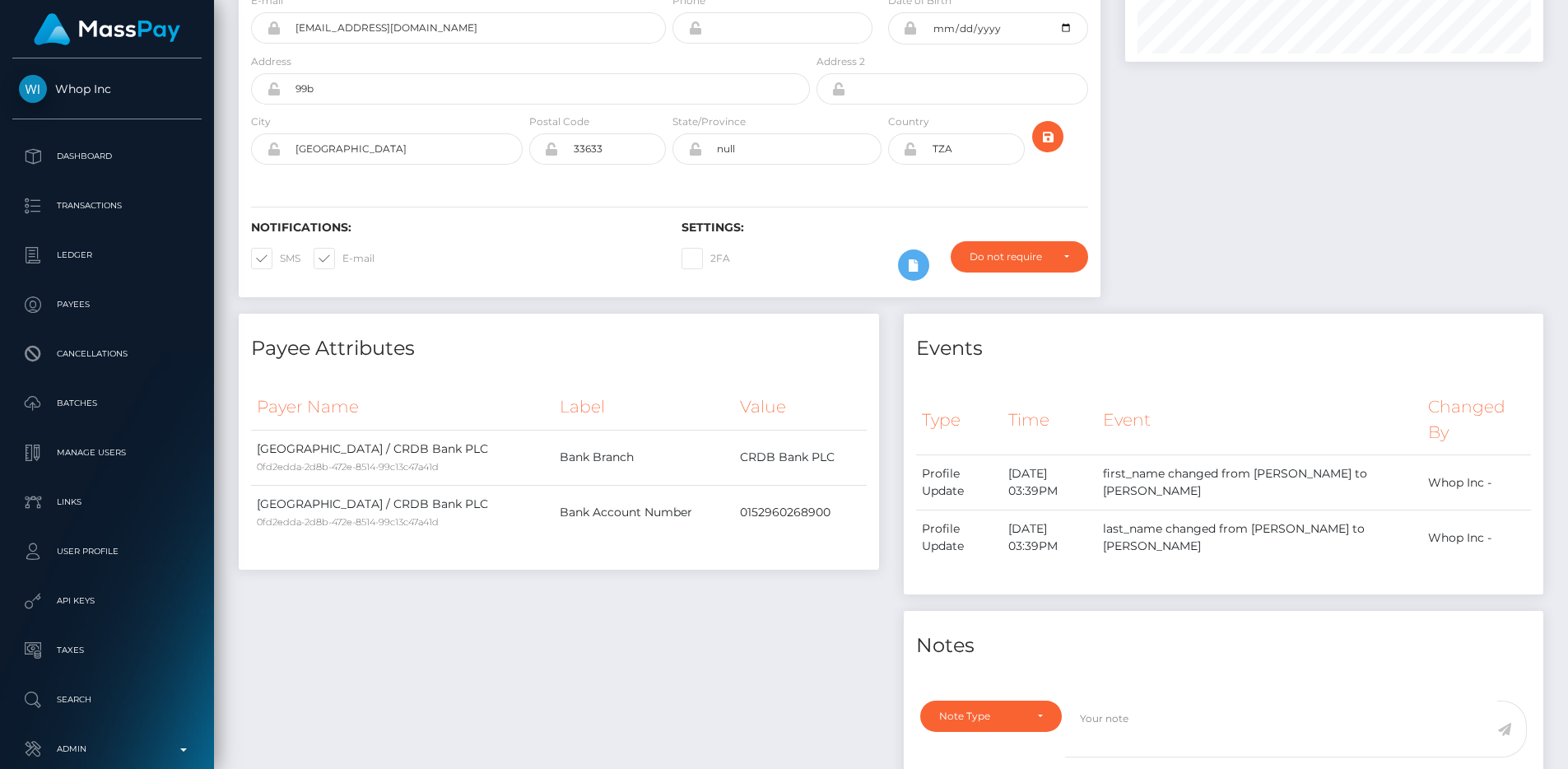
scroll to position [0, 0]
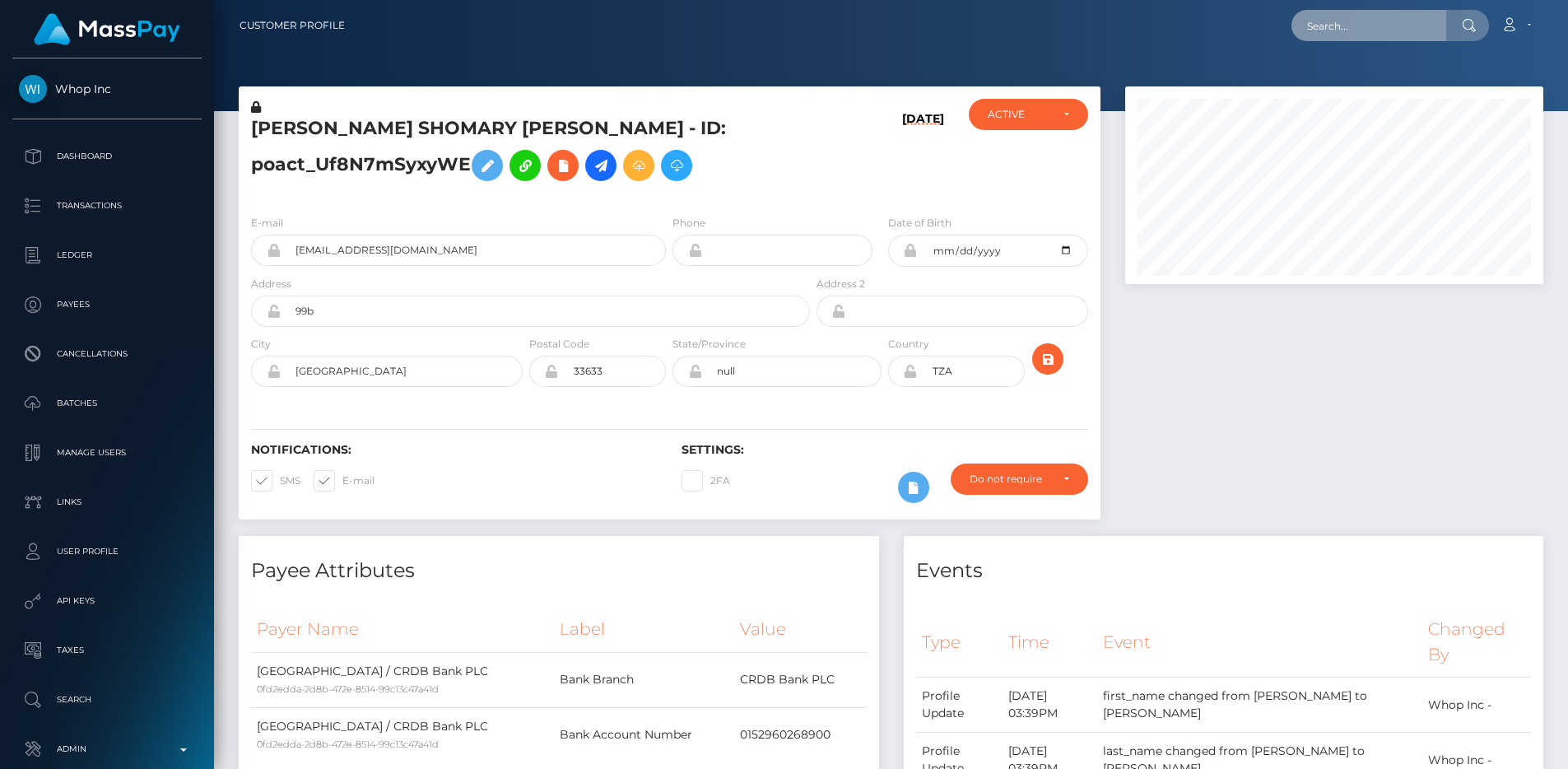
click at [1331, 12] on input "text" at bounding box center [1368, 26] width 155 height 32
paste input "pout_nUQjXS0bBA0Qn"
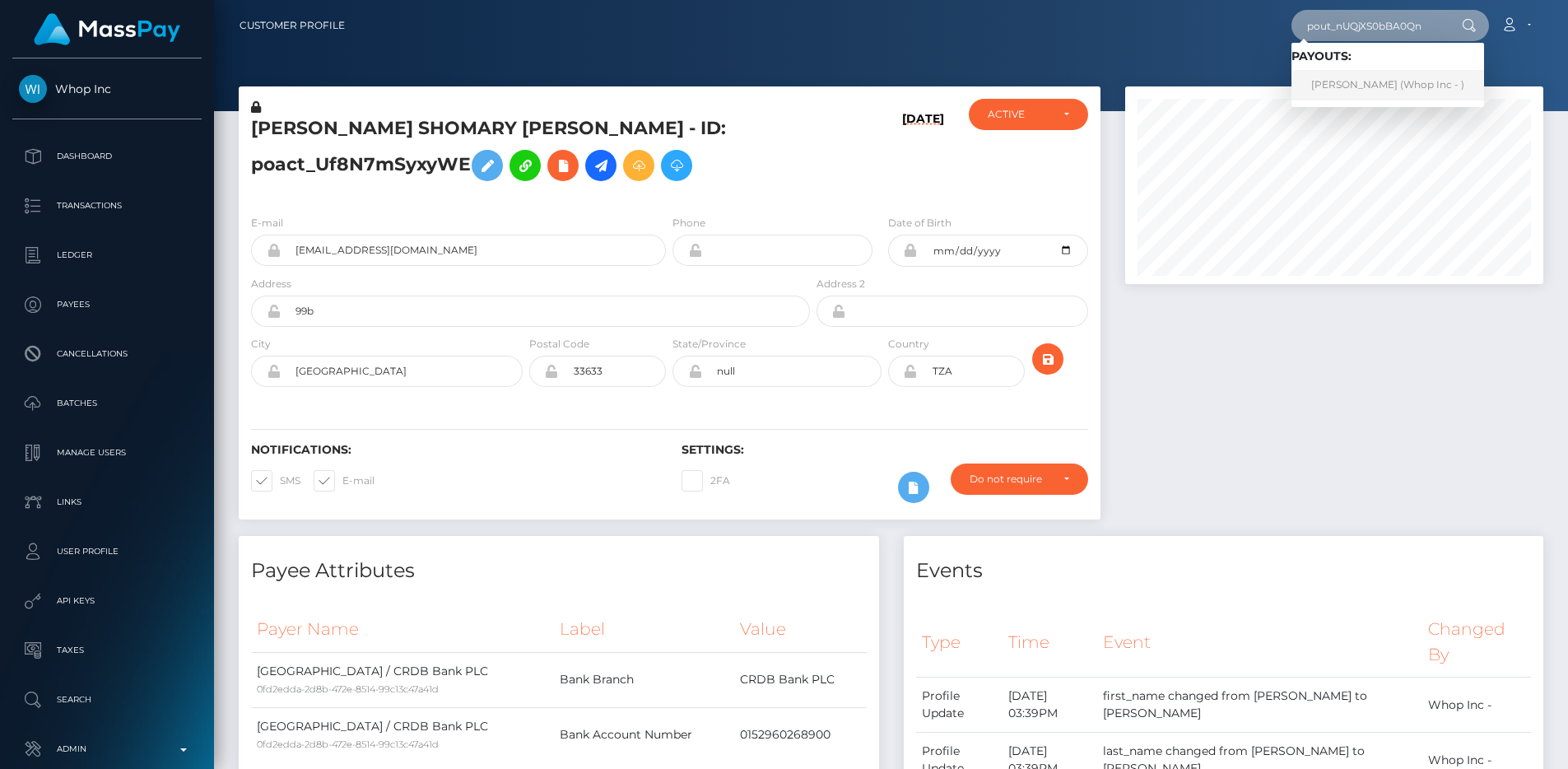
type input "pout_nUQjXS0bBA0Qn"
click at [1385, 82] on link "MOHAMMED ALHASSAN (Whop Inc - )" at bounding box center [1387, 85] width 192 height 31
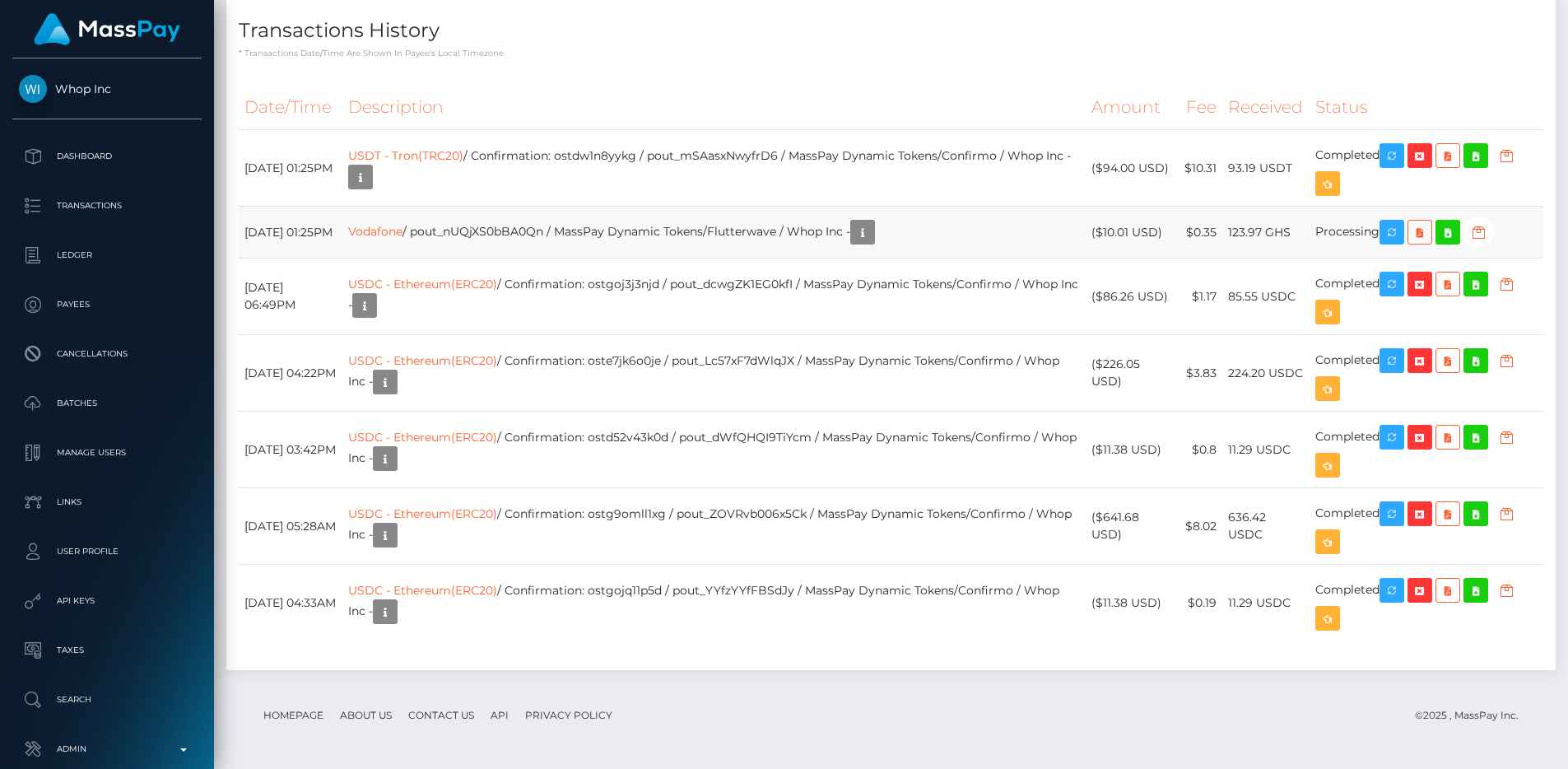
scroll to position [2138, 0]
click at [685, 287] on td "USDC - Ethereum(ERC20) / Confirmation: ostgoj3j3njd / pout_dcwgZK1EG0kfI / Mass…" at bounding box center [714, 297] width 743 height 77
